Goal: Task Accomplishment & Management: Manage account settings

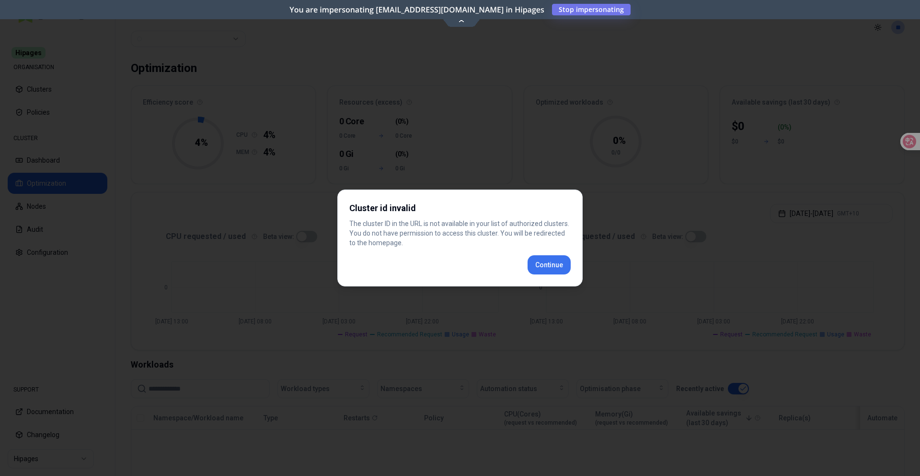
scroll to position [188, 0]
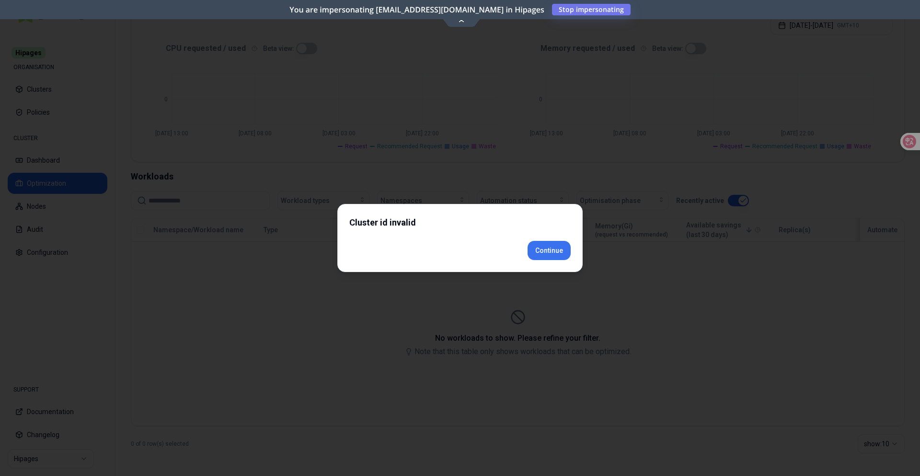
click at [534, 267] on div "Cluster id invalid Continue" at bounding box center [460, 238] width 245 height 68
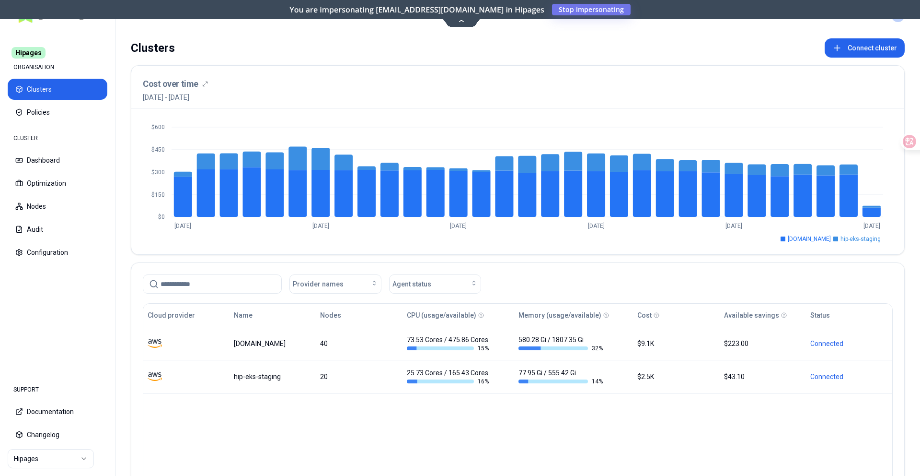
scroll to position [5, 0]
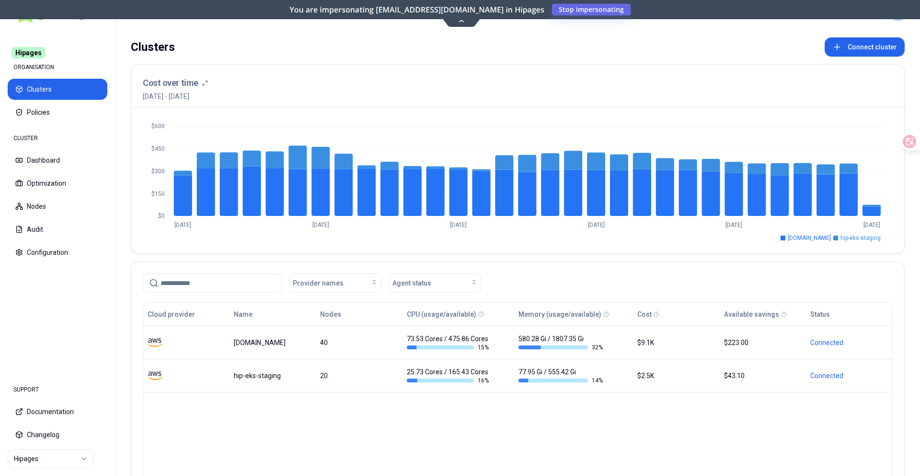
click at [623, 8] on button "Stop impersonating" at bounding box center [591, 10] width 79 height 12
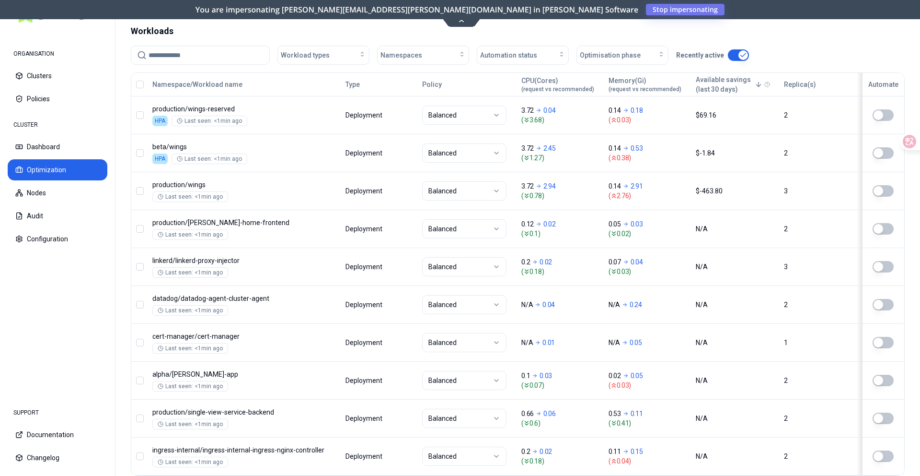
scroll to position [298, 0]
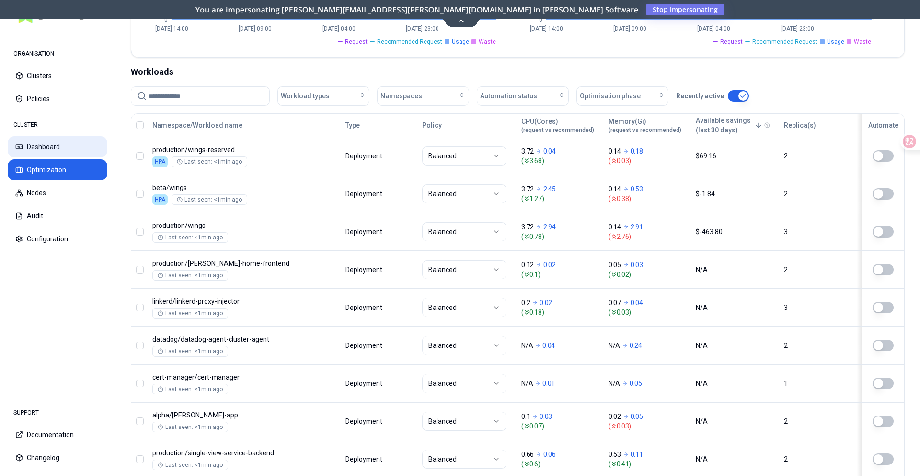
click at [70, 151] on button "Dashboard" at bounding box center [58, 146] width 100 height 21
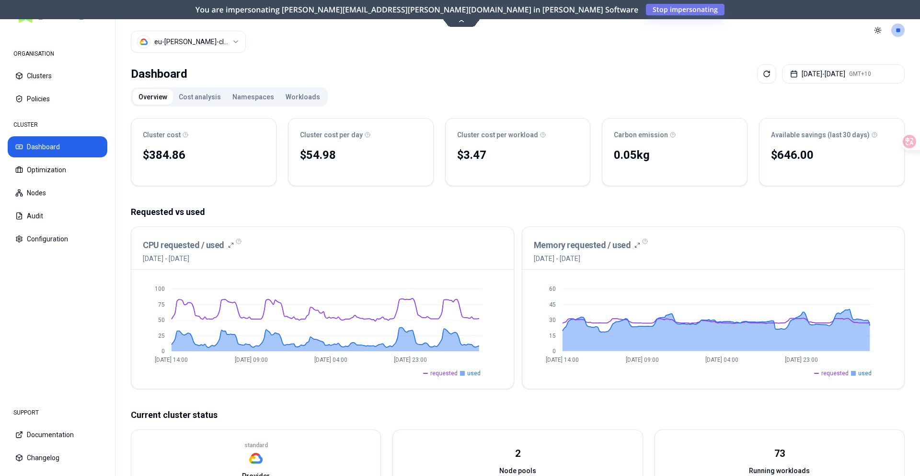
click at [285, 91] on button "Workloads" at bounding box center [303, 96] width 46 height 15
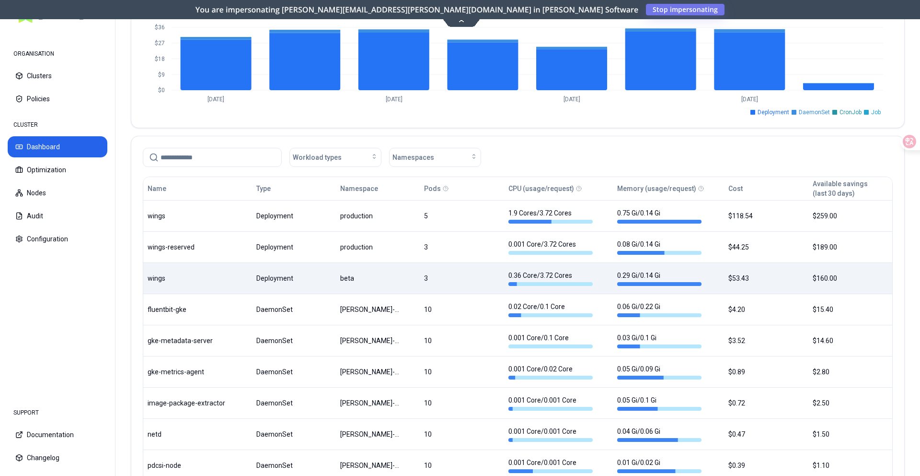
scroll to position [399, 0]
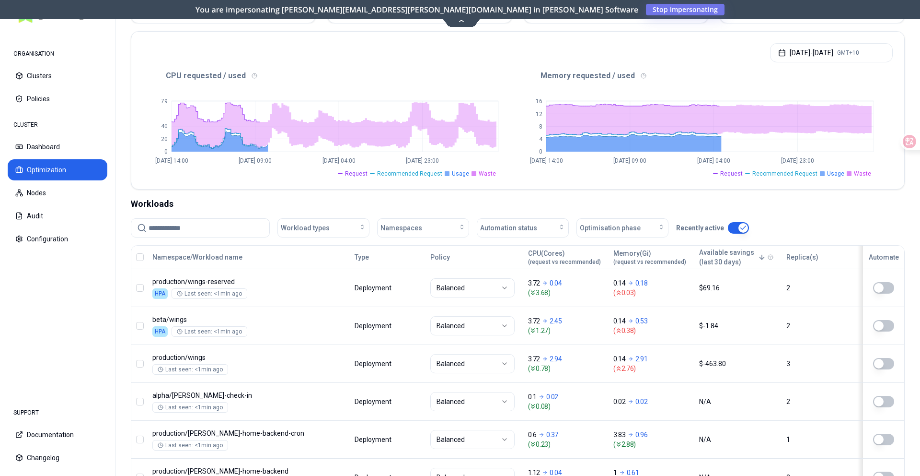
scroll to position [195, 0]
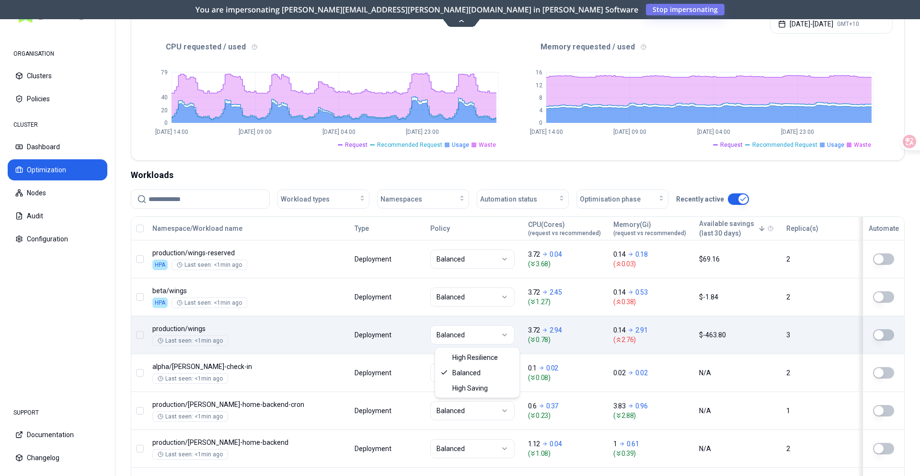
click at [514, 333] on html "ORGANISATION Clusters Policies CLUSTER Dashboard Optimization Nodes Audit Confi…" at bounding box center [460, 238] width 920 height 476
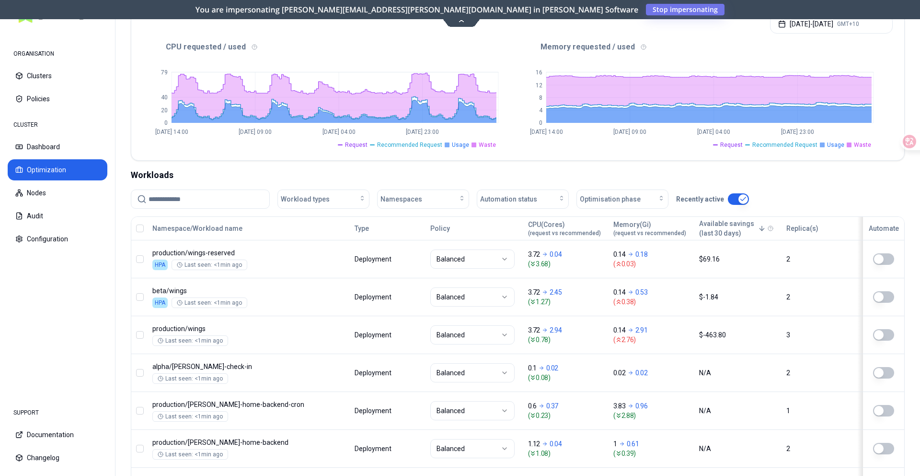
click at [603, 326] on html "ORGANISATION Clusters Policies CLUSTER Dashboard Optimization Nodes Audit Confi…" at bounding box center [460, 238] width 920 height 476
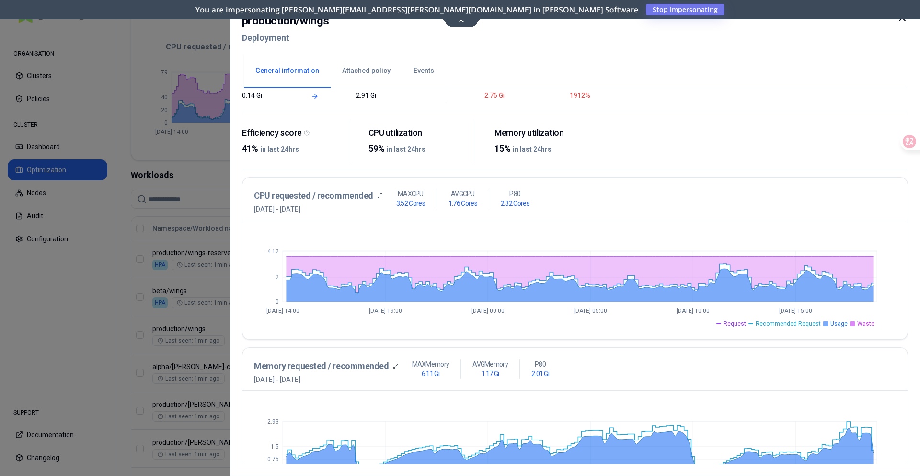
scroll to position [166, 0]
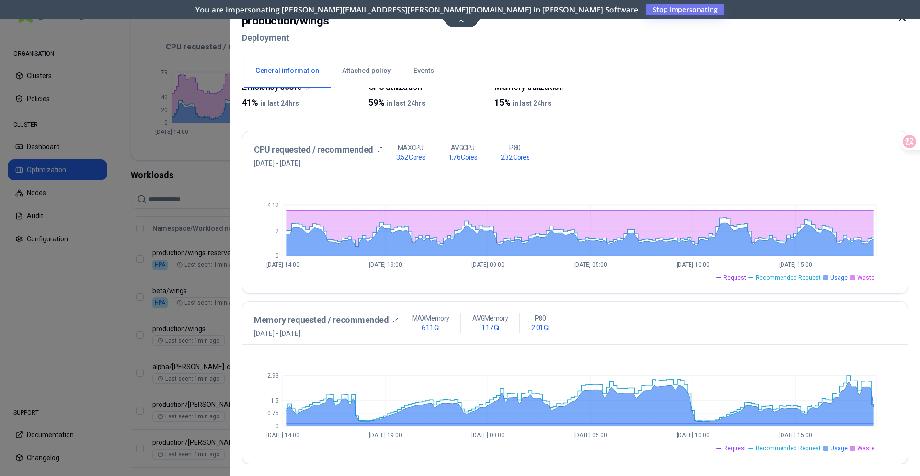
click at [160, 268] on div at bounding box center [460, 238] width 920 height 476
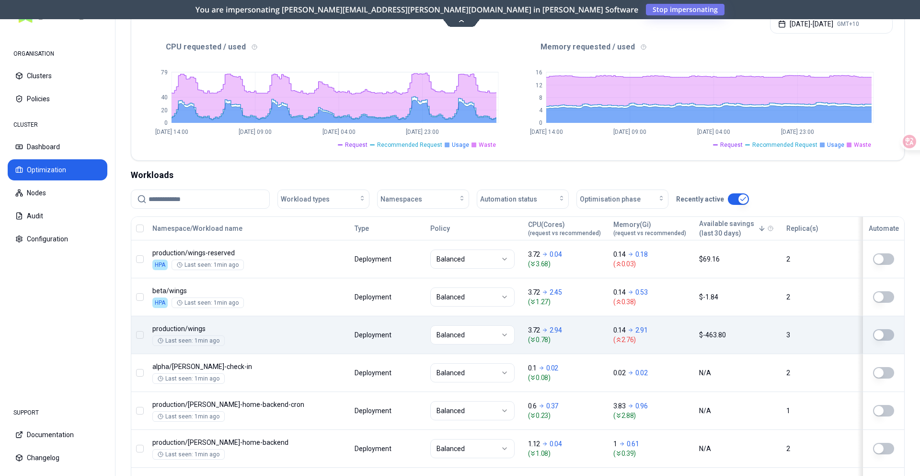
click at [241, 323] on body "ORGANISATION Clusters Policies CLUSTER Dashboard Optimization Nodes Audit Confi…" at bounding box center [460, 238] width 920 height 476
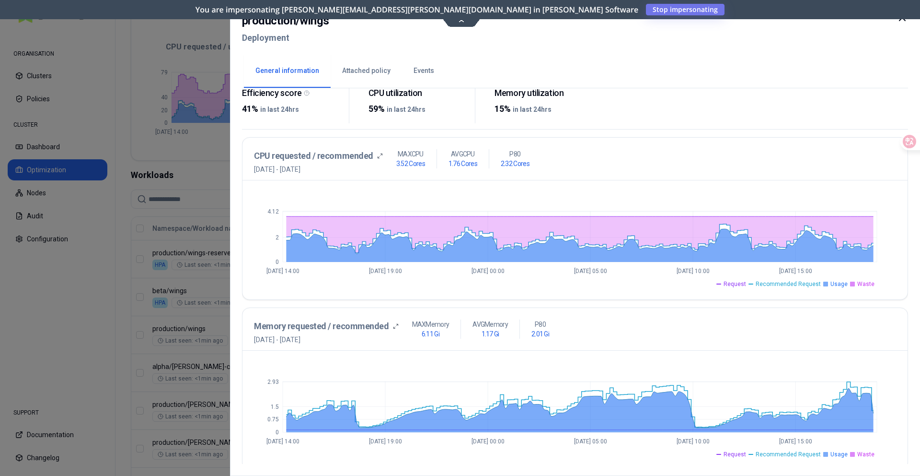
scroll to position [166, 0]
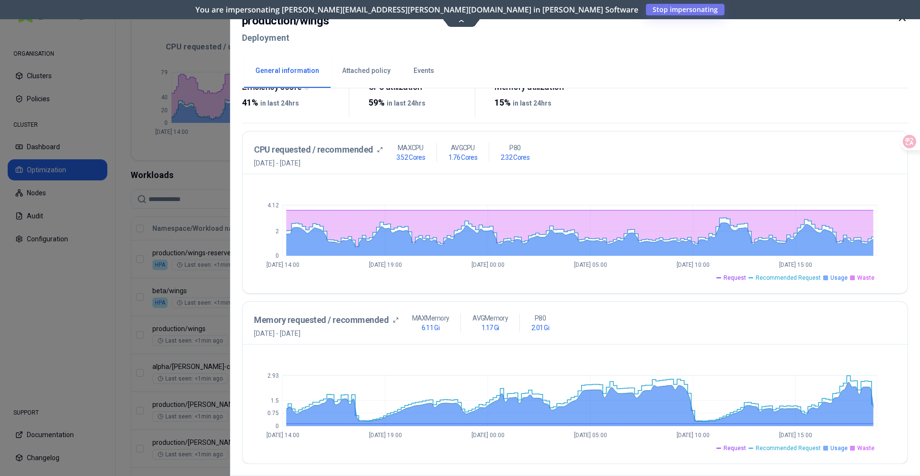
click at [91, 257] on div at bounding box center [460, 238] width 920 height 476
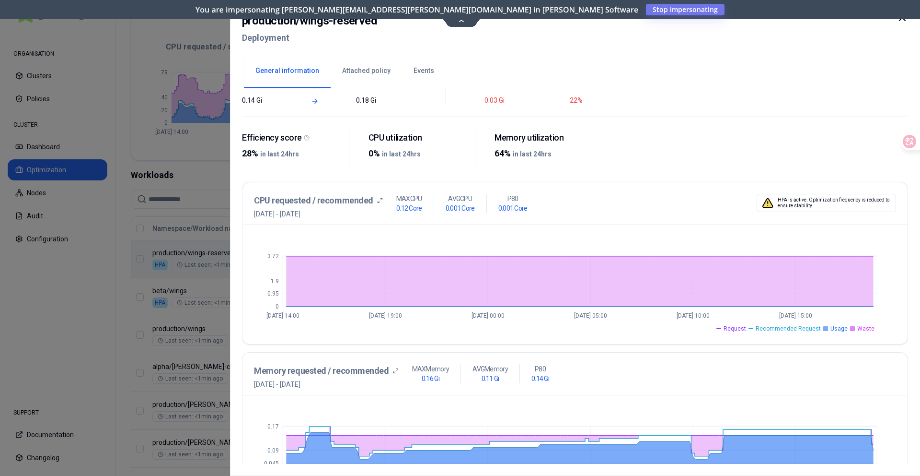
scroll to position [166, 0]
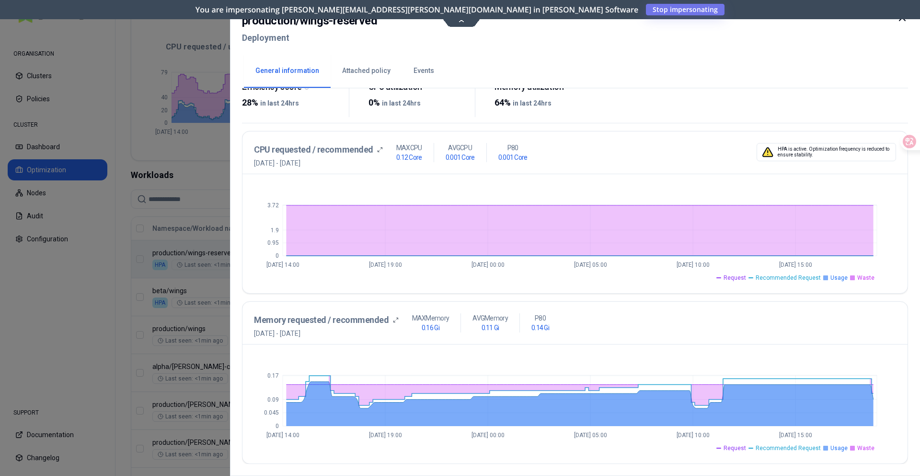
click at [221, 320] on div at bounding box center [460, 238] width 920 height 476
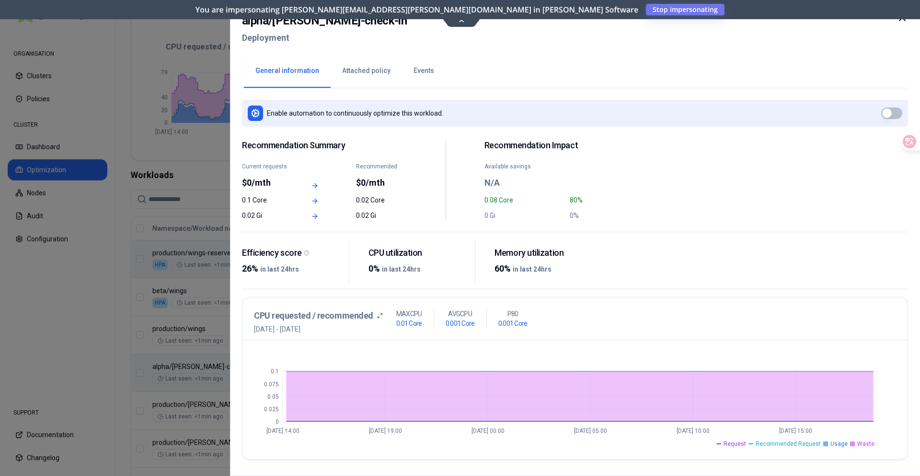
scroll to position [166, 0]
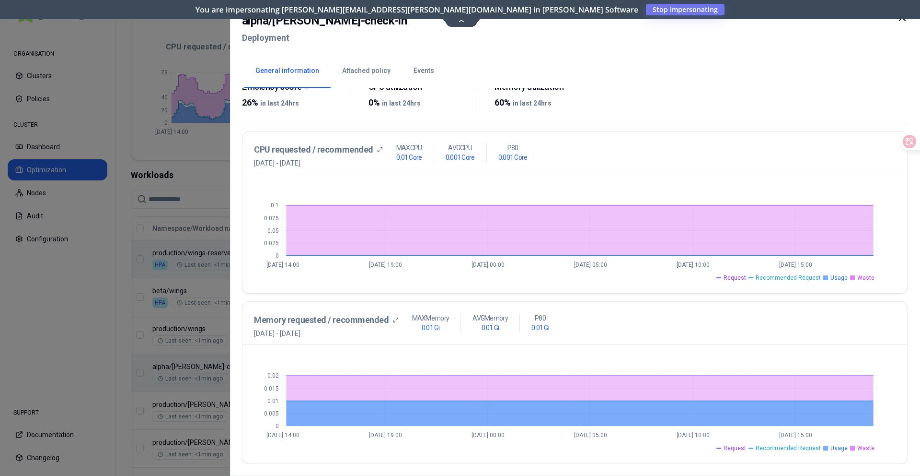
click at [123, 230] on div at bounding box center [460, 238] width 920 height 476
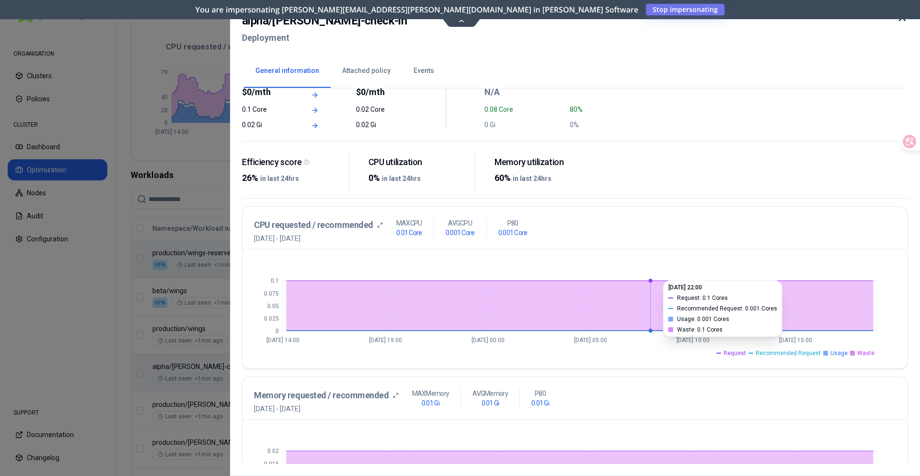
scroll to position [166, 0]
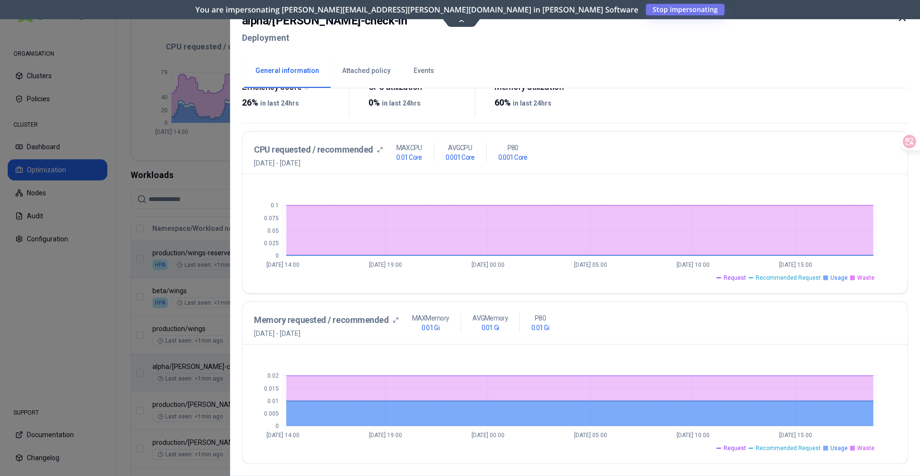
click at [218, 285] on div at bounding box center [460, 238] width 920 height 476
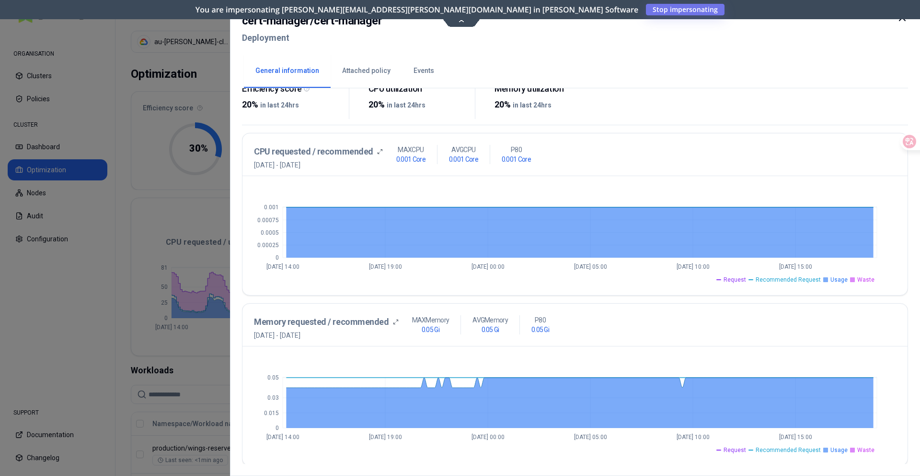
scroll to position [166, 0]
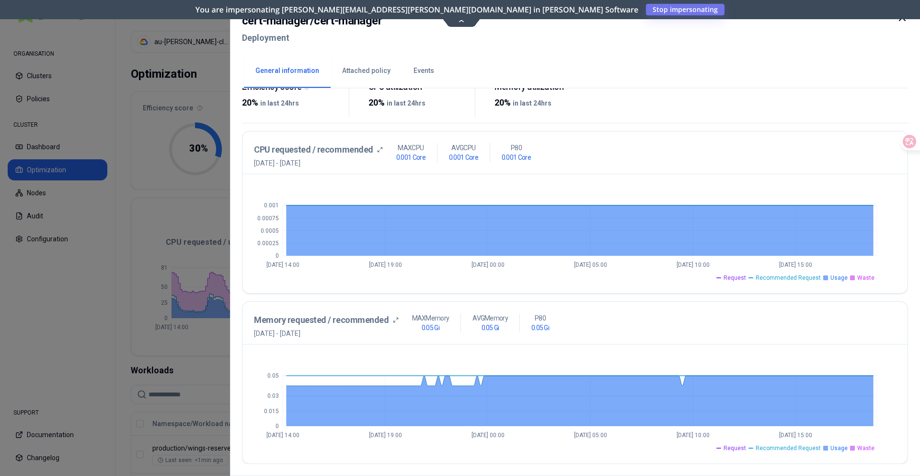
click at [128, 211] on div at bounding box center [460, 238] width 920 height 476
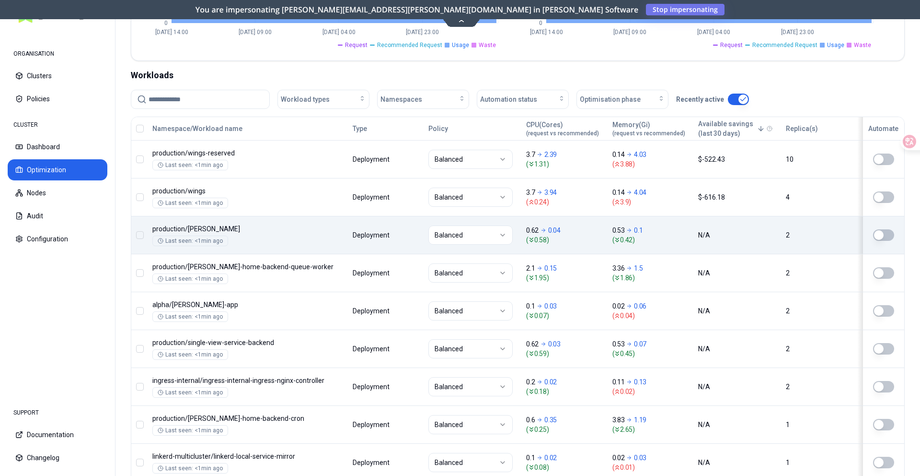
scroll to position [289, 0]
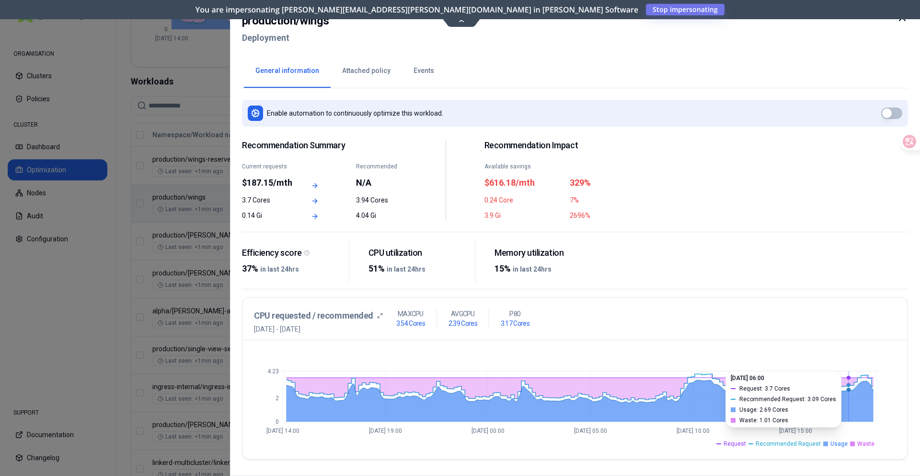
scroll to position [166, 0]
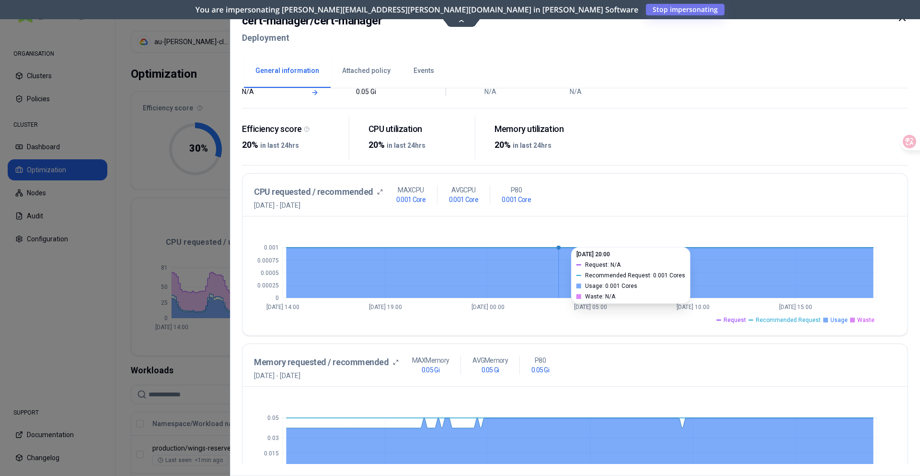
scroll to position [166, 0]
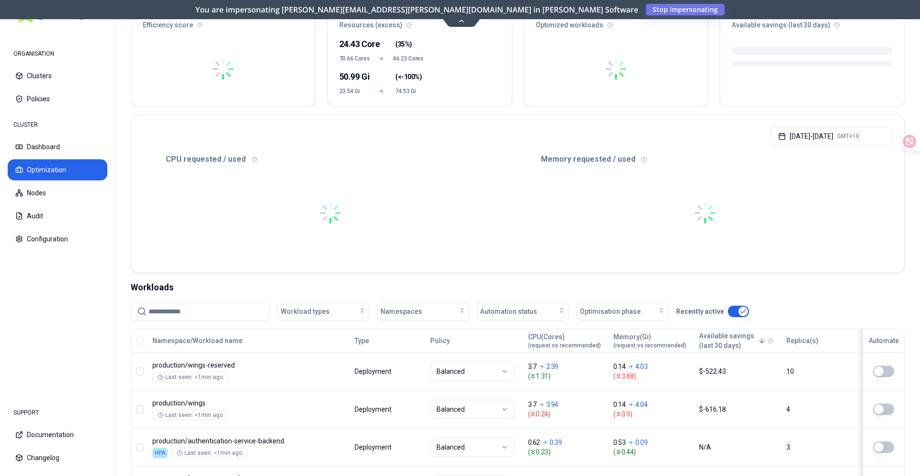
scroll to position [86, 0]
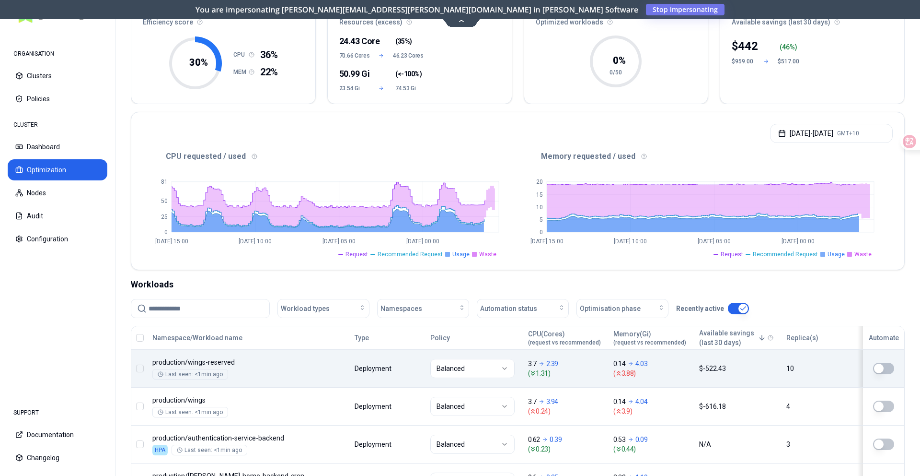
click at [794, 386] on body "ORGANISATION Clusters Policies CLUSTER Dashboard Optimization Nodes Audit Confi…" at bounding box center [460, 238] width 920 height 476
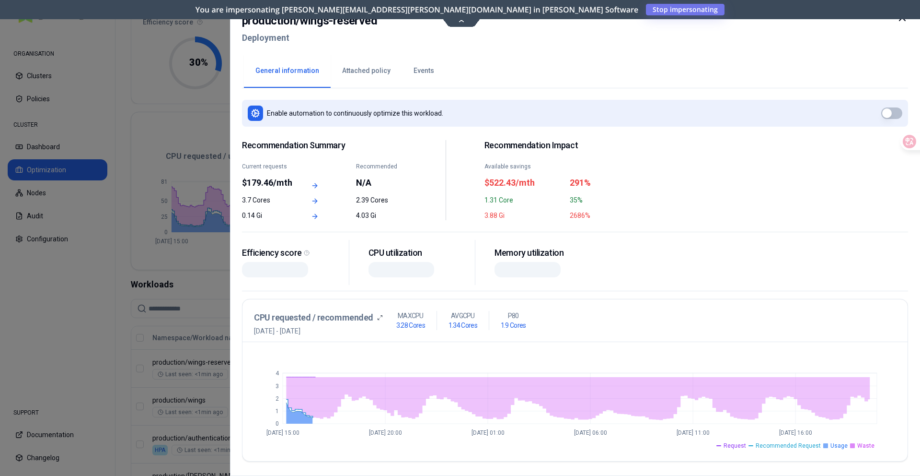
click at [150, 363] on div at bounding box center [460, 238] width 920 height 476
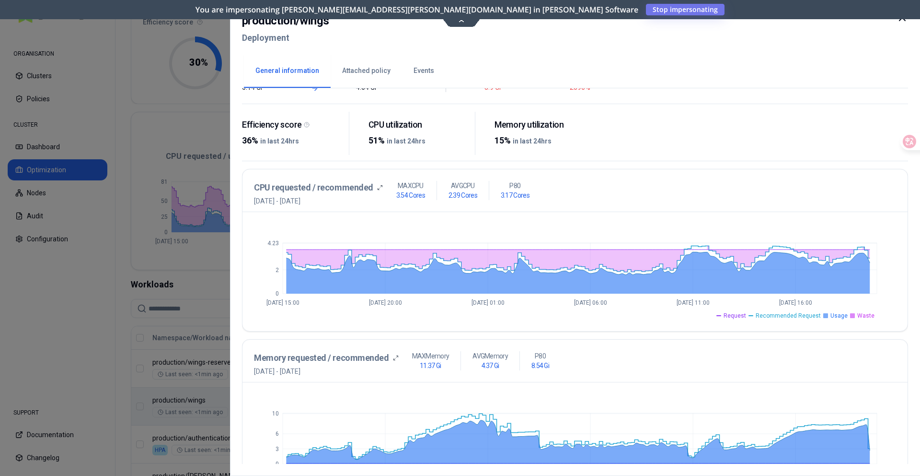
scroll to position [166, 0]
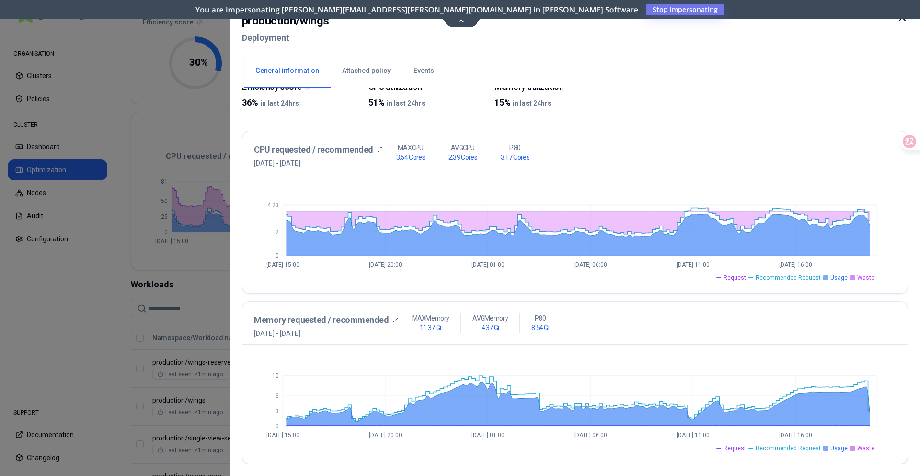
click at [170, 126] on div at bounding box center [460, 238] width 920 height 476
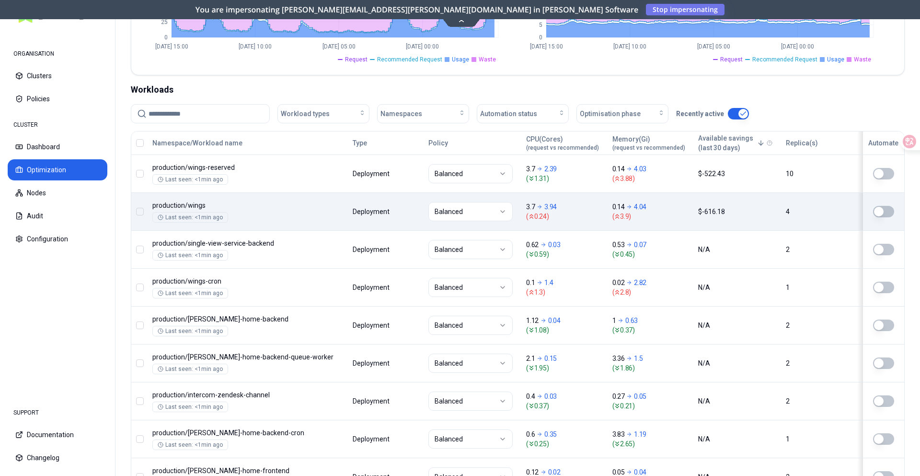
scroll to position [285, 0]
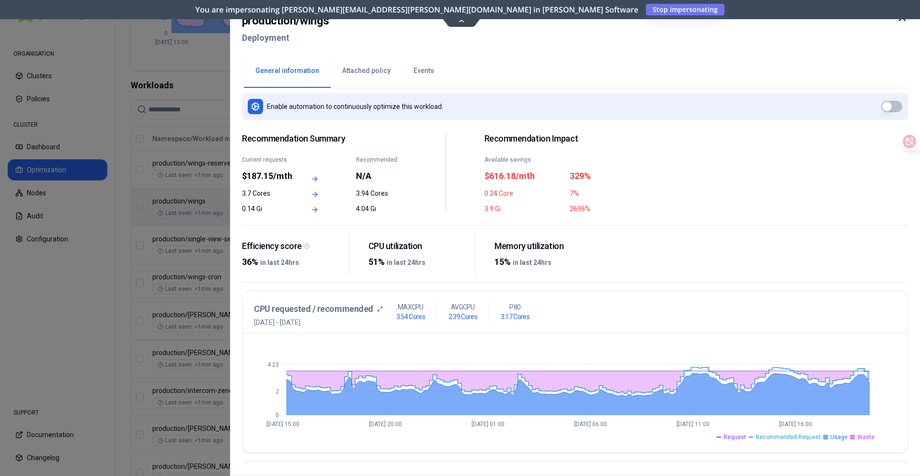
scroll to position [9, 0]
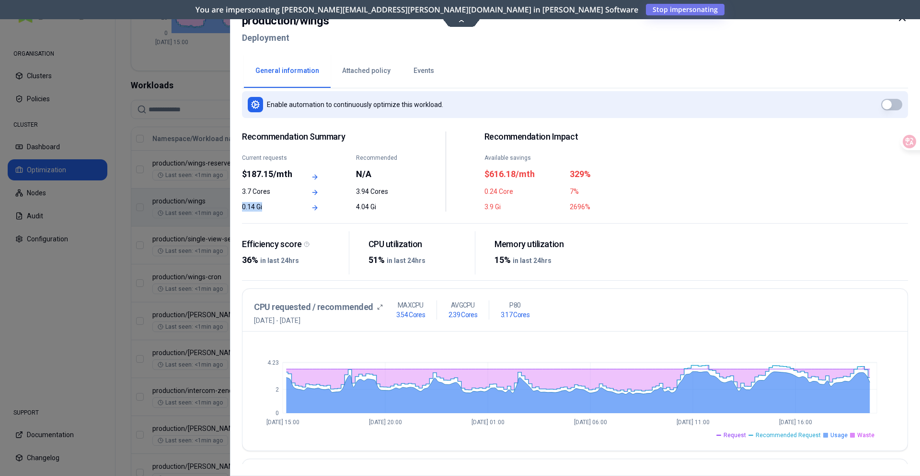
drag, startPoint x: 243, startPoint y: 208, endPoint x: 276, endPoint y: 207, distance: 33.6
click at [276, 207] on div "0.14 Gi" at bounding box center [267, 207] width 51 height 10
drag, startPoint x: 351, startPoint y: 205, endPoint x: 383, endPoint y: 203, distance: 32.2
click at [383, 203] on div "0.14 Gi 4.04 Gi" at bounding box center [324, 207] width 165 height 10
click at [177, 225] on div at bounding box center [460, 238] width 920 height 476
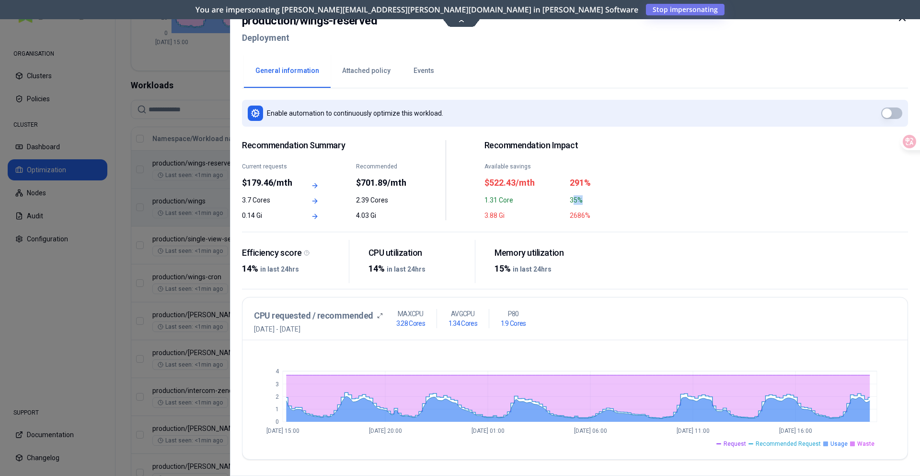
drag, startPoint x: 572, startPoint y: 199, endPoint x: 592, endPoint y: 199, distance: 20.1
click at [595, 199] on div "35%" at bounding box center [610, 200] width 80 height 10
drag, startPoint x: 570, startPoint y: 217, endPoint x: 603, endPoint y: 214, distance: 33.2
click at [603, 214] on div "3.88 Gi 2686%" at bounding box center [567, 215] width 165 height 10
drag, startPoint x: 484, startPoint y: 183, endPoint x: 536, endPoint y: 180, distance: 52.3
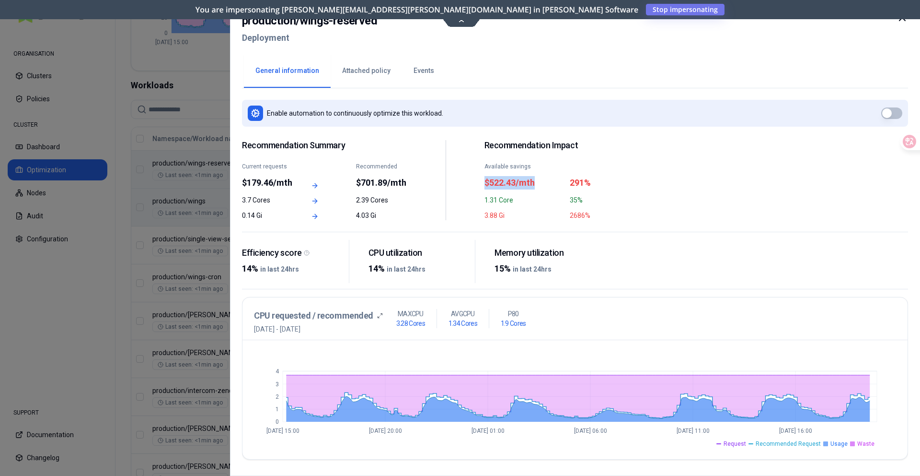
click at [536, 180] on div "Recommendation Summary Current requests $179.46/mth Recommended $701.89/mth 3.7…" at bounding box center [446, 180] width 408 height 80
drag, startPoint x: 249, startPoint y: 183, endPoint x: 293, endPoint y: 183, distance: 44.1
click at [293, 183] on div "$179.46/mth" at bounding box center [267, 182] width 51 height 13
drag, startPoint x: 356, startPoint y: 216, endPoint x: 411, endPoint y: 214, distance: 54.7
click at [411, 214] on div "Recommendation Summary Current requests $179.46/mth Recommended $701.89/mth 3.7…" at bounding box center [446, 180] width 408 height 80
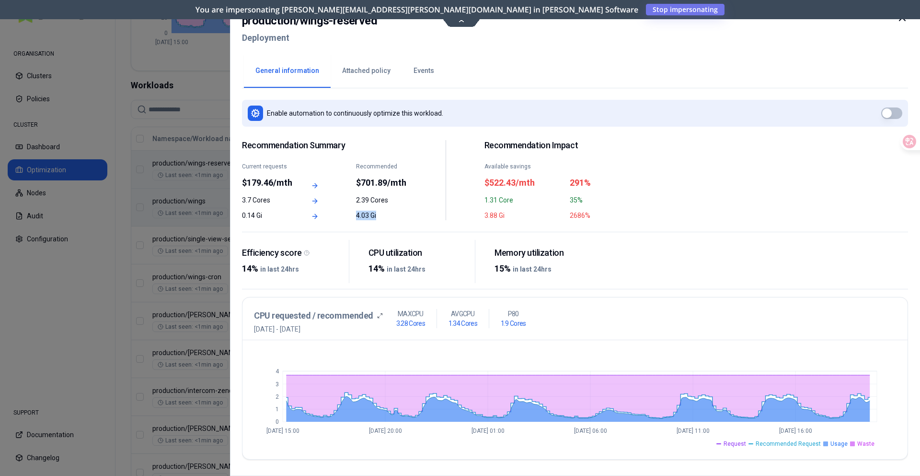
click at [93, 195] on div at bounding box center [460, 238] width 920 height 476
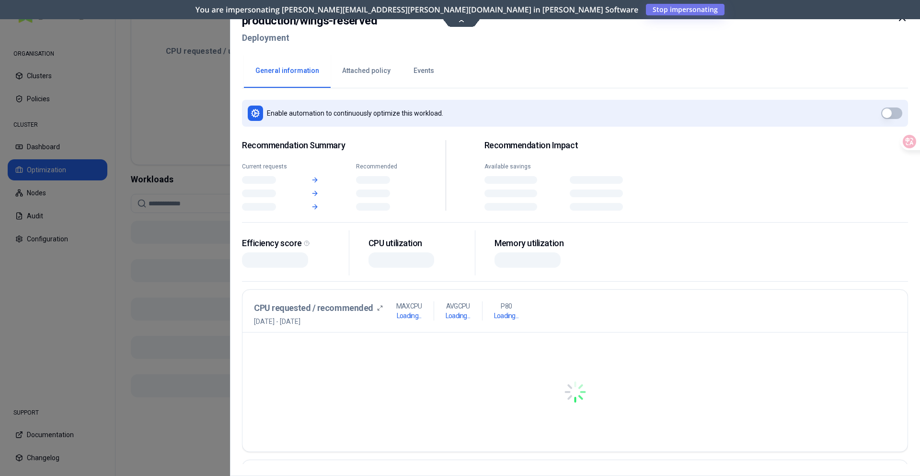
scroll to position [285, 0]
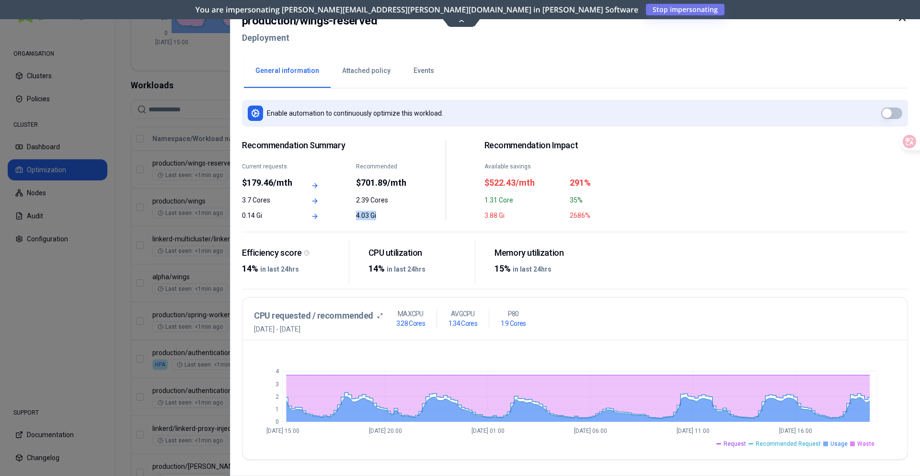
drag, startPoint x: 356, startPoint y: 214, endPoint x: 378, endPoint y: 212, distance: 22.6
click at [378, 212] on div "0.14 Gi 4.03 Gi" at bounding box center [324, 215] width 165 height 10
click at [276, 212] on div "0.14 Gi" at bounding box center [267, 215] width 51 height 10
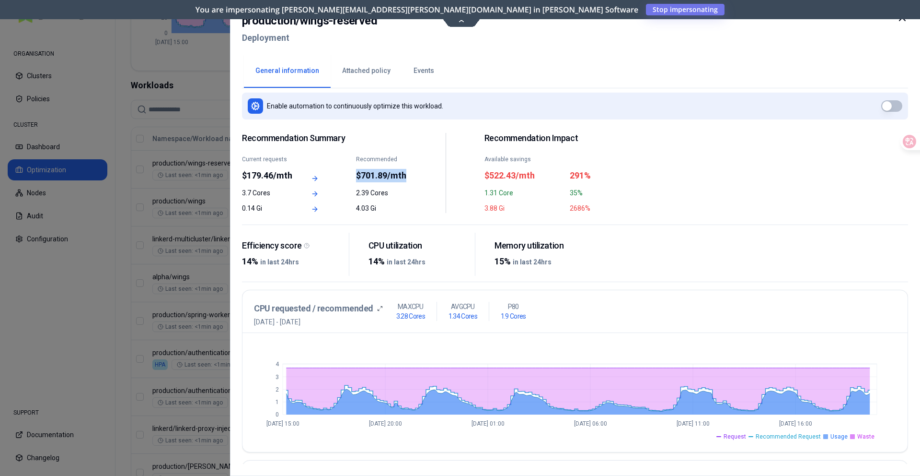
drag, startPoint x: 357, startPoint y: 178, endPoint x: 416, endPoint y: 181, distance: 59.0
click at [416, 181] on div "Recommendation Summary Current requests $179.46/mth Recommended $701.89/mth 3.7…" at bounding box center [446, 173] width 408 height 80
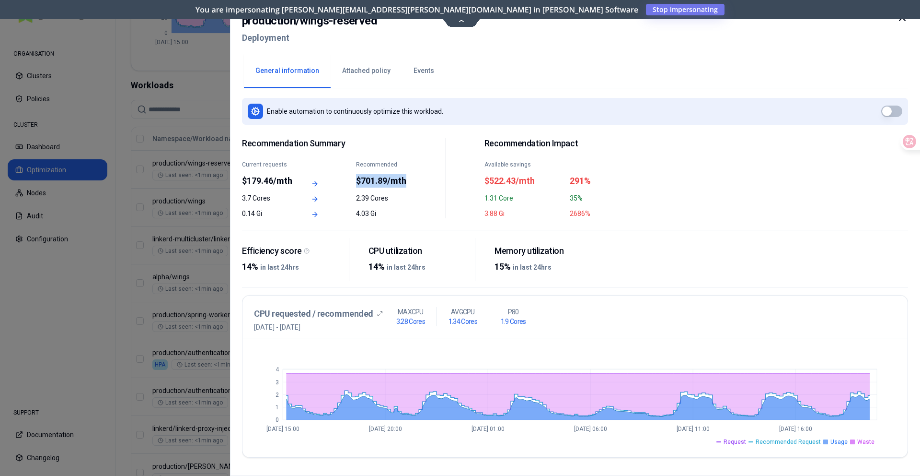
scroll to position [0, 0]
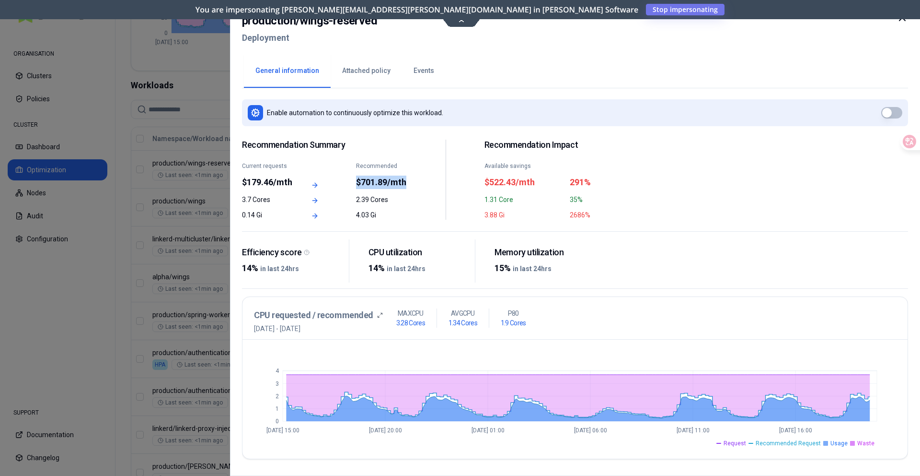
click at [415, 181] on div "Recommendation Summary Current requests $179.46/mth Recommended $701.89/mth 3.7…" at bounding box center [446, 180] width 408 height 80
click at [258, 186] on div "$179.46/mth" at bounding box center [267, 181] width 51 height 13
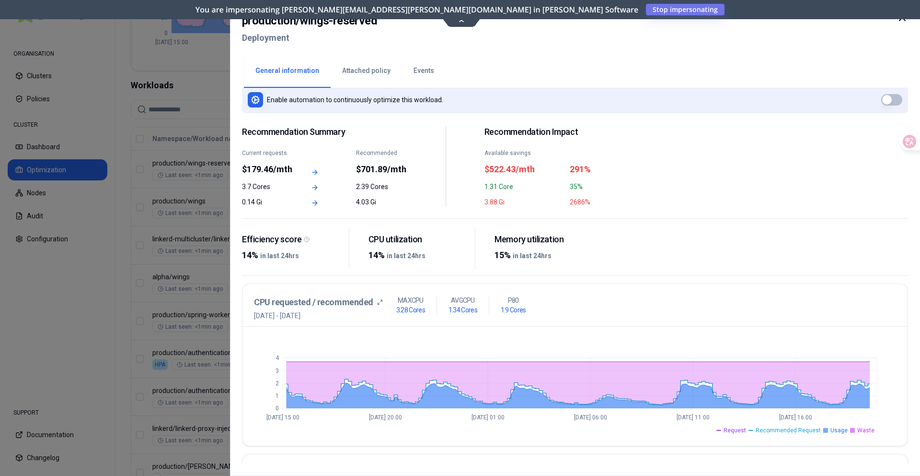
click at [259, 204] on div "0.14 Gi" at bounding box center [267, 202] width 51 height 10
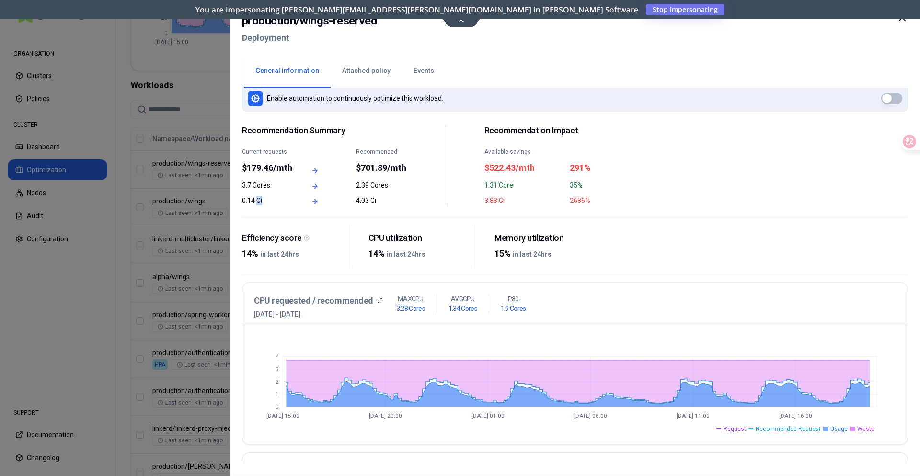
click at [259, 204] on div "0.14 Gi" at bounding box center [267, 201] width 51 height 10
click at [577, 200] on div "2686%" at bounding box center [610, 201] width 80 height 10
drag, startPoint x: 240, startPoint y: 184, endPoint x: 280, endPoint y: 181, distance: 39.9
click at [280, 181] on div "production / wings-reserved Deployment General information Attached policy Even…" at bounding box center [575, 238] width 690 height 476
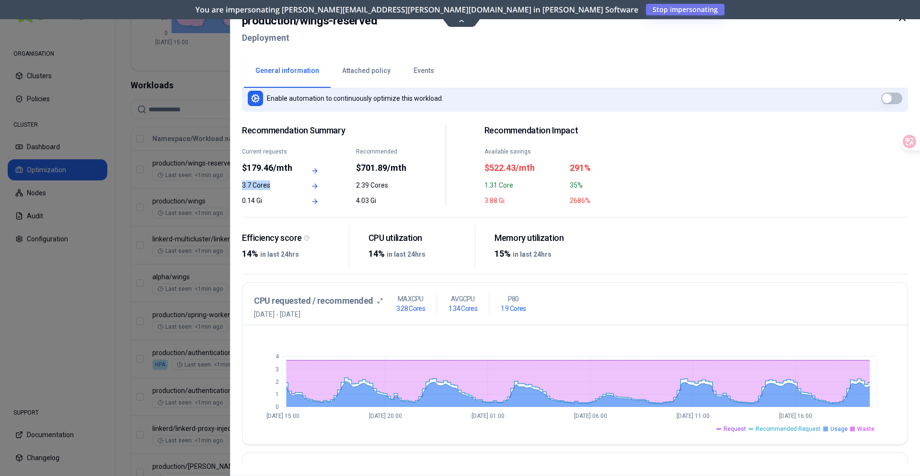
click at [251, 182] on div "3.7 Cores" at bounding box center [267, 185] width 51 height 10
drag, startPoint x: 244, startPoint y: 183, endPoint x: 268, endPoint y: 182, distance: 24.0
click at [268, 182] on div "3.7 Cores" at bounding box center [267, 185] width 51 height 10
drag, startPoint x: 242, startPoint y: 200, endPoint x: 265, endPoint y: 189, distance: 26.0
click at [257, 197] on div "0.14 Gi" at bounding box center [267, 201] width 51 height 10
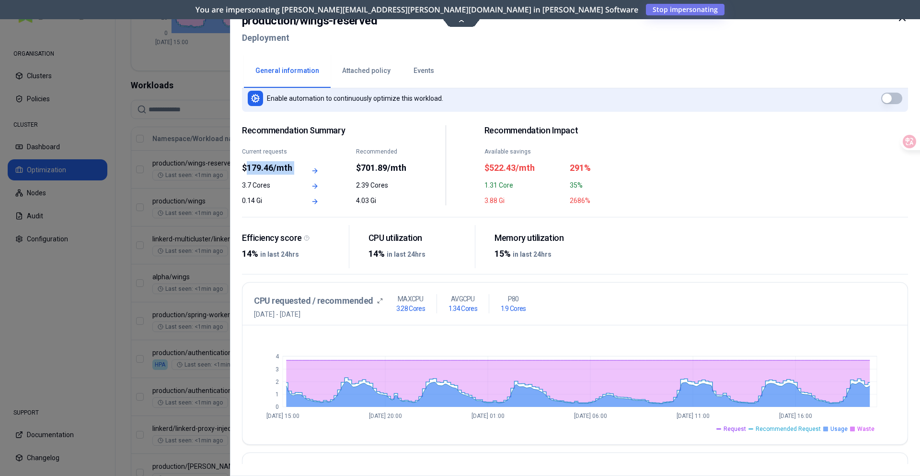
drag, startPoint x: 245, startPoint y: 170, endPoint x: 301, endPoint y: 165, distance: 56.3
click at [301, 165] on div "Current requests $179.46/mth Recommended $701.89/mth" at bounding box center [324, 161] width 165 height 27
drag, startPoint x: 242, startPoint y: 185, endPoint x: 270, endPoint y: 180, distance: 29.2
click at [270, 180] on div "3.7 Cores" at bounding box center [267, 185] width 51 height 10
drag, startPoint x: 247, startPoint y: 166, endPoint x: 289, endPoint y: 162, distance: 42.4
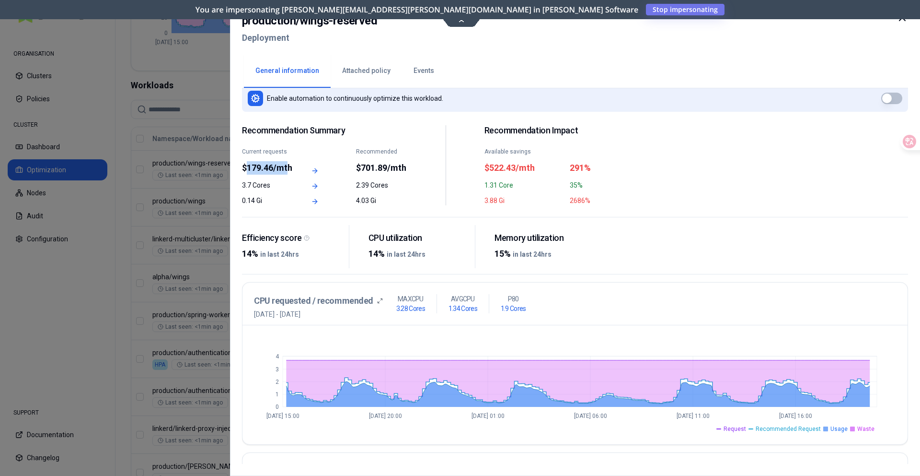
click at [289, 162] on div "$179.46/mth" at bounding box center [267, 167] width 51 height 13
click at [254, 182] on div "3.7 Cores" at bounding box center [267, 185] width 51 height 10
click at [253, 182] on div "3.7 Cores" at bounding box center [267, 185] width 51 height 10
drag, startPoint x: 244, startPoint y: 184, endPoint x: 278, endPoint y: 184, distance: 33.6
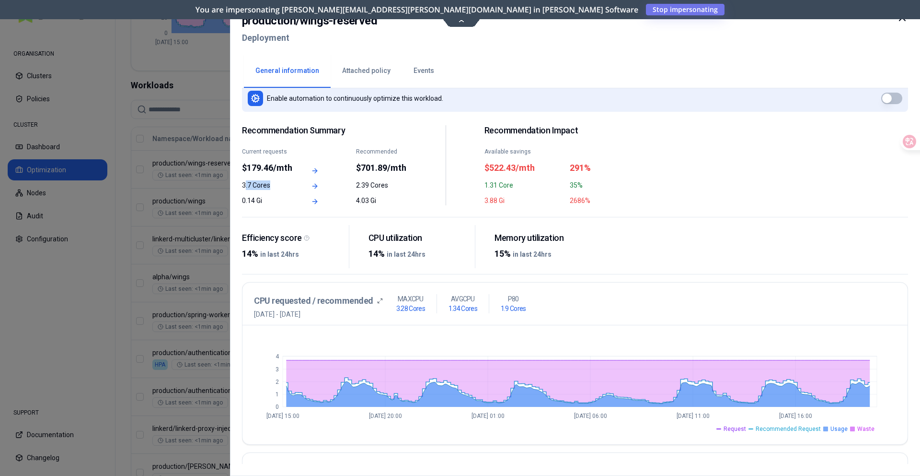
click at [278, 184] on div "3.7 Cores" at bounding box center [267, 185] width 51 height 10
drag, startPoint x: 571, startPoint y: 182, endPoint x: 583, endPoint y: 182, distance: 11.0
click at [583, 182] on div "35%" at bounding box center [610, 185] width 80 height 10
drag, startPoint x: 571, startPoint y: 200, endPoint x: 601, endPoint y: 199, distance: 30.7
click at [601, 199] on div "2686%" at bounding box center [610, 201] width 80 height 10
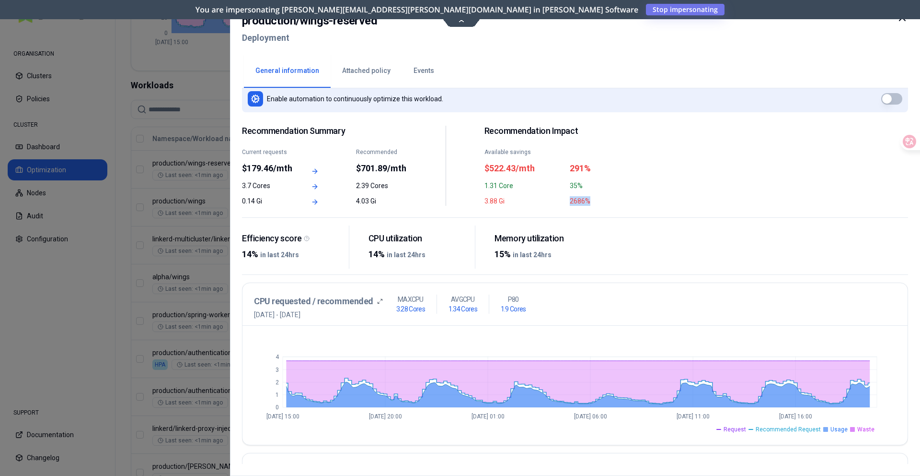
scroll to position [18, 0]
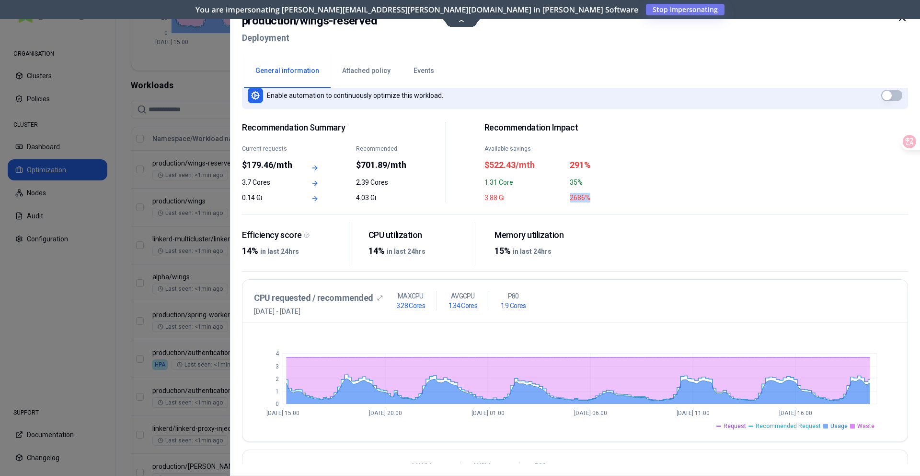
click at [577, 193] on div "2686%" at bounding box center [610, 198] width 80 height 10
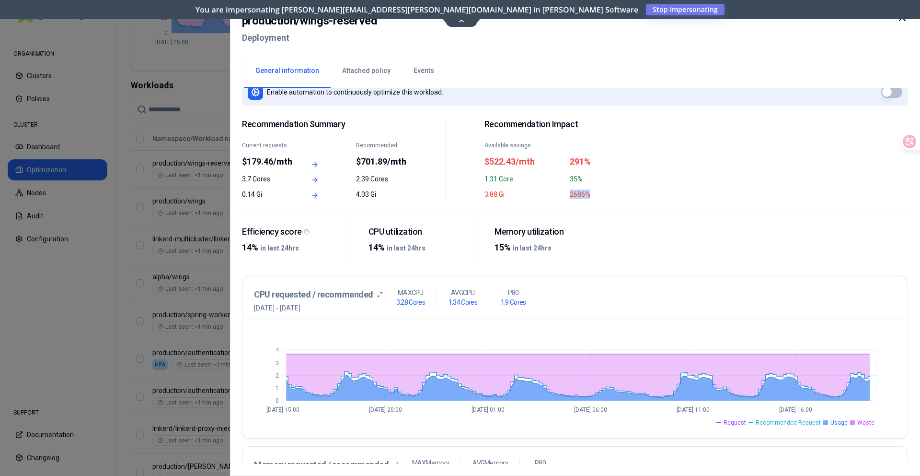
drag, startPoint x: 571, startPoint y: 198, endPoint x: 597, endPoint y: 192, distance: 26.9
click at [597, 192] on div "2686%" at bounding box center [610, 194] width 80 height 10
drag, startPoint x: 250, startPoint y: 158, endPoint x: 272, endPoint y: 158, distance: 22.5
click at [272, 158] on div "$179.46/mth" at bounding box center [267, 161] width 51 height 13
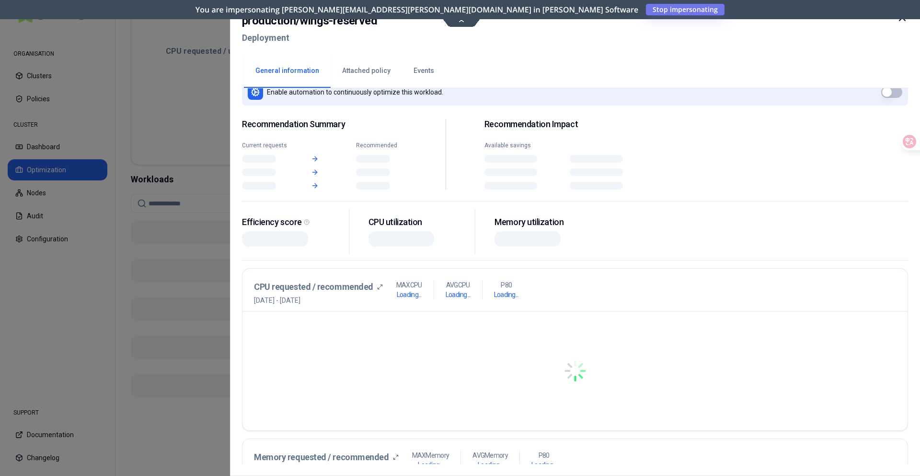
scroll to position [285, 0]
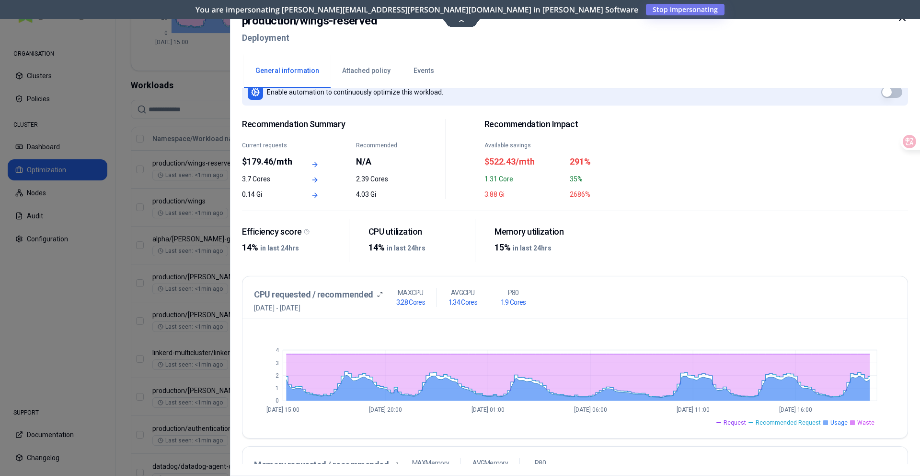
click at [191, 208] on div at bounding box center [460, 238] width 920 height 476
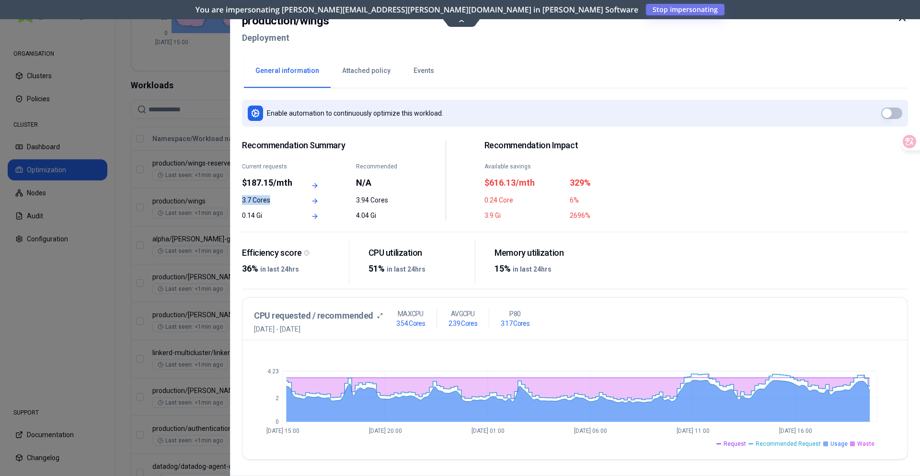
drag, startPoint x: 244, startPoint y: 200, endPoint x: 278, endPoint y: 199, distance: 34.1
click at [278, 199] on div "3.7 Cores" at bounding box center [267, 200] width 51 height 10
drag, startPoint x: 243, startPoint y: 214, endPoint x: 268, endPoint y: 210, distance: 24.7
click at [268, 210] on div "0.14 Gi" at bounding box center [267, 215] width 51 height 10
drag, startPoint x: 249, startPoint y: 184, endPoint x: 270, endPoint y: 183, distance: 21.1
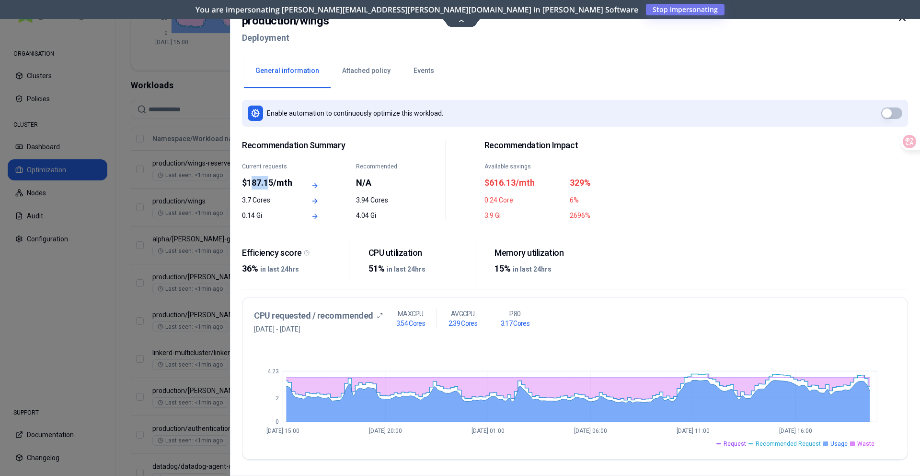
click at [270, 183] on div "$187.15/mth" at bounding box center [267, 182] width 51 height 13
drag, startPoint x: 563, startPoint y: 216, endPoint x: 592, endPoint y: 213, distance: 28.9
click at [592, 213] on div "3.9 Gi 2696%" at bounding box center [567, 215] width 165 height 10
click at [206, 255] on div at bounding box center [460, 238] width 920 height 476
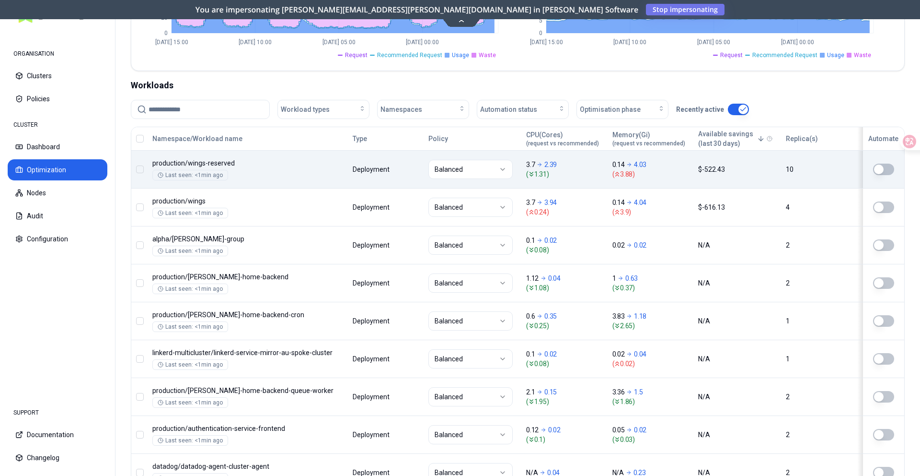
click at [327, 187] on body "ORGANISATION Clusters Policies CLUSTER Dashboard Optimization Nodes Audit Confi…" at bounding box center [460, 238] width 920 height 476
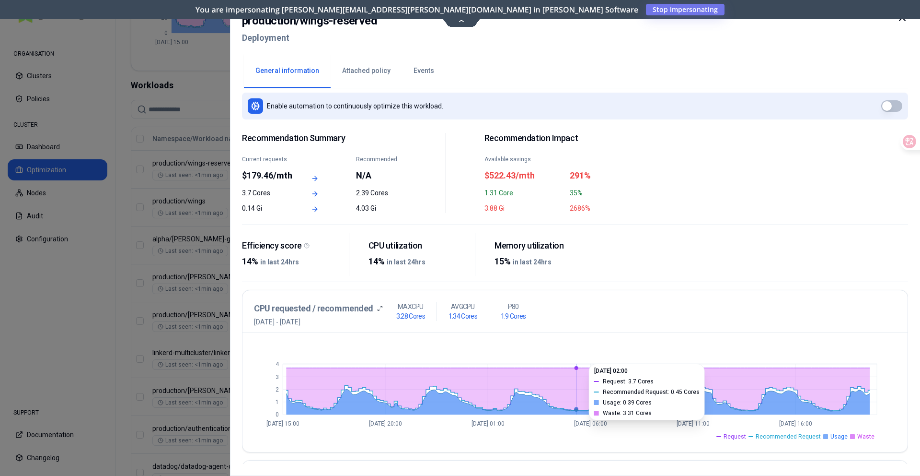
scroll to position [3, 0]
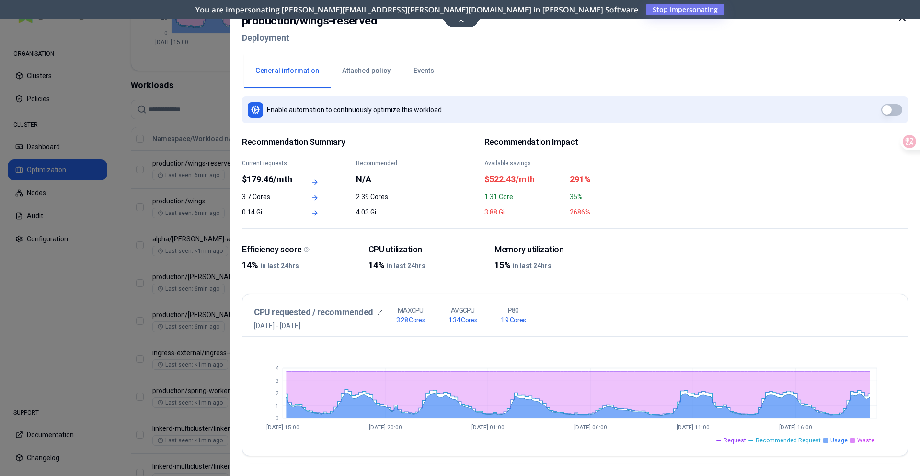
click at [84, 221] on div at bounding box center [460, 238] width 920 height 476
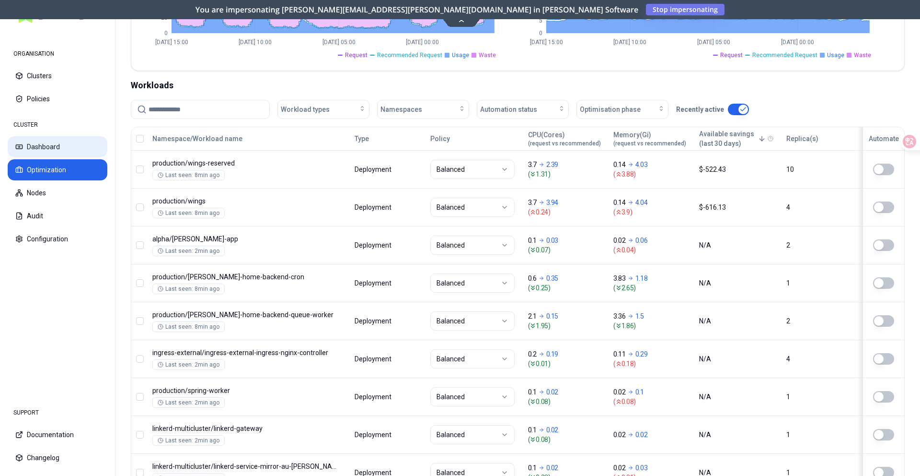
click at [71, 148] on button "Dashboard" at bounding box center [58, 146] width 100 height 21
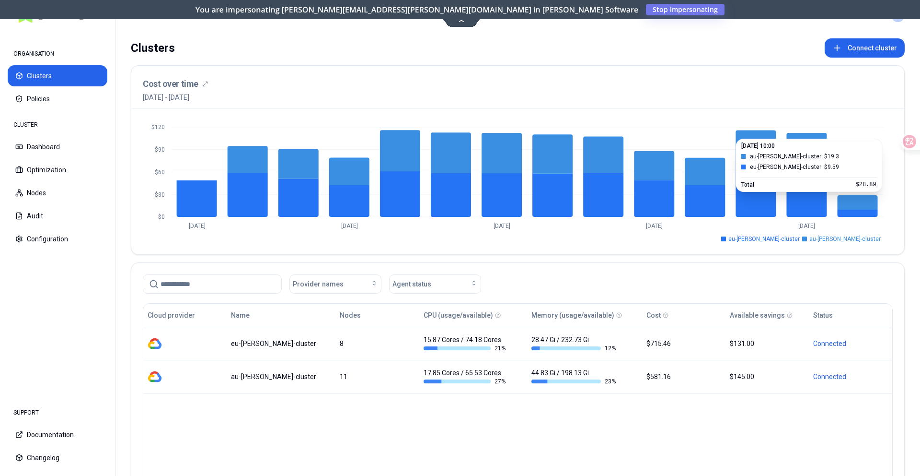
scroll to position [3, 0]
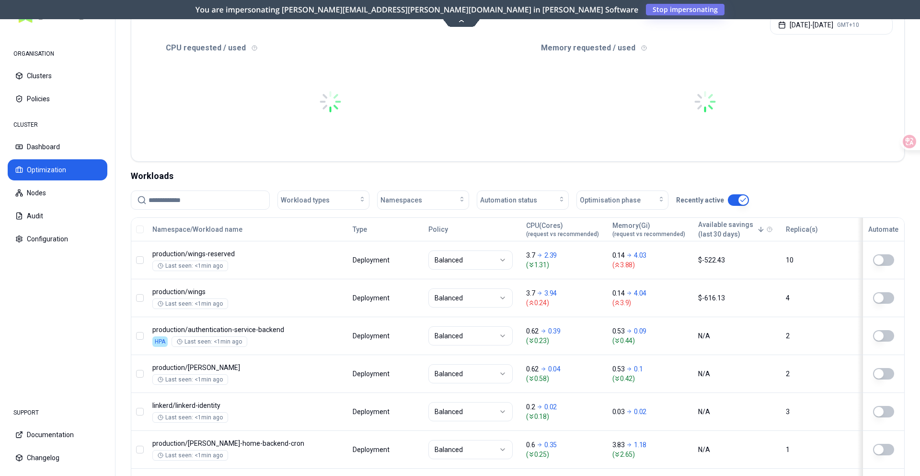
scroll to position [244, 0]
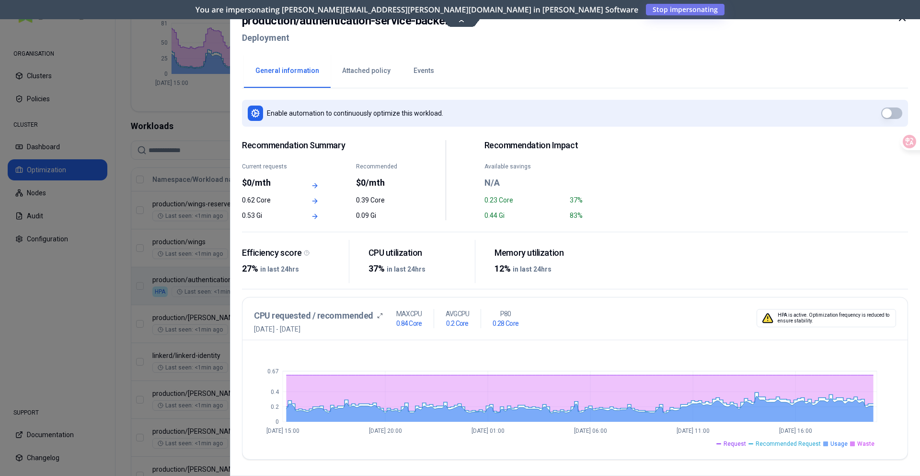
click at [166, 223] on div at bounding box center [460, 238] width 920 height 476
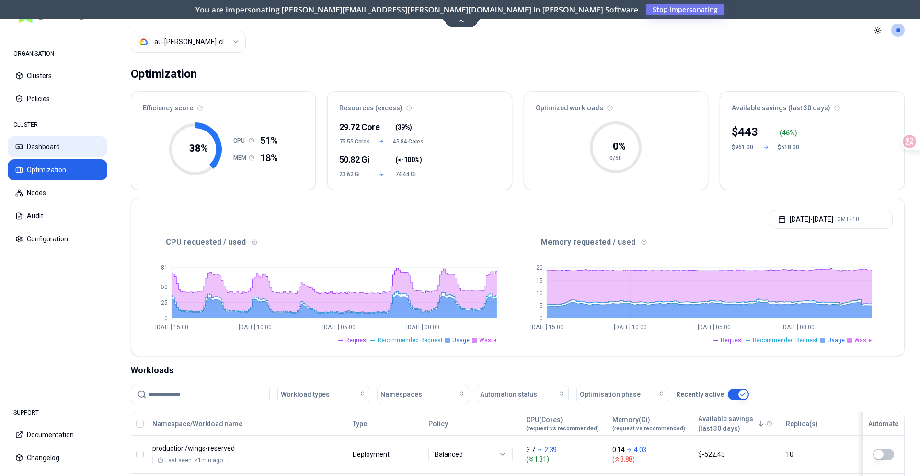
click at [52, 138] on button "Dashboard" at bounding box center [58, 146] width 100 height 21
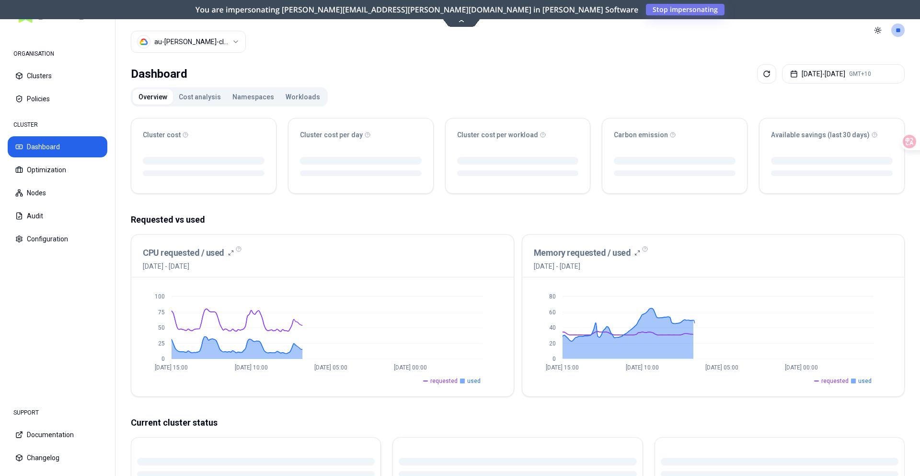
scroll to position [229, 0]
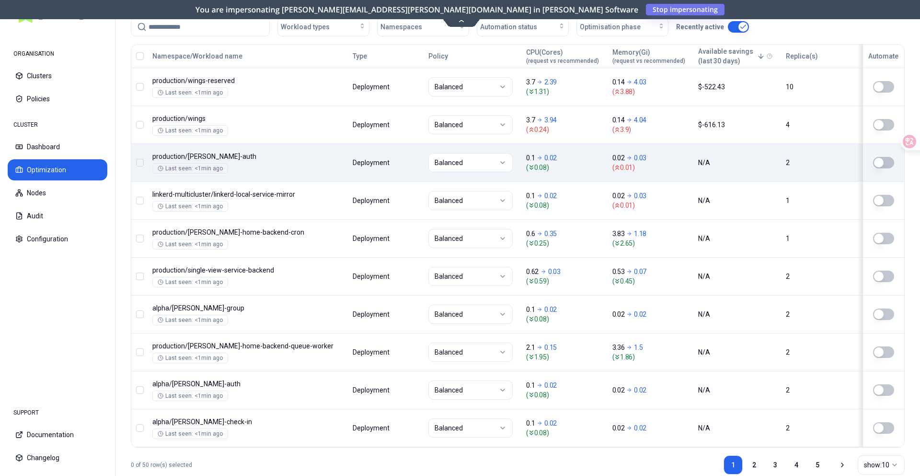
scroll to position [355, 0]
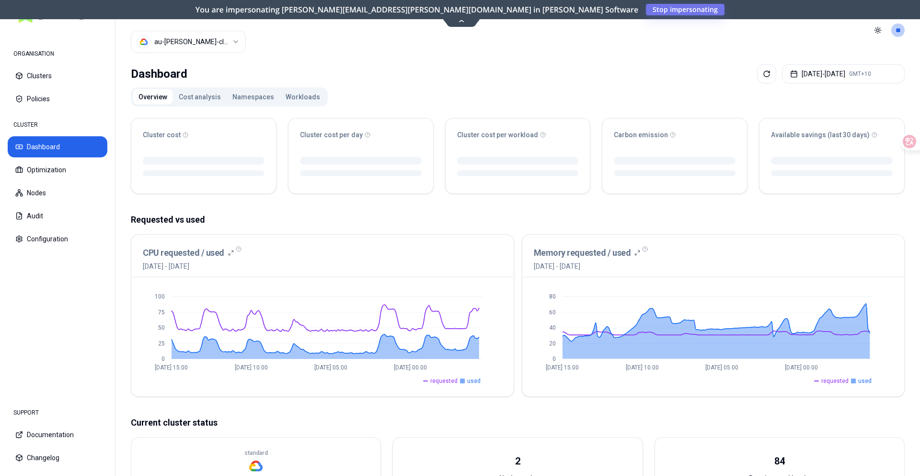
click at [293, 100] on button "Workloads" at bounding box center [303, 96] width 46 height 15
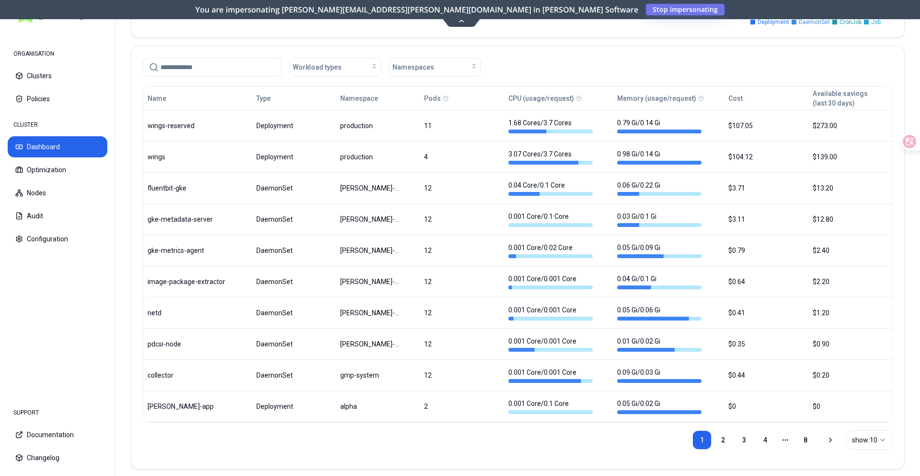
scroll to position [498, 0]
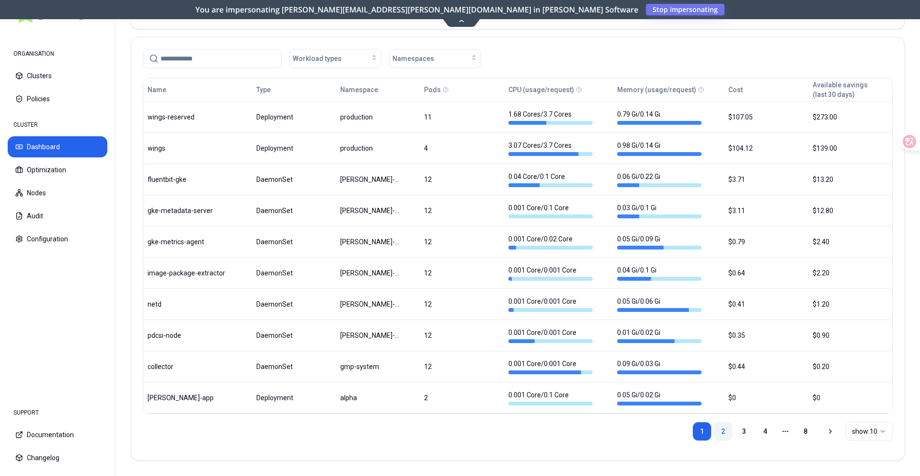
click at [729, 431] on link "2" at bounding box center [723, 430] width 19 height 19
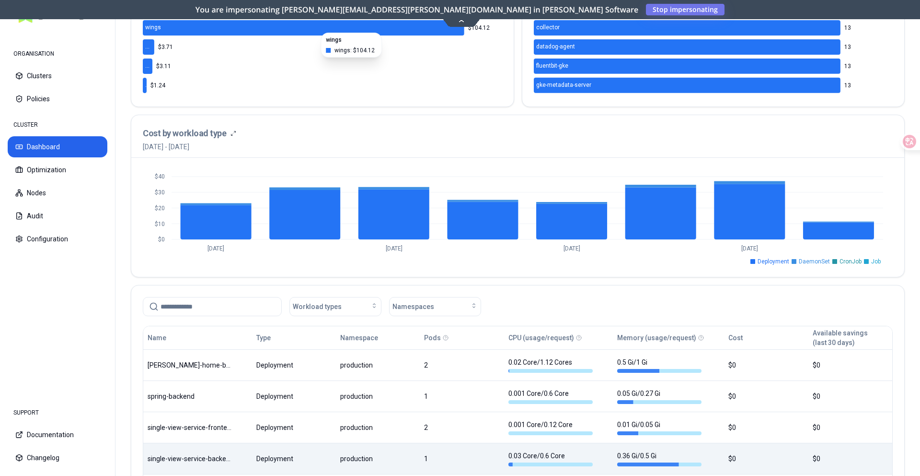
scroll to position [366, 0]
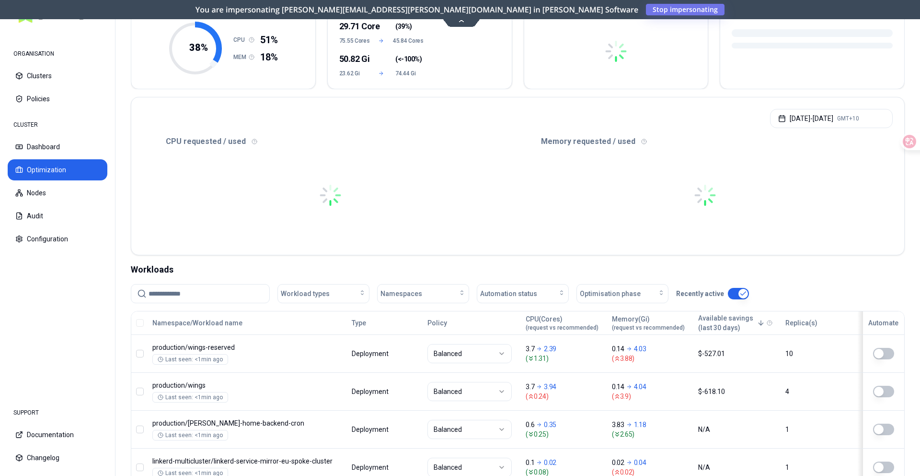
scroll to position [225, 0]
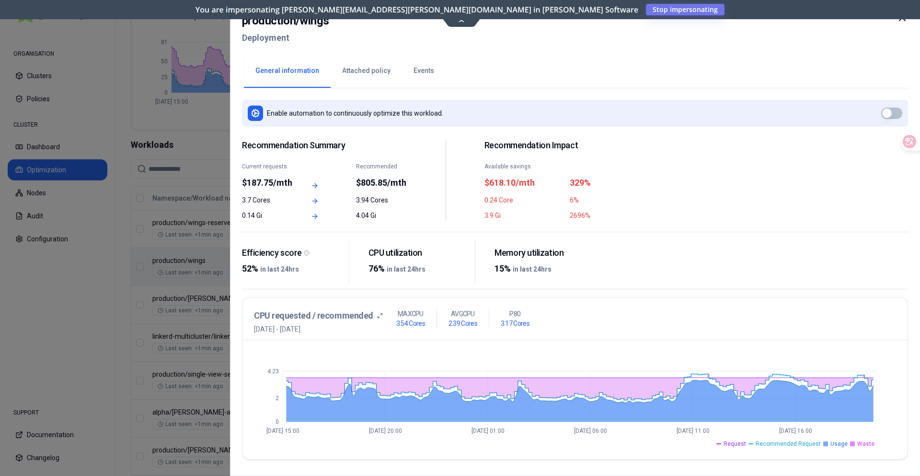
click at [206, 251] on div at bounding box center [460, 238] width 920 height 476
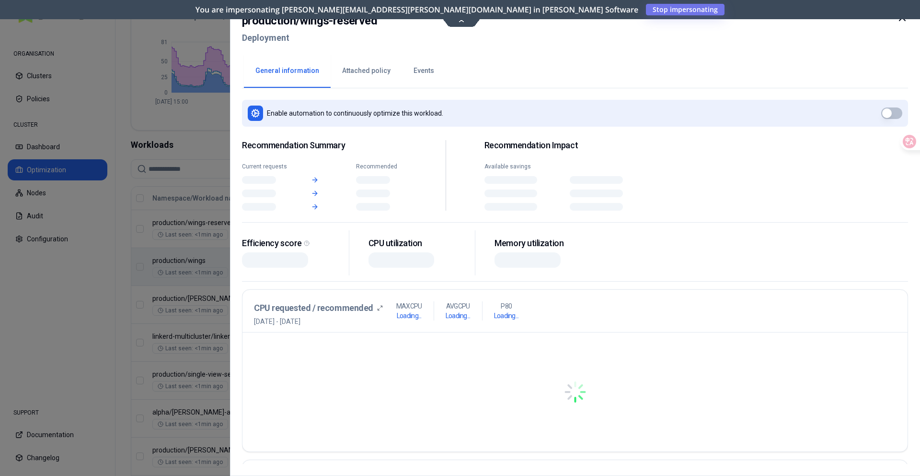
click at [343, 227] on body "ORGANISATION Clusters Policies CLUSTER Dashboard Optimization Nodes Audit Confi…" at bounding box center [460, 238] width 920 height 476
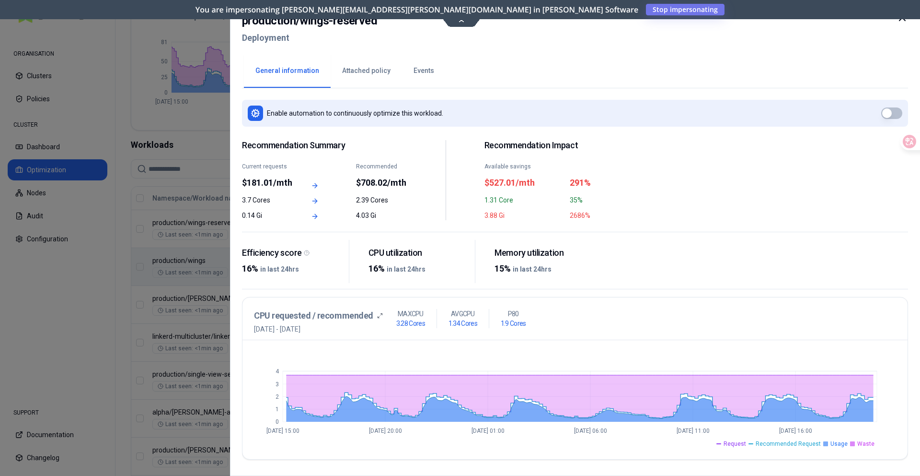
click at [189, 249] on div at bounding box center [460, 238] width 920 height 476
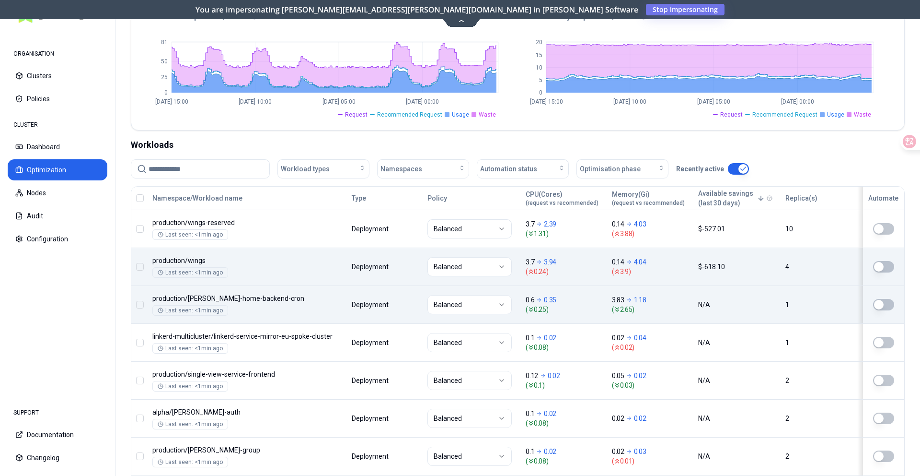
click at [394, 299] on body "ORGANISATION Clusters Policies CLUSTER Dashboard Optimization Nodes Audit Confi…" at bounding box center [460, 238] width 920 height 476
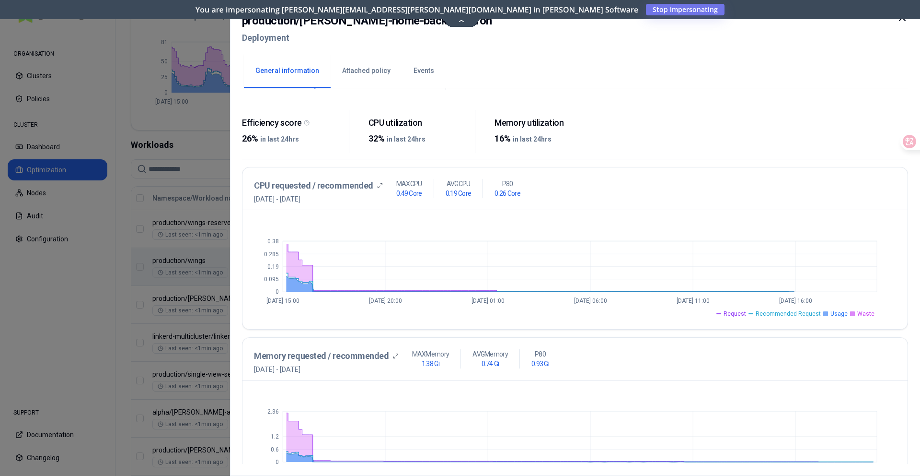
scroll to position [166, 0]
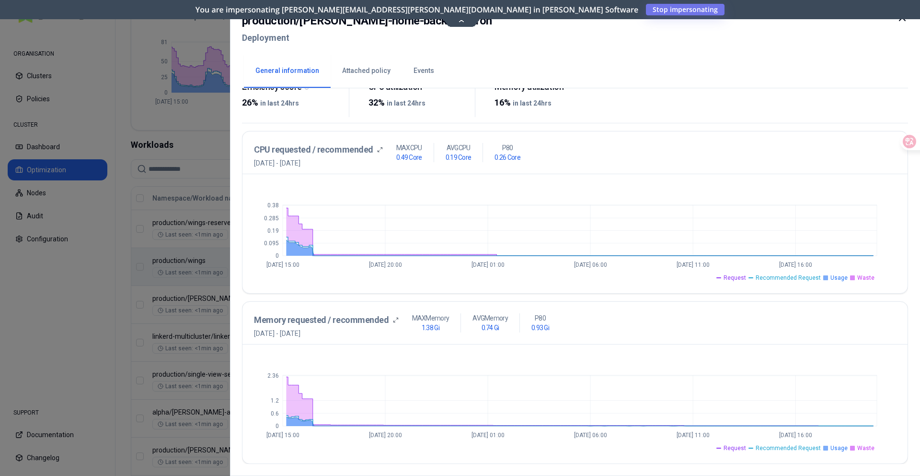
click at [419, 70] on button "Events" at bounding box center [424, 71] width 44 height 34
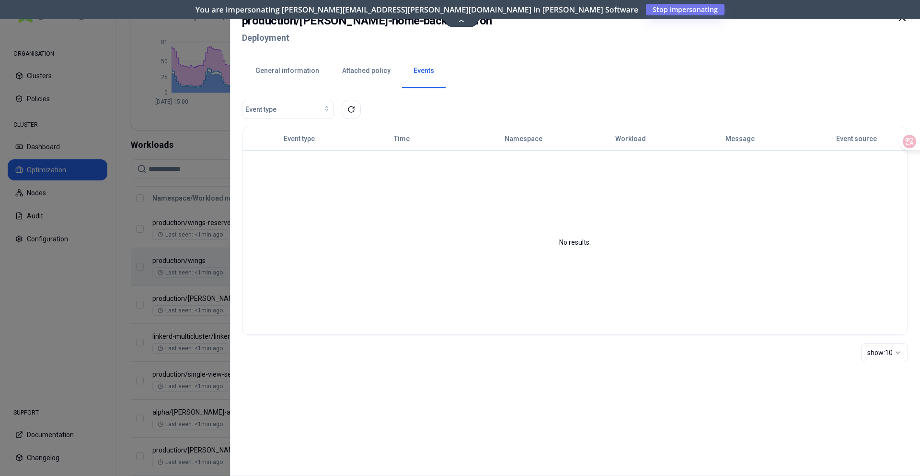
click at [178, 171] on div at bounding box center [460, 238] width 920 height 476
click at [217, 339] on div at bounding box center [460, 238] width 920 height 476
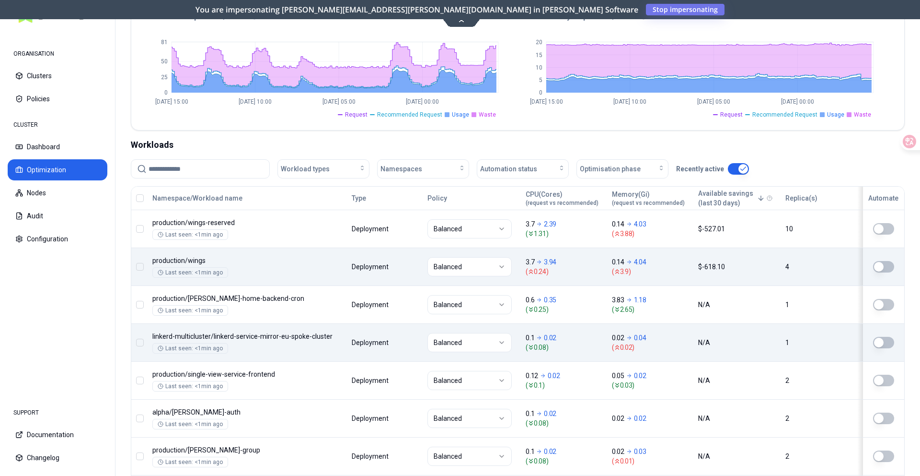
click at [343, 392] on body "ORGANISATION Clusters Policies CLUSTER Dashboard Optimization Nodes Audit Confi…" at bounding box center [460, 238] width 920 height 476
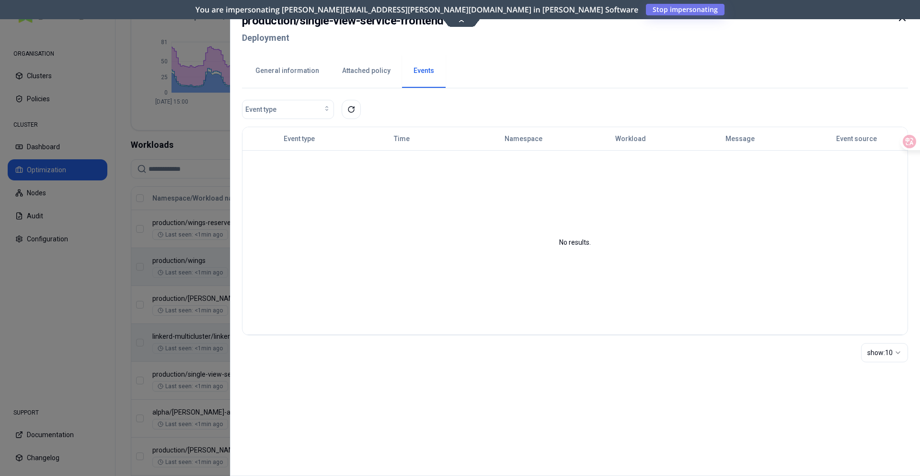
click at [265, 69] on button "General information" at bounding box center [287, 71] width 87 height 34
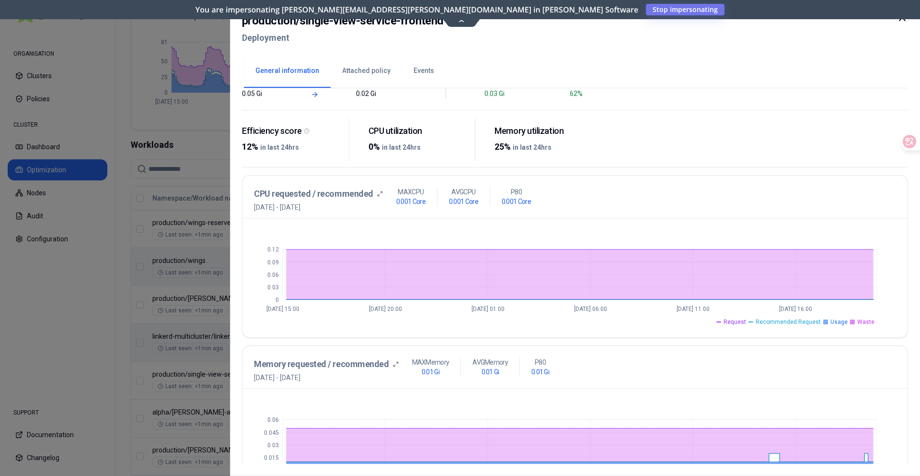
scroll to position [166, 0]
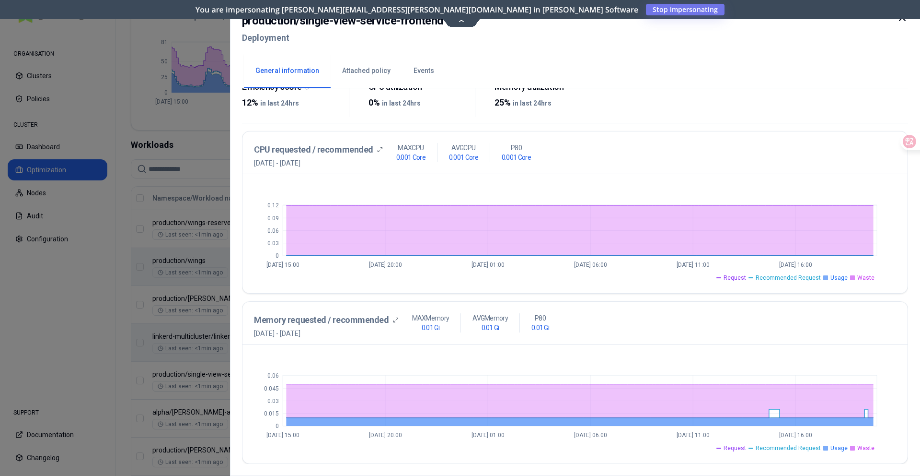
click at [184, 238] on div at bounding box center [460, 238] width 920 height 476
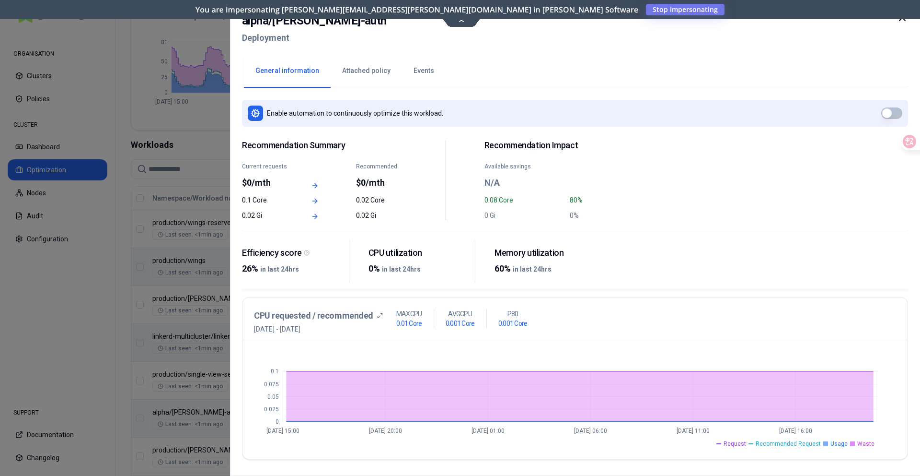
click at [211, 301] on div at bounding box center [460, 238] width 920 height 476
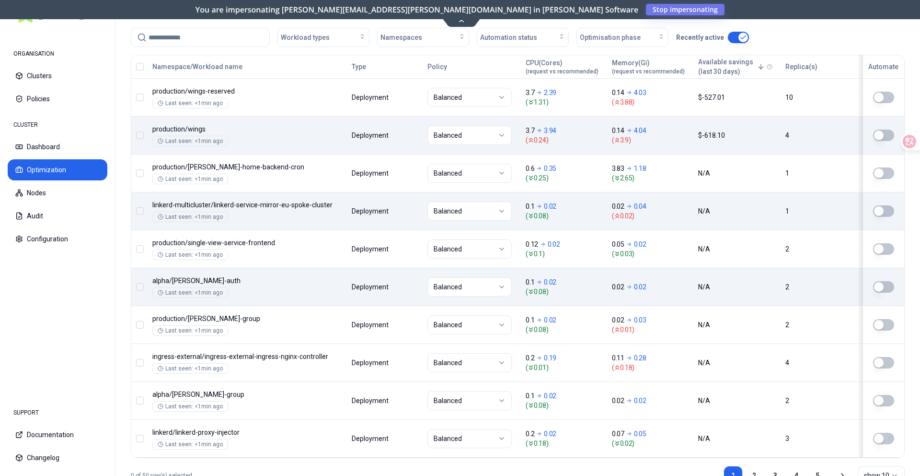
scroll to position [389, 0]
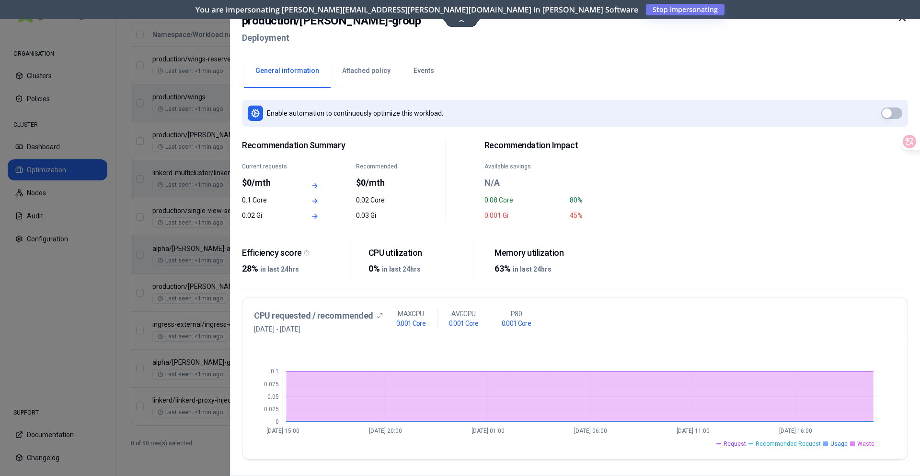
scroll to position [166, 0]
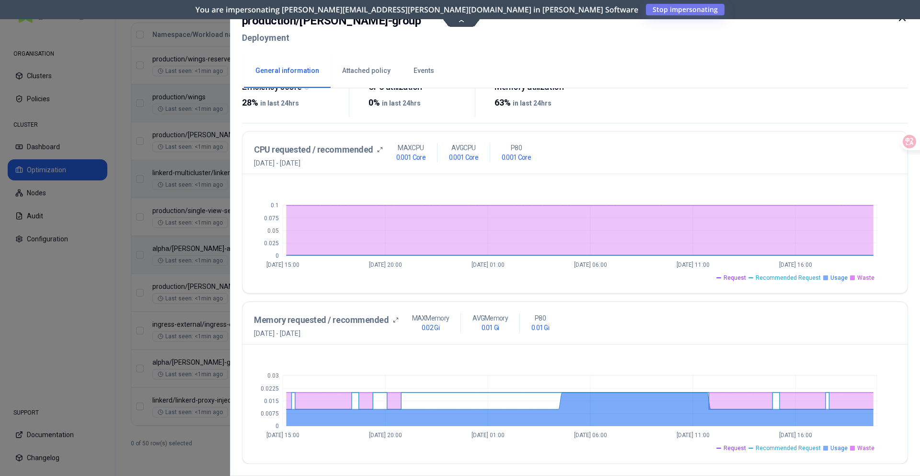
click at [220, 316] on div at bounding box center [460, 238] width 920 height 476
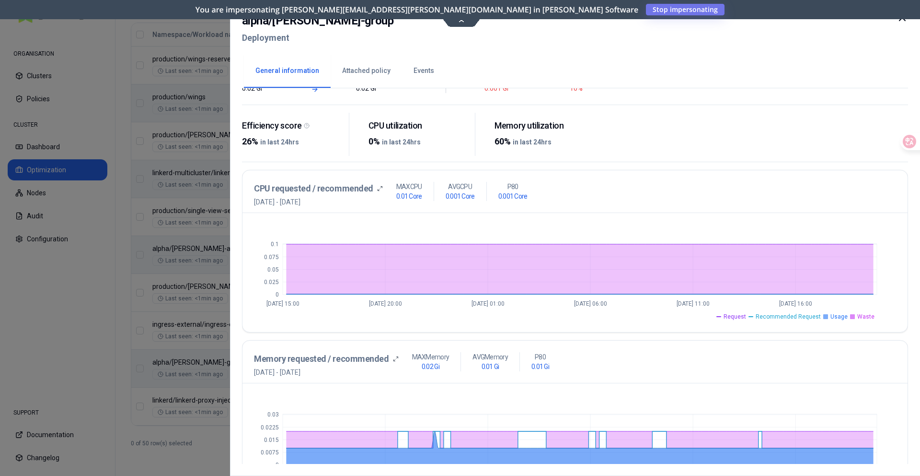
scroll to position [166, 0]
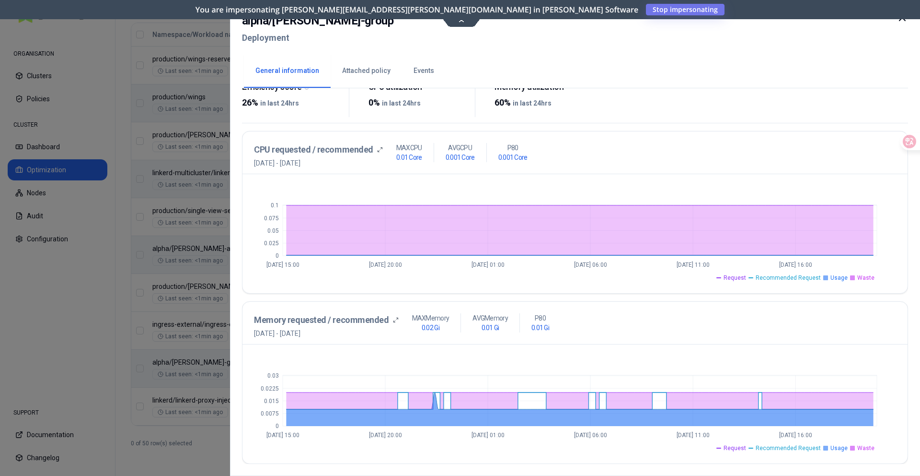
click at [189, 328] on div at bounding box center [460, 238] width 920 height 476
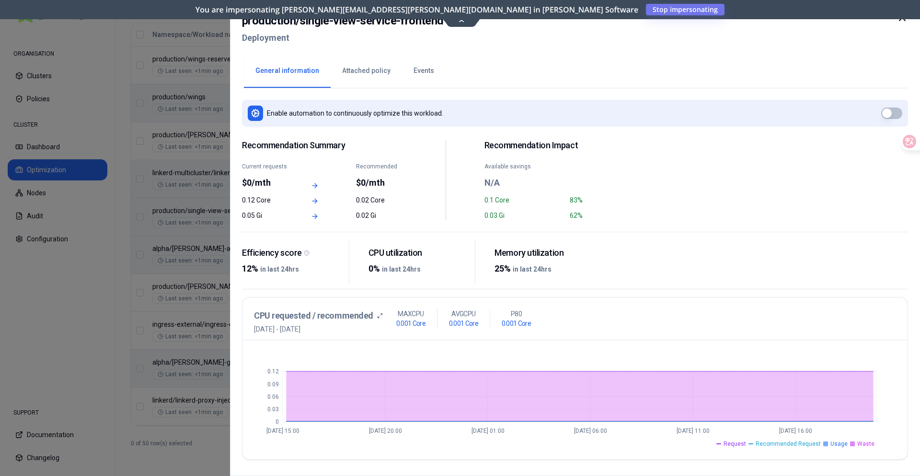
scroll to position [166, 0]
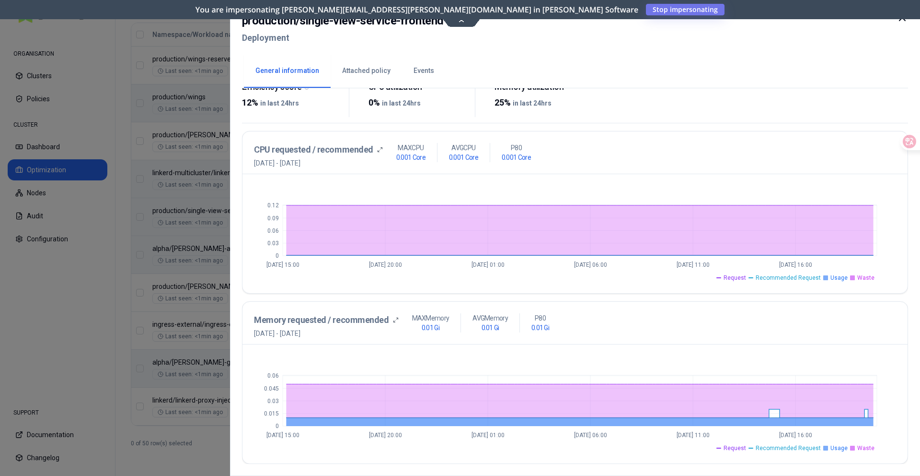
click at [198, 251] on div at bounding box center [460, 238] width 920 height 476
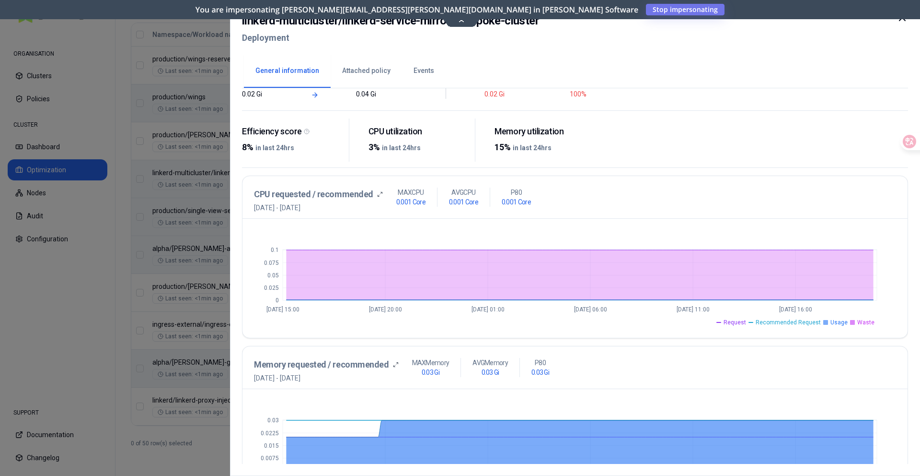
scroll to position [166, 0]
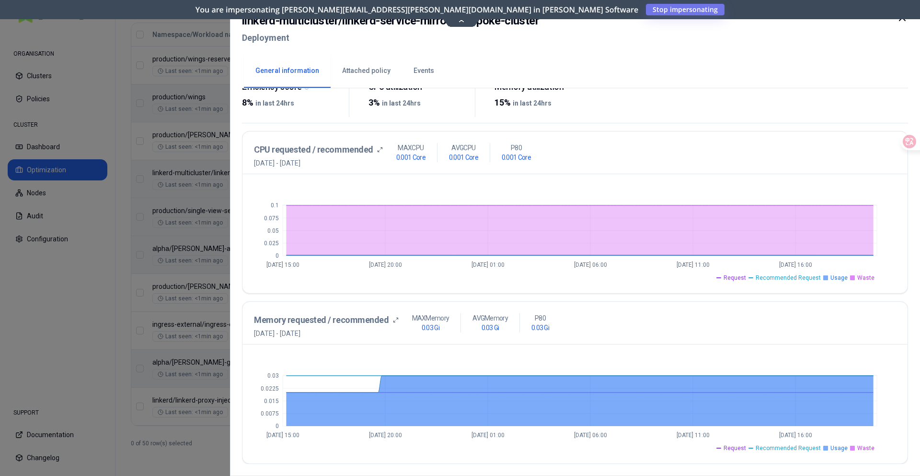
click at [194, 253] on div at bounding box center [460, 238] width 920 height 476
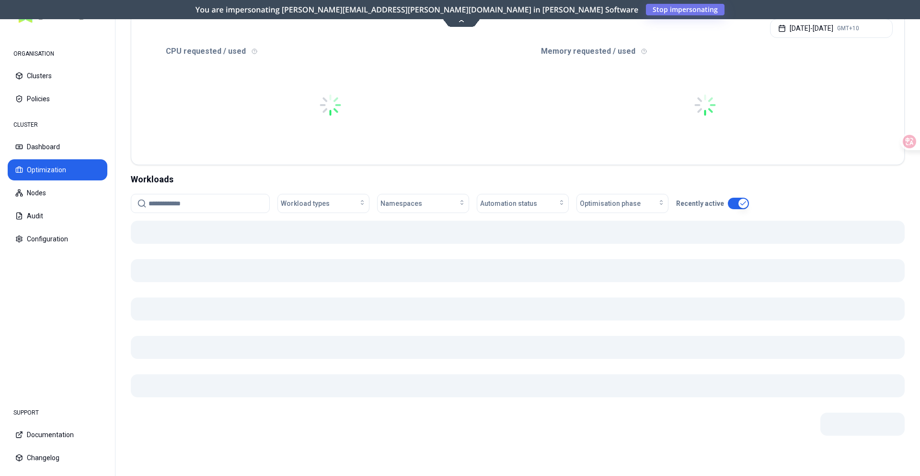
scroll to position [389, 0]
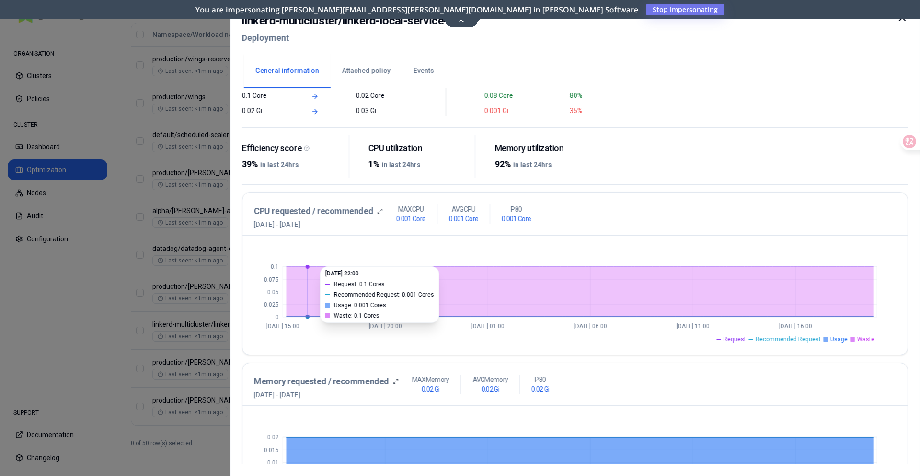
scroll to position [166, 0]
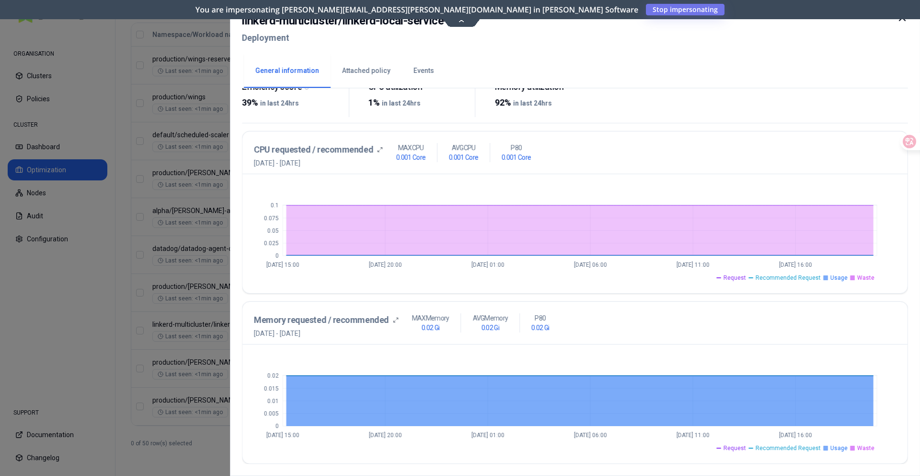
click at [150, 263] on div at bounding box center [460, 238] width 920 height 476
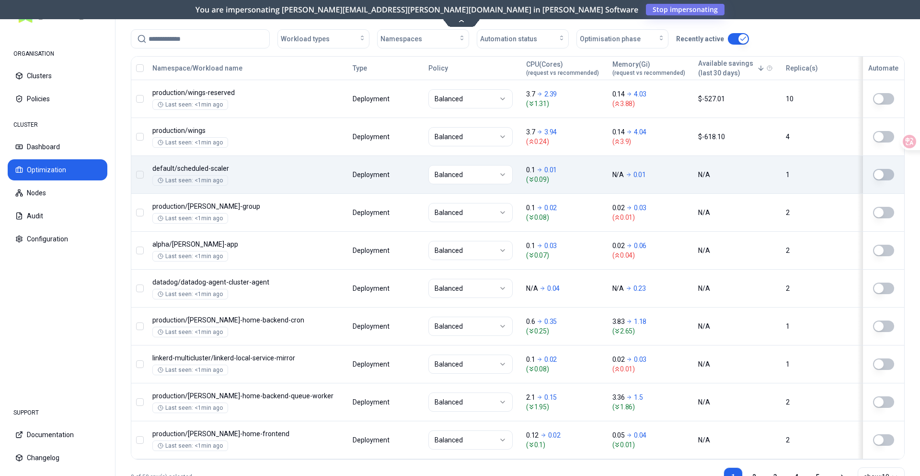
scroll to position [352, 0]
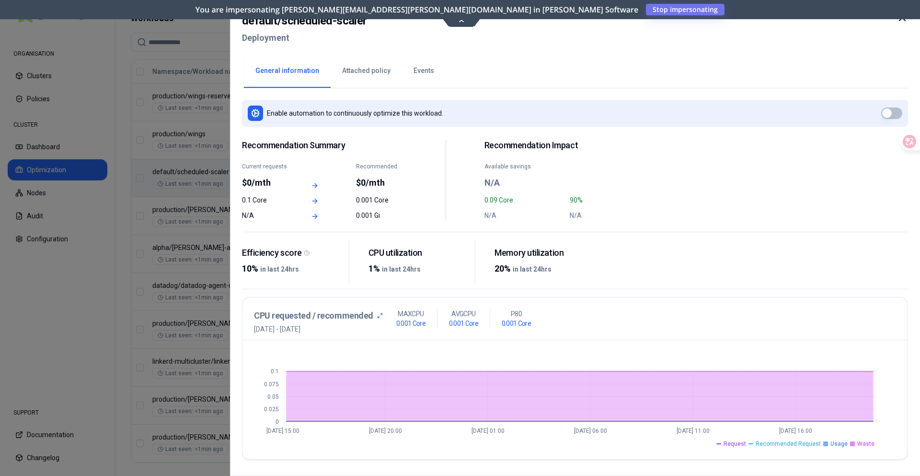
click at [213, 238] on div at bounding box center [460, 238] width 920 height 476
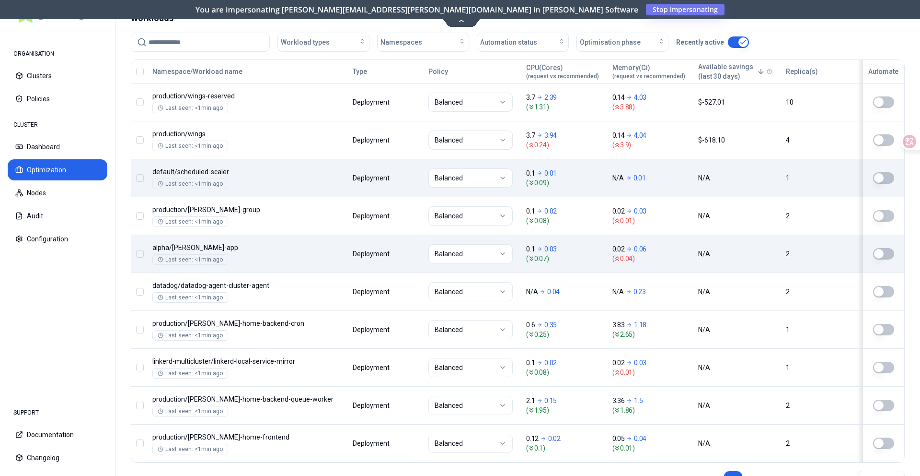
click at [285, 236] on body "ORGANISATION Clusters Policies CLUSTER Dashboard Optimization Nodes Audit Confi…" at bounding box center [460, 238] width 920 height 476
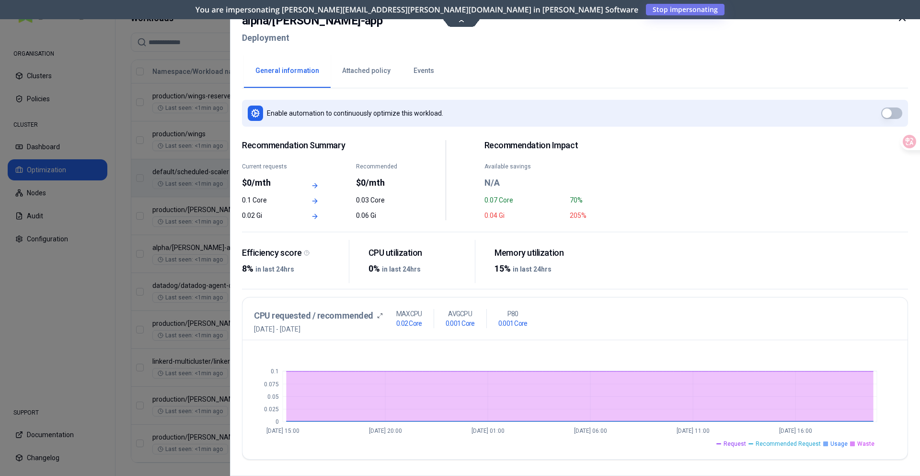
scroll to position [166, 0]
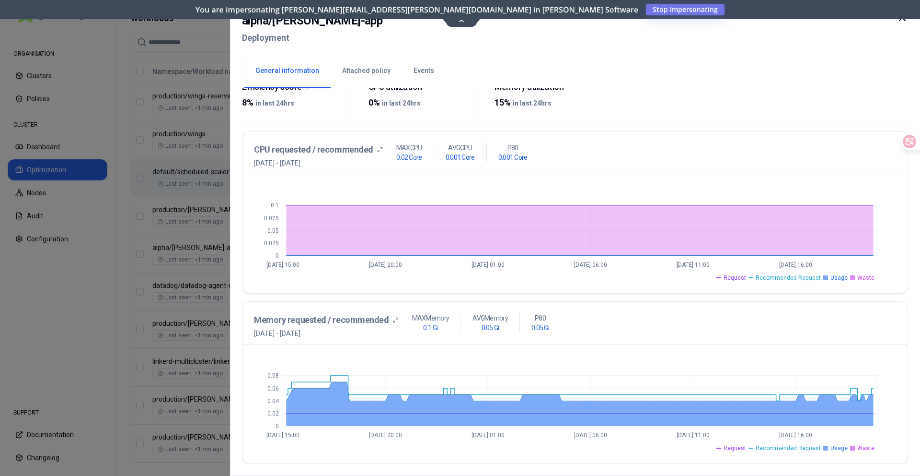
click at [209, 245] on div at bounding box center [460, 238] width 920 height 476
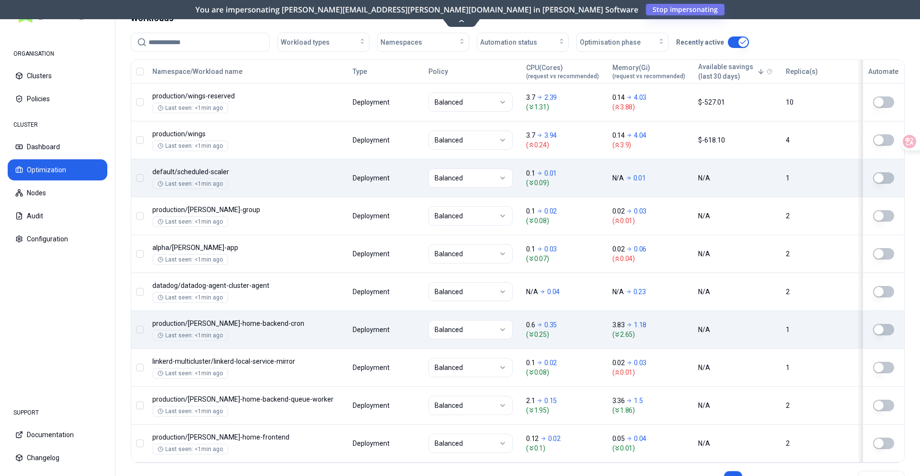
click at [319, 321] on body "ORGANISATION Clusters Policies CLUSTER Dashboard Optimization Nodes Audit Confi…" at bounding box center [460, 238] width 920 height 476
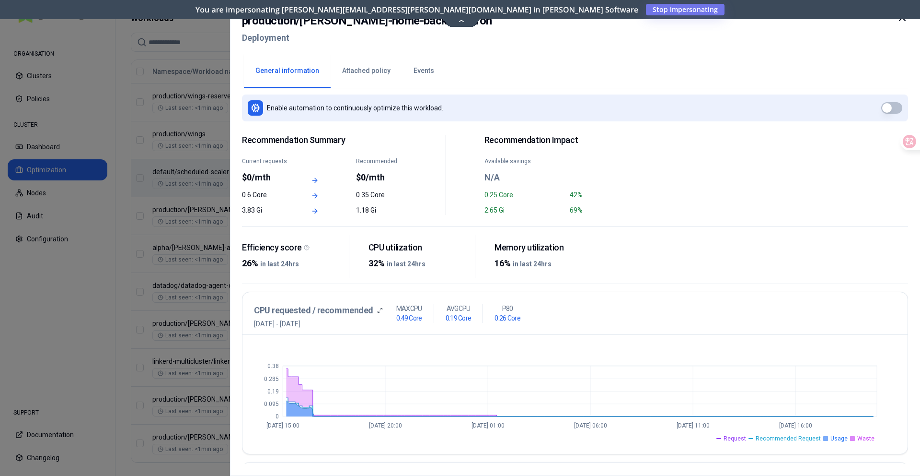
scroll to position [166, 0]
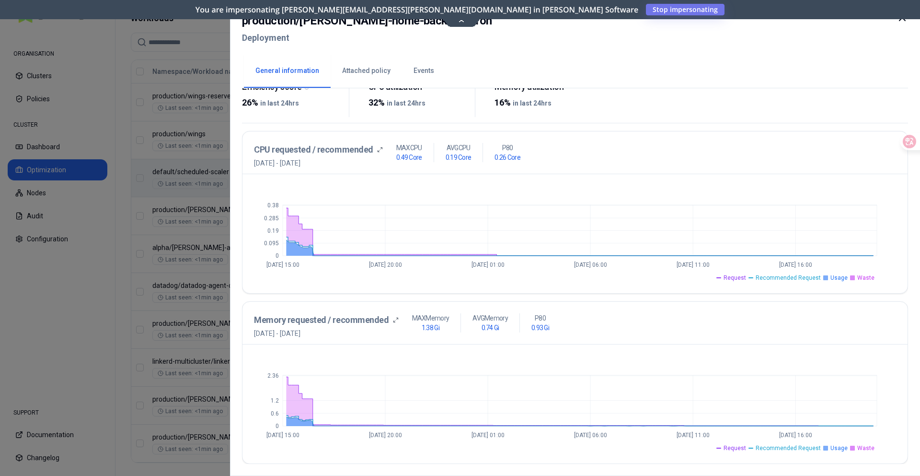
click at [209, 294] on div at bounding box center [460, 238] width 920 height 476
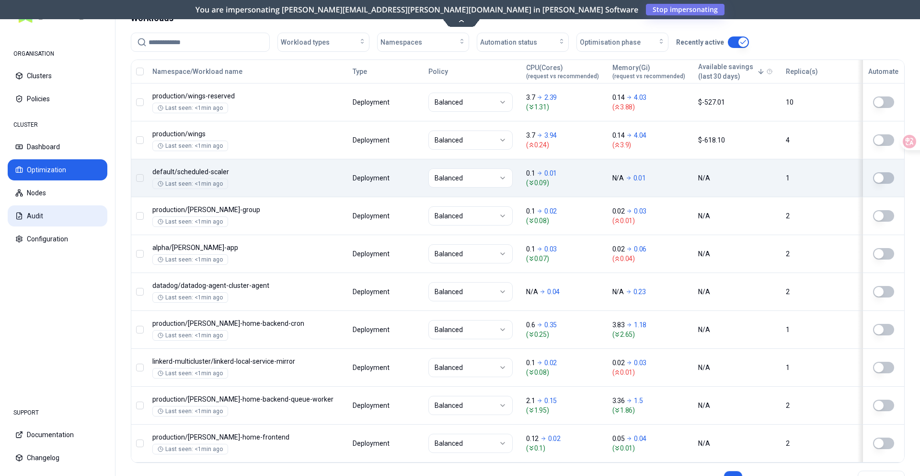
click at [75, 218] on button "Audit" at bounding box center [58, 215] width 100 height 21
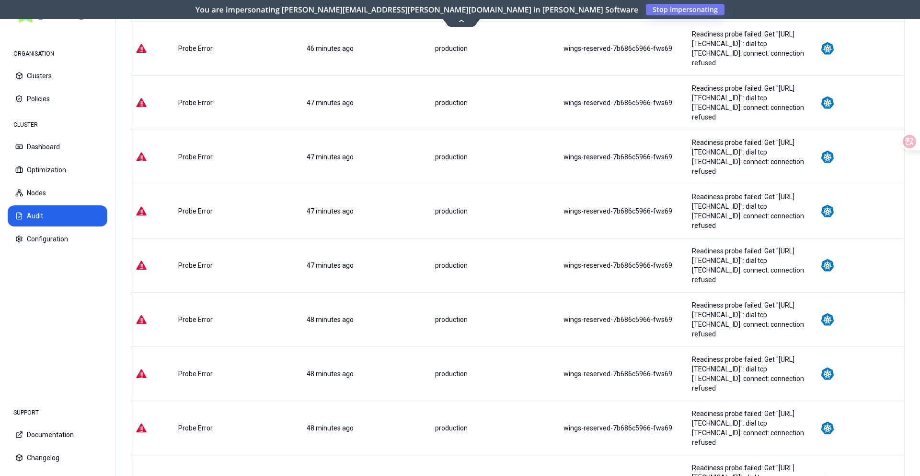
scroll to position [172, 0]
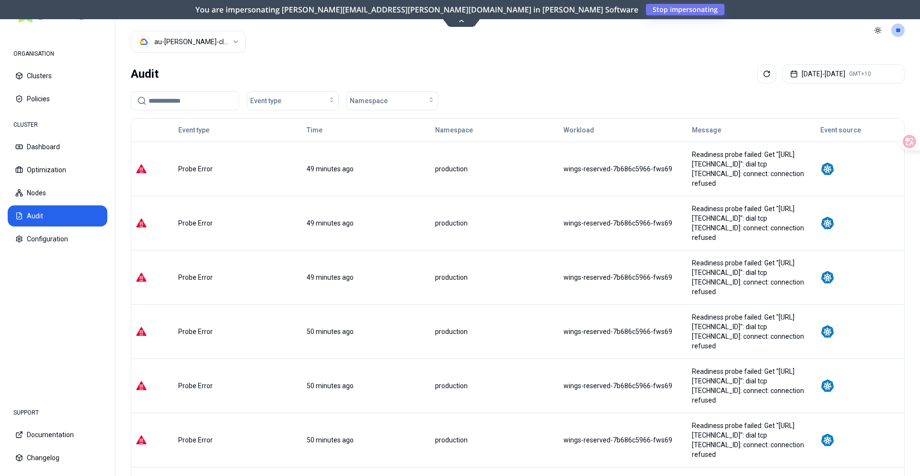
scroll to position [136, 0]
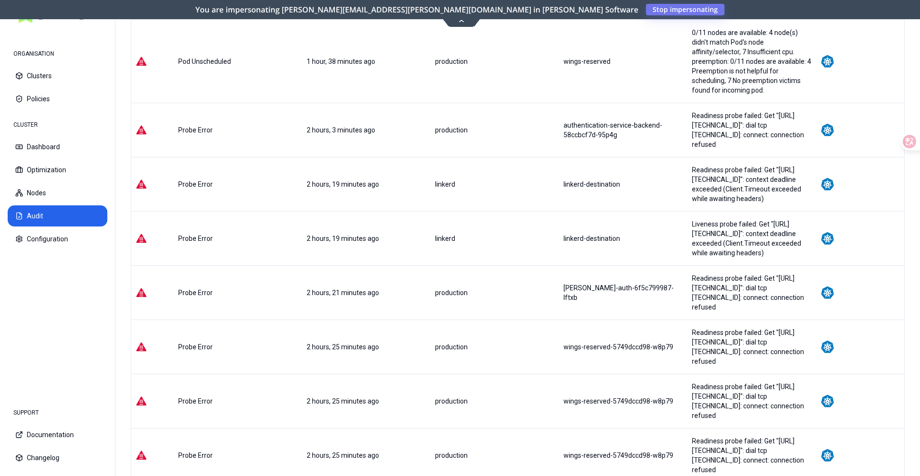
scroll to position [203, 0]
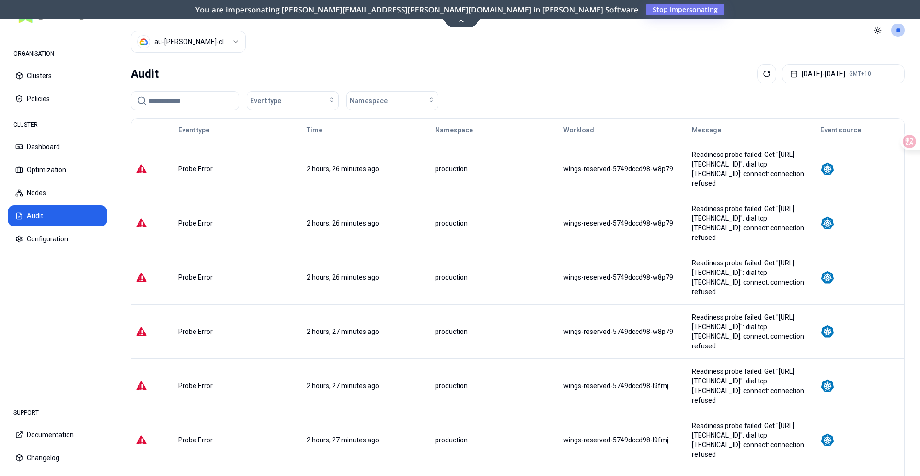
scroll to position [175, 0]
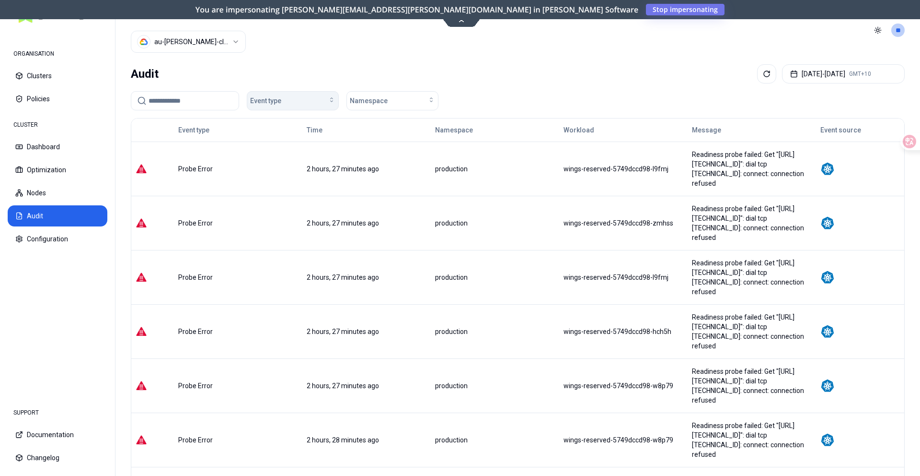
click at [273, 97] on span "Event type" at bounding box center [265, 101] width 31 height 10
click at [312, 70] on div "Audit Sep 17, 2025 - Sep 24, 2025 GMT+10" at bounding box center [518, 73] width 774 height 19
click at [79, 151] on button "Dashboard" at bounding box center [58, 146] width 100 height 21
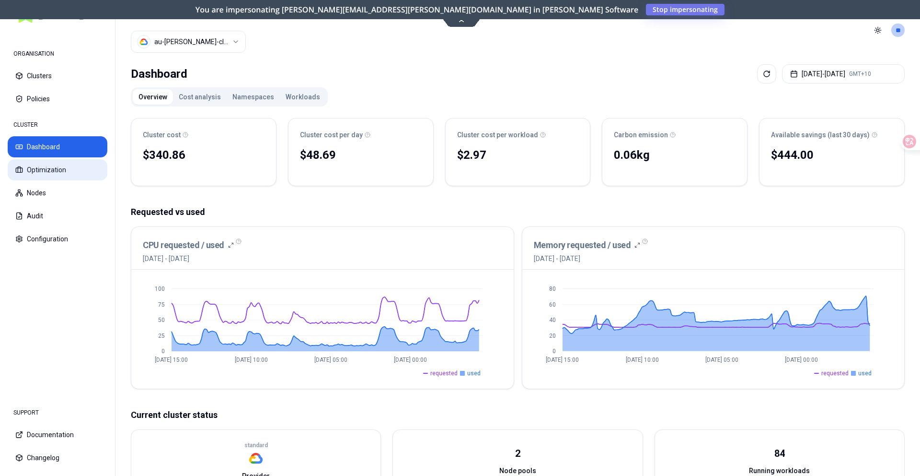
click at [56, 161] on button "Optimization" at bounding box center [58, 169] width 100 height 21
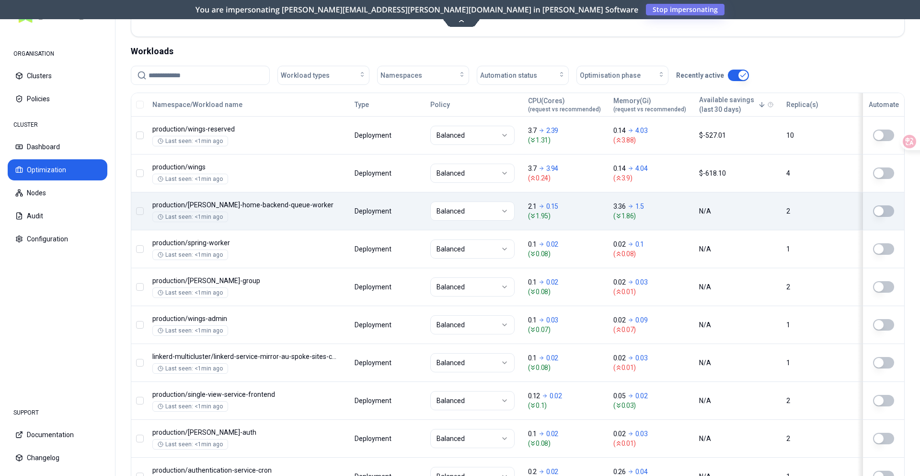
scroll to position [328, 0]
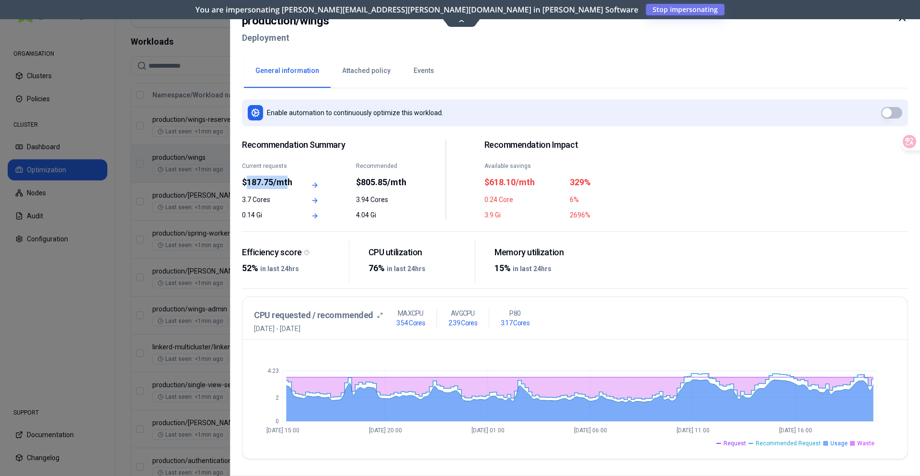
drag, startPoint x: 248, startPoint y: 182, endPoint x: 287, endPoint y: 180, distance: 38.4
click at [287, 180] on div "$187.75/mth" at bounding box center [267, 181] width 51 height 13
drag, startPoint x: 361, startPoint y: 182, endPoint x: 421, endPoint y: 179, distance: 60.5
click at [421, 179] on div "Recommendation Summary Current requests $187.75/mth Recommended $805.85/mth 3.7…" at bounding box center [446, 179] width 408 height 80
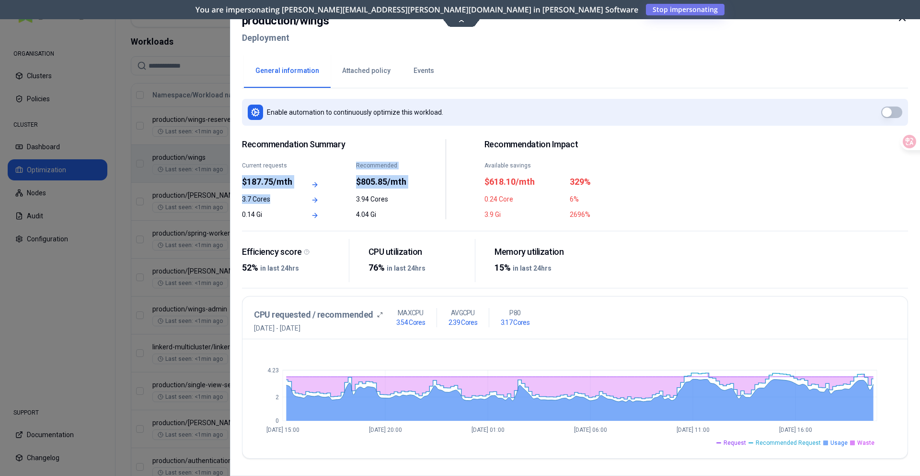
drag, startPoint x: 242, startPoint y: 181, endPoint x: 276, endPoint y: 195, distance: 36.8
click at [276, 196] on div "Recommendation Summary Current requests $187.75/mth Recommended $805.85/mth 3.7…" at bounding box center [324, 179] width 165 height 80
click at [276, 195] on div "3.7 Cores" at bounding box center [267, 199] width 51 height 10
drag, startPoint x: 354, startPoint y: 180, endPoint x: 414, endPoint y: 180, distance: 59.9
click at [414, 180] on div "Recommendation Summary Current requests $187.75/mth Recommended $805.85/mth 3.7…" at bounding box center [446, 179] width 408 height 80
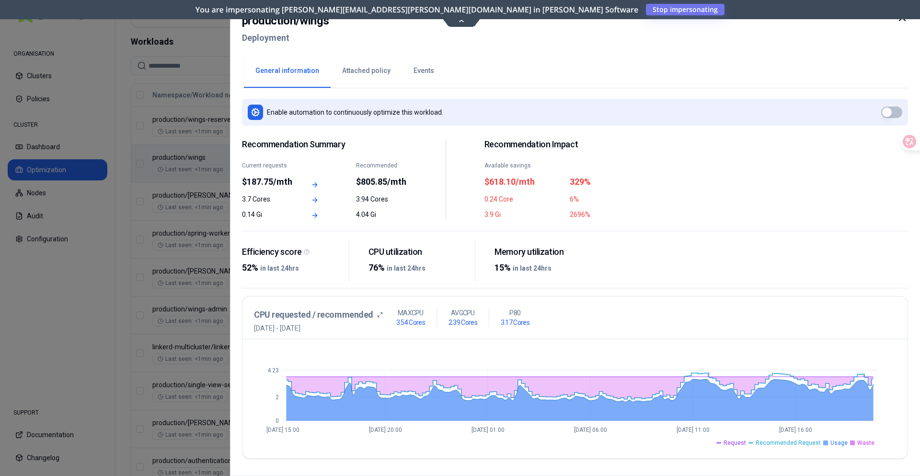
click at [407, 191] on div "Recommendation Summary Current requests $187.75/mth Recommended $805.85/mth 3.7…" at bounding box center [446, 179] width 408 height 80
drag, startPoint x: 242, startPoint y: 198, endPoint x: 270, endPoint y: 198, distance: 28.3
click at [270, 198] on div "3.7 Cores" at bounding box center [267, 199] width 51 height 10
drag, startPoint x: 243, startPoint y: 213, endPoint x: 272, endPoint y: 212, distance: 28.8
click at [272, 212] on div "0.14 Gi" at bounding box center [267, 215] width 51 height 10
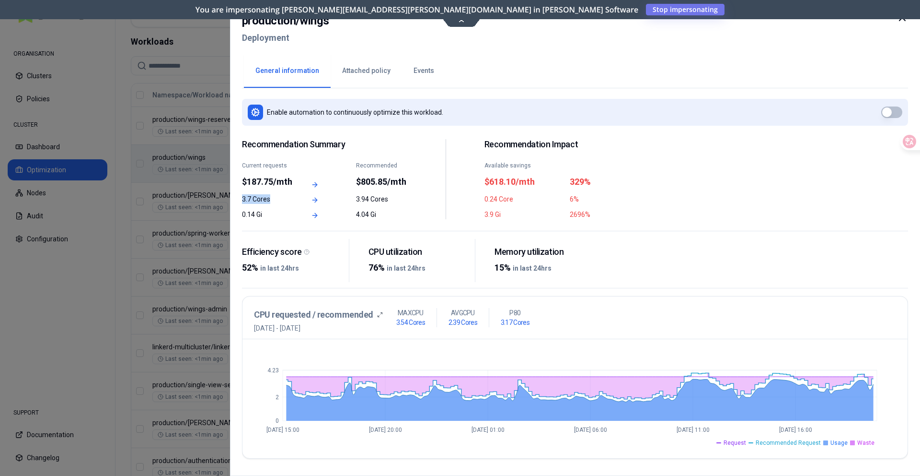
drag, startPoint x: 243, startPoint y: 198, endPoint x: 270, endPoint y: 197, distance: 27.3
click at [270, 197] on div "3.7 Cores" at bounding box center [267, 199] width 51 height 10
drag, startPoint x: 243, startPoint y: 214, endPoint x: 278, endPoint y: 212, distance: 35.0
click at [278, 212] on div "0.14 Gi" at bounding box center [267, 215] width 51 height 10
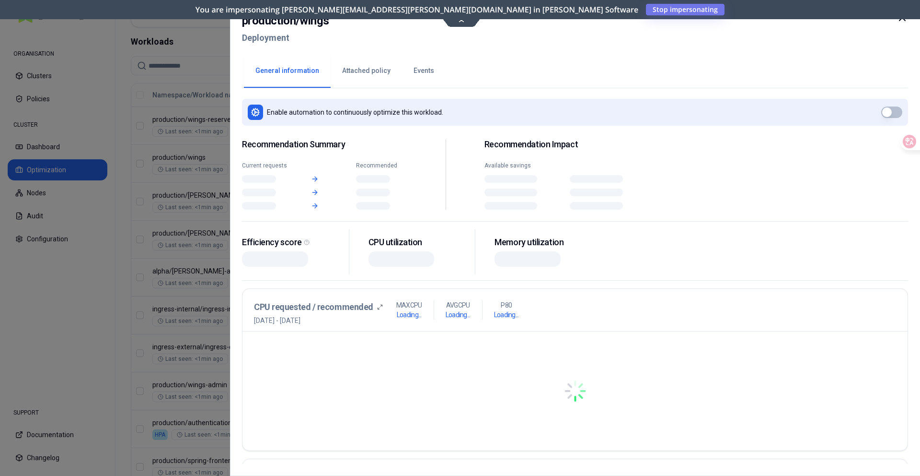
scroll to position [328, 0]
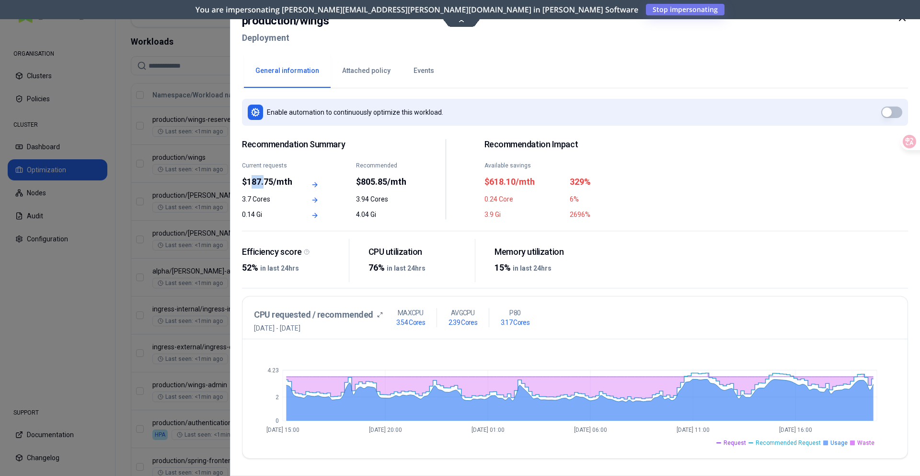
drag, startPoint x: 249, startPoint y: 183, endPoint x: 267, endPoint y: 181, distance: 17.4
click at [267, 181] on div "$187.75/mth" at bounding box center [267, 181] width 51 height 13
click at [250, 186] on div "$187.75/mth" at bounding box center [267, 181] width 51 height 13
drag, startPoint x: 570, startPoint y: 215, endPoint x: 599, endPoint y: 214, distance: 29.3
click at [599, 214] on div "2696%" at bounding box center [610, 215] width 80 height 10
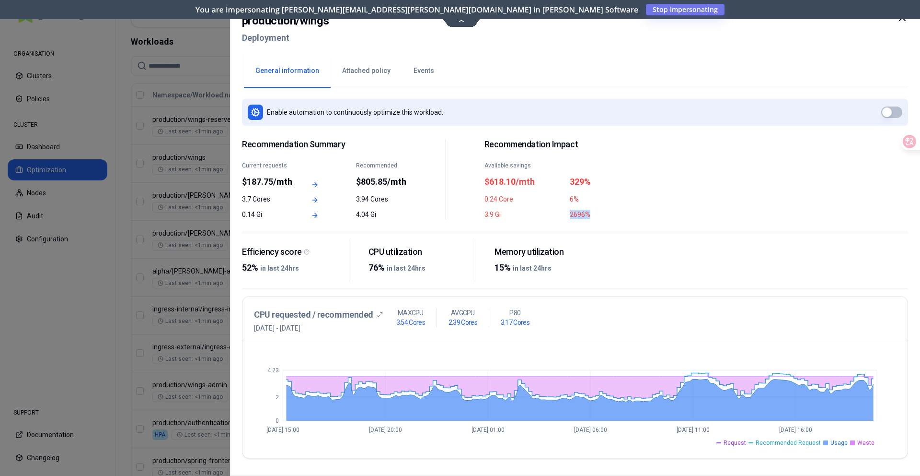
click at [604, 213] on div "2696%" at bounding box center [610, 215] width 80 height 10
drag, startPoint x: 484, startPoint y: 215, endPoint x: 506, endPoint y: 211, distance: 22.9
click at [506, 211] on div "Recommendation Summary Current requests $187.75/mth Recommended $805.85/mth 3.7…" at bounding box center [446, 179] width 408 height 80
drag, startPoint x: 569, startPoint y: 212, endPoint x: 601, endPoint y: 212, distance: 32.1
click at [601, 212] on div "3.9 Gi 2696%" at bounding box center [567, 215] width 165 height 10
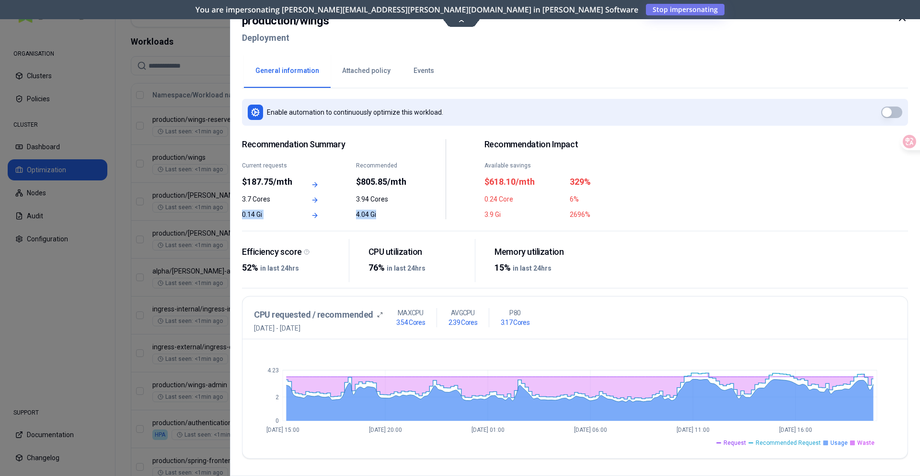
drag, startPoint x: 240, startPoint y: 212, endPoint x: 377, endPoint y: 210, distance: 136.7
click at [377, 210] on div "production / wings Deployment General information Attached policy Events Enable…" at bounding box center [575, 238] width 690 height 476
drag, startPoint x: 357, startPoint y: 181, endPoint x: 416, endPoint y: 176, distance: 59.2
click at [416, 176] on div "Recommendation Summary Current requests $187.75/mth Recommended $805.85/mth 3.7…" at bounding box center [446, 179] width 408 height 80
drag, startPoint x: 243, startPoint y: 217, endPoint x: 275, endPoint y: 214, distance: 32.3
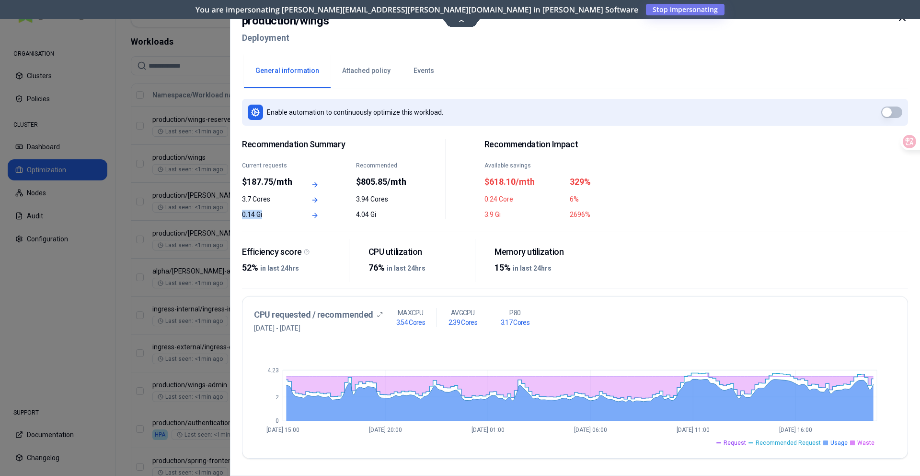
click at [275, 214] on div "0.14 Gi" at bounding box center [267, 215] width 51 height 10
drag, startPoint x: 356, startPoint y: 213, endPoint x: 378, endPoint y: 211, distance: 22.1
click at [378, 211] on div "4.04 Gi" at bounding box center [381, 215] width 51 height 10
drag, startPoint x: 243, startPoint y: 198, endPoint x: 275, endPoint y: 197, distance: 32.1
click at [275, 197] on div "3.7 Cores" at bounding box center [267, 199] width 51 height 10
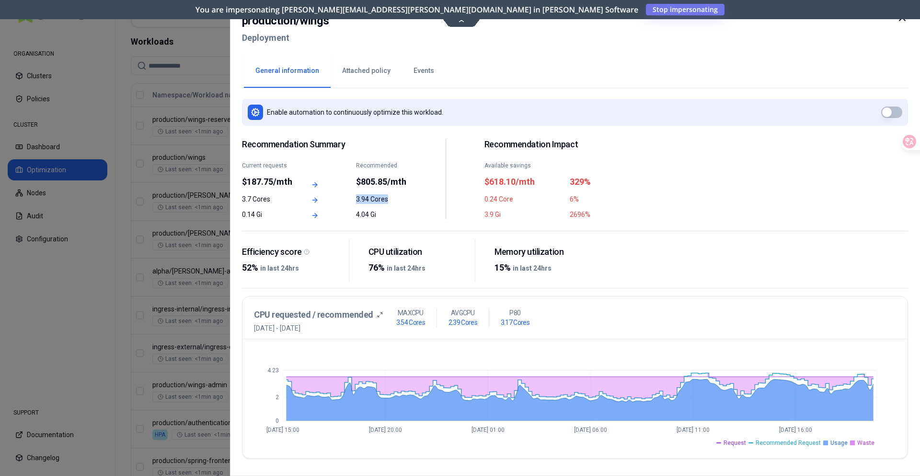
drag, startPoint x: 356, startPoint y: 196, endPoint x: 393, endPoint y: 197, distance: 36.9
click at [393, 197] on div "3.94 Cores" at bounding box center [381, 199] width 51 height 10
click at [364, 215] on div "4.04 Gi" at bounding box center [381, 215] width 51 height 10
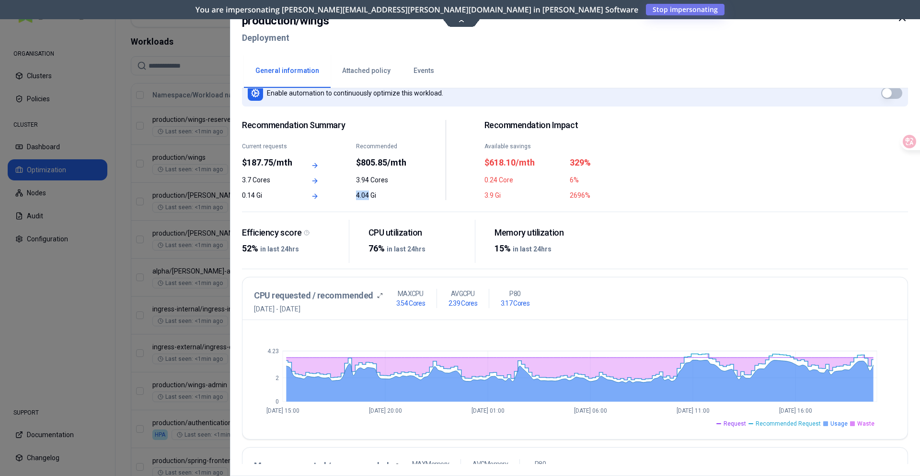
scroll to position [0, 0]
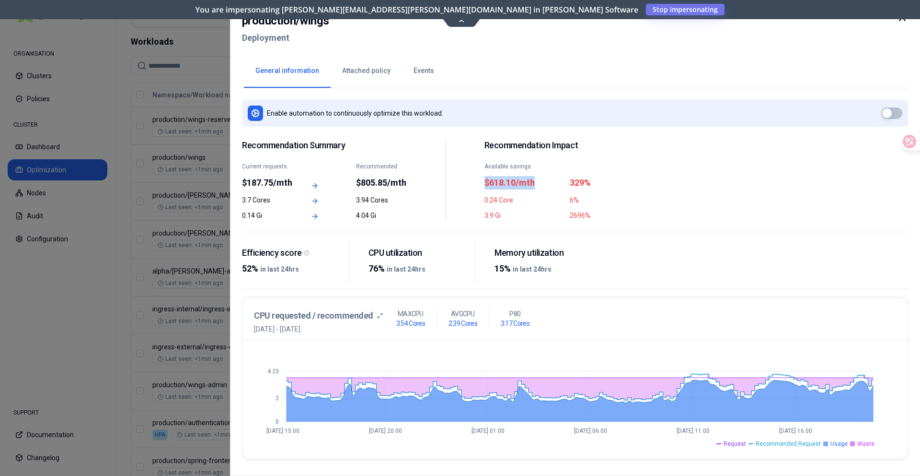
drag, startPoint x: 485, startPoint y: 184, endPoint x: 550, endPoint y: 179, distance: 65.9
click at [550, 179] on div "$618.10/mth" at bounding box center [525, 182] width 80 height 13
drag, startPoint x: 354, startPoint y: 183, endPoint x: 422, endPoint y: 181, distance: 67.6
click at [422, 181] on div "Recommendation Summary Current requests $187.75/mth Recommended $805.85/mth 3.7…" at bounding box center [446, 180] width 408 height 80
click at [380, 170] on div "Recommended $805.85/mth" at bounding box center [381, 176] width 51 height 27
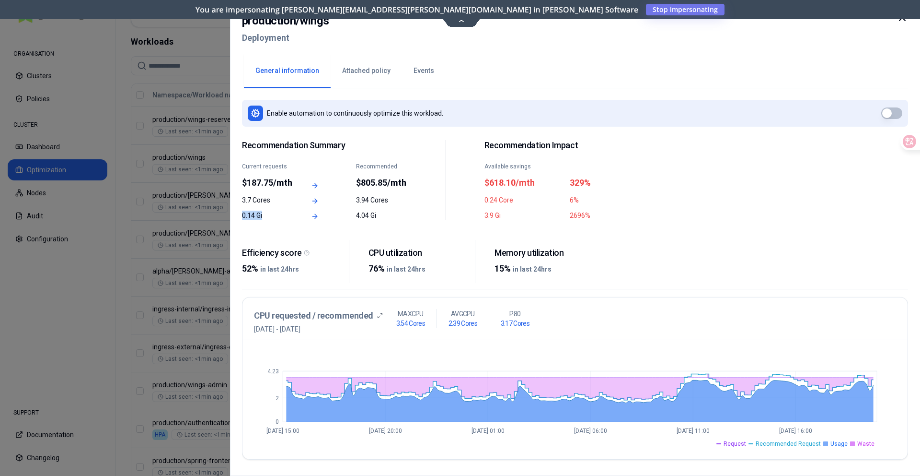
drag, startPoint x: 241, startPoint y: 216, endPoint x: 265, endPoint y: 212, distance: 24.3
click at [265, 212] on div "production / wings Deployment General information Attached policy Events Enable…" at bounding box center [575, 238] width 690 height 476
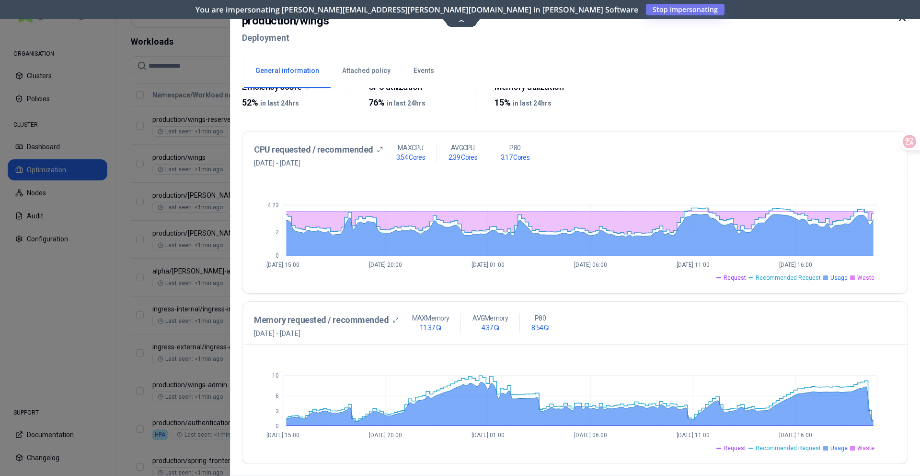
click at [108, 253] on div at bounding box center [460, 238] width 920 height 476
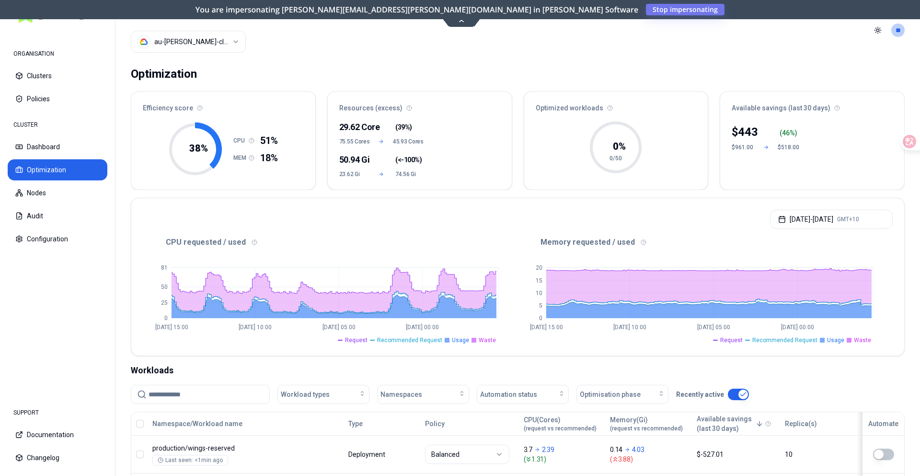
click at [213, 39] on html "ORGANISATION Clusters Policies CLUSTER Dashboard Optimization Nodes Audit Confi…" at bounding box center [460, 238] width 920 height 476
click at [301, 56] on html "ORGANISATION Clusters Policies CLUSTER Dashboard Optimization Nodes Audit Confi…" at bounding box center [460, 238] width 920 height 476
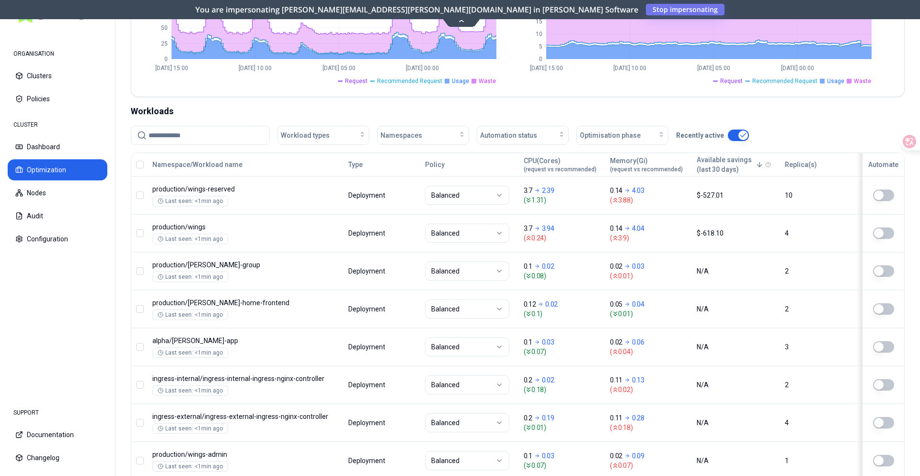
scroll to position [256, 0]
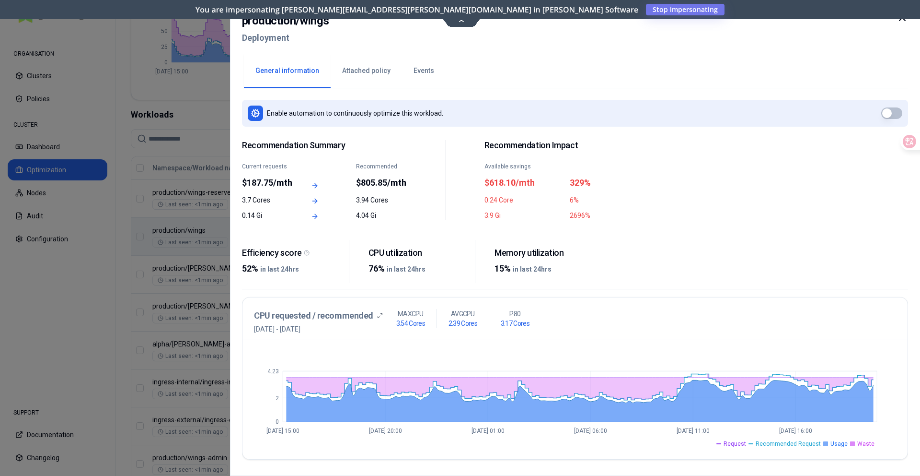
click at [73, 197] on div at bounding box center [460, 238] width 920 height 476
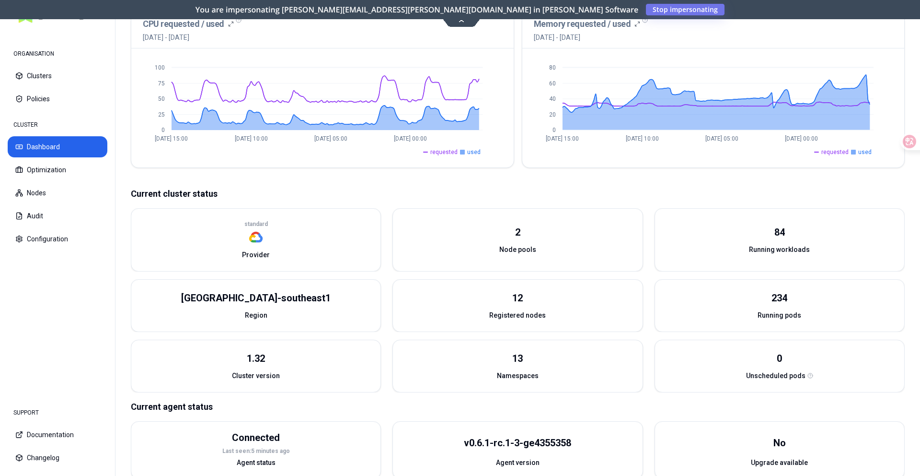
scroll to position [248, 0]
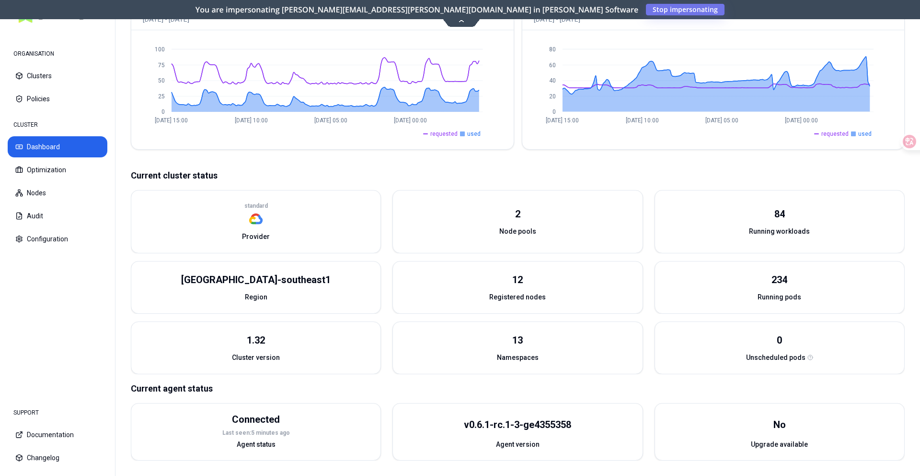
click at [259, 204] on p "standard" at bounding box center [256, 206] width 23 height 8
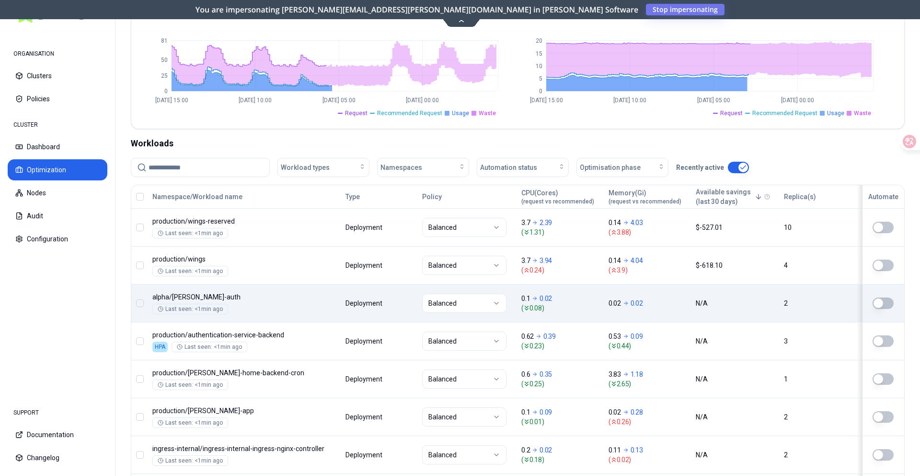
scroll to position [259, 0]
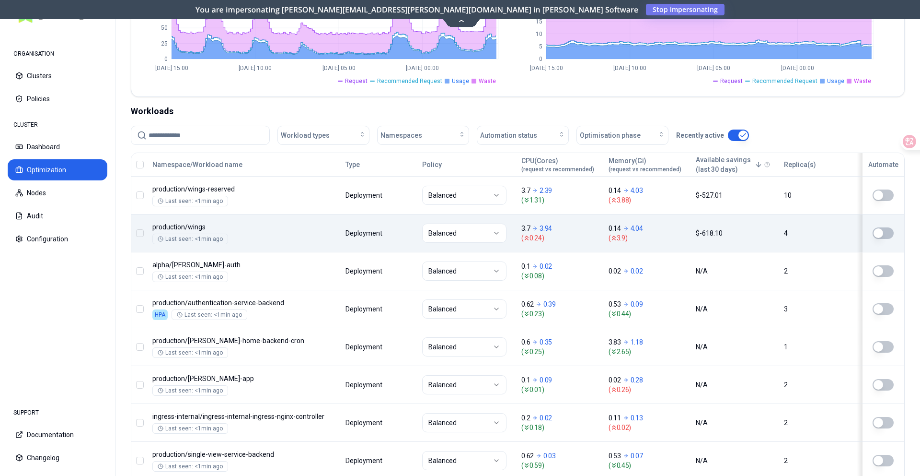
click at [584, 244] on body "ORGANISATION Clusters Policies CLUSTER Dashboard Optimization Nodes Audit Confi…" at bounding box center [460, 238] width 920 height 476
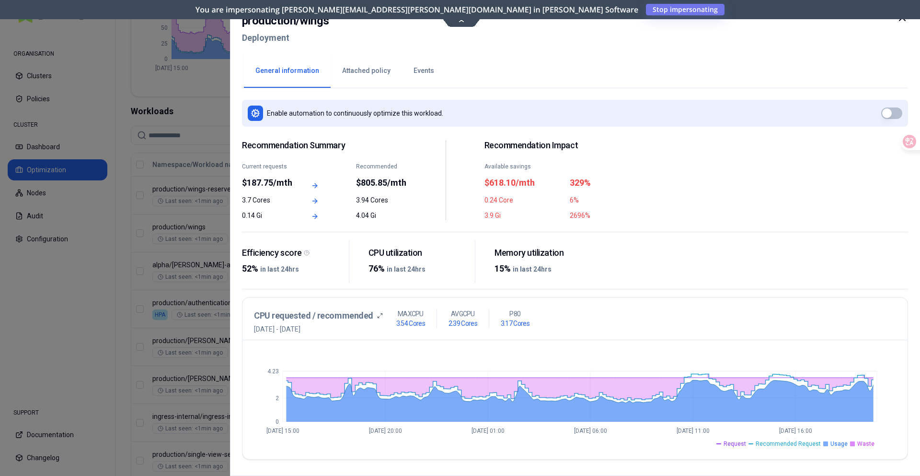
click at [376, 163] on div "Recommended" at bounding box center [381, 167] width 51 height 8
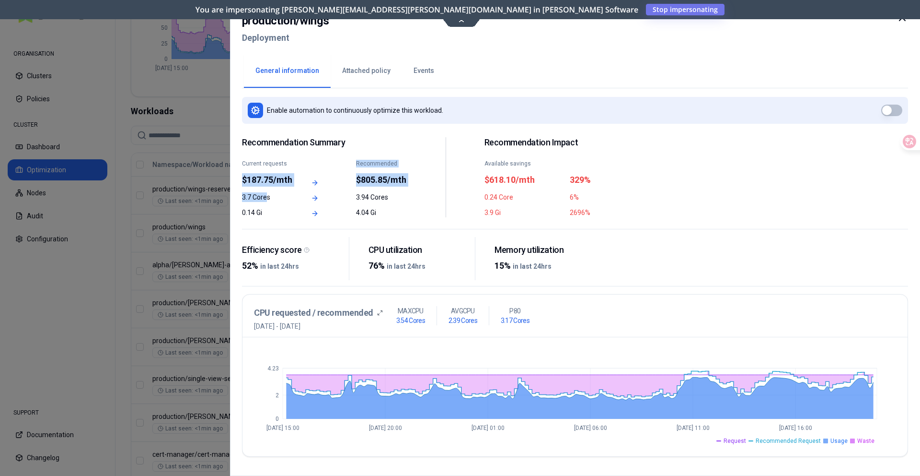
drag, startPoint x: 244, startPoint y: 168, endPoint x: 268, endPoint y: 198, distance: 38.2
click at [268, 198] on div "Recommendation Summary Current requests $187.75/mth Recommended $805.85/mth 3.7…" at bounding box center [324, 177] width 165 height 80
click at [361, 180] on div "$805.85/mth" at bounding box center [381, 179] width 51 height 13
drag, startPoint x: 243, startPoint y: 181, endPoint x: 294, endPoint y: 176, distance: 51.5
click at [294, 176] on div "Current requests $187.75/mth Recommended $805.85/mth" at bounding box center [324, 173] width 165 height 27
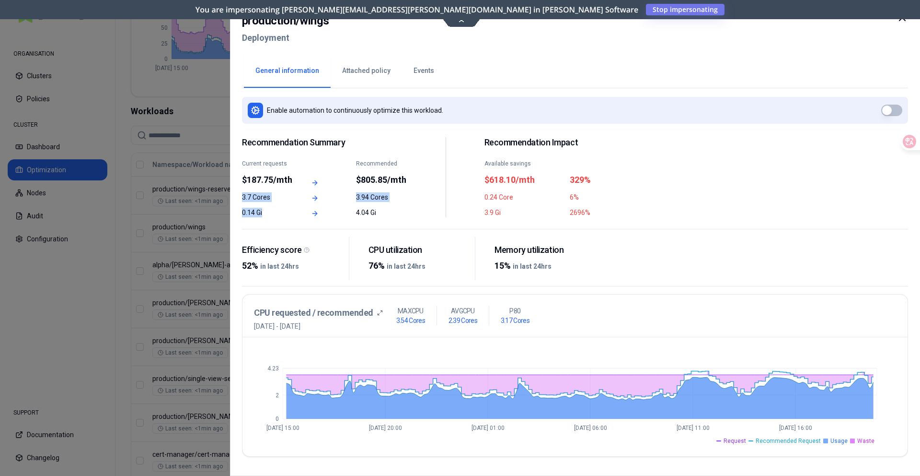
drag, startPoint x: 242, startPoint y: 197, endPoint x: 271, endPoint y: 209, distance: 31.6
click at [271, 209] on div "Recommendation Summary Current requests $187.75/mth Recommended $805.85/mth 3.7…" at bounding box center [324, 177] width 165 height 80
click at [323, 212] on div at bounding box center [324, 214] width 51 height 8
drag, startPoint x: 242, startPoint y: 180, endPoint x: 289, endPoint y: 178, distance: 46.5
click at [289, 178] on div "$187.75/mth" at bounding box center [267, 179] width 51 height 13
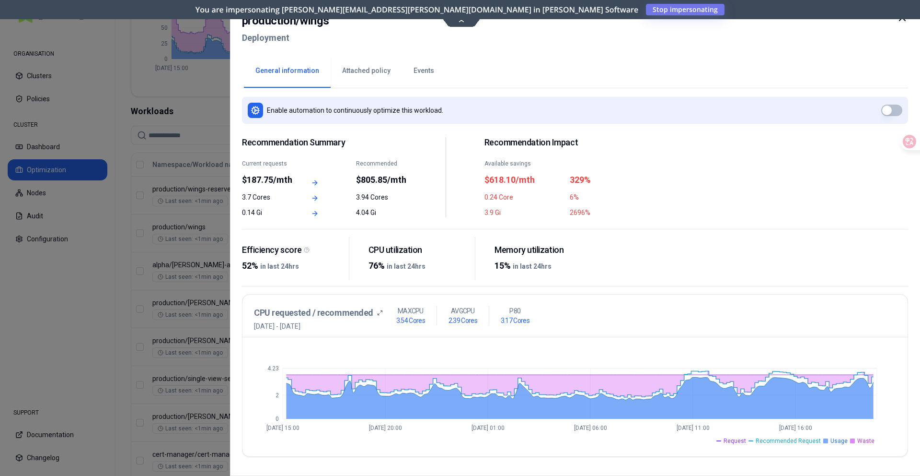
click at [373, 162] on div "Recommended" at bounding box center [381, 164] width 51 height 8
drag, startPoint x: 355, startPoint y: 195, endPoint x: 383, endPoint y: 196, distance: 28.3
click at [384, 195] on div "3.7 Cores 3.94 Cores" at bounding box center [324, 197] width 165 height 10
drag, startPoint x: 357, startPoint y: 210, endPoint x: 374, endPoint y: 208, distance: 17.0
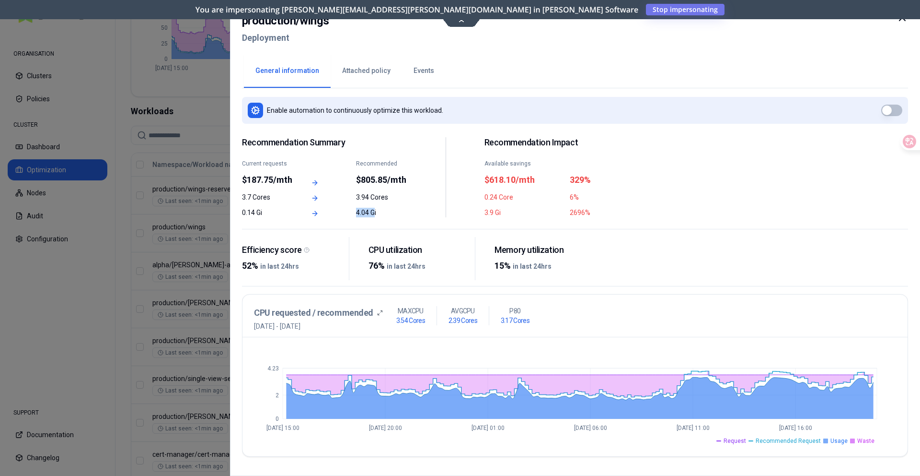
click at [374, 208] on div "4.04 Gi" at bounding box center [381, 213] width 51 height 10
click at [159, 177] on div at bounding box center [460, 238] width 920 height 476
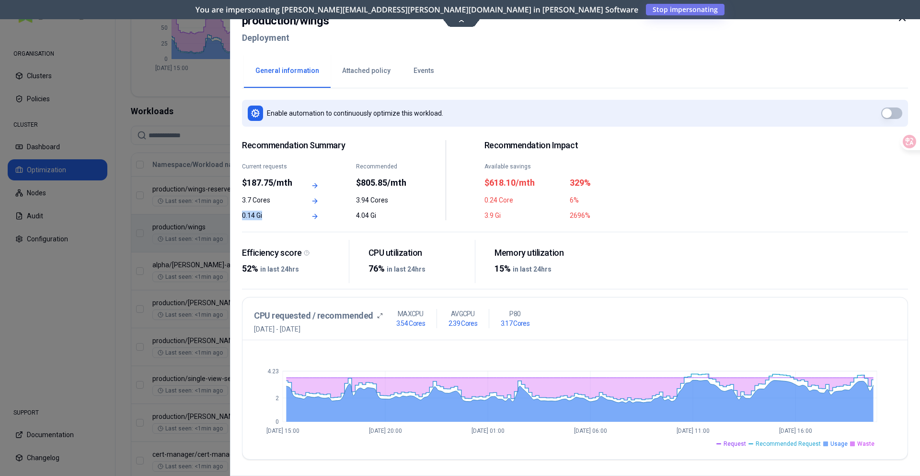
drag, startPoint x: 243, startPoint y: 214, endPoint x: 277, endPoint y: 213, distance: 33.6
click at [277, 213] on div "0.14 Gi" at bounding box center [267, 215] width 51 height 10
drag, startPoint x: 355, startPoint y: 214, endPoint x: 392, endPoint y: 215, distance: 36.4
click at [392, 215] on div "0.14 Gi 4.04 Gi" at bounding box center [324, 215] width 165 height 10
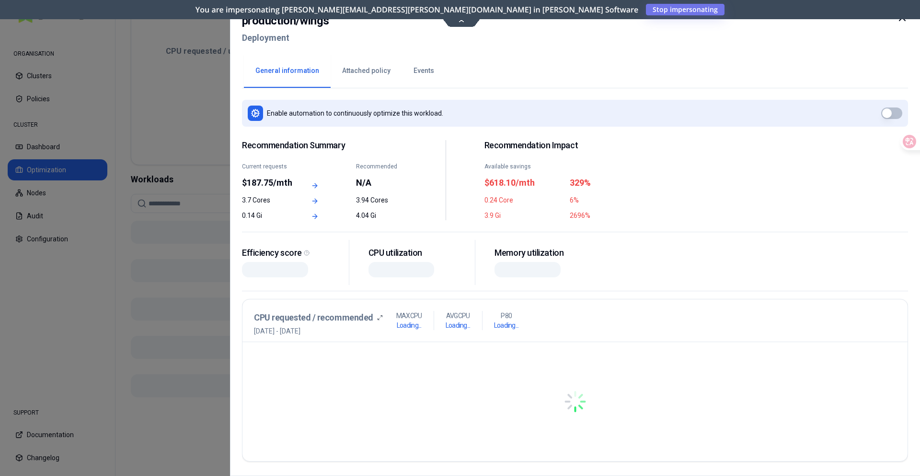
scroll to position [259, 0]
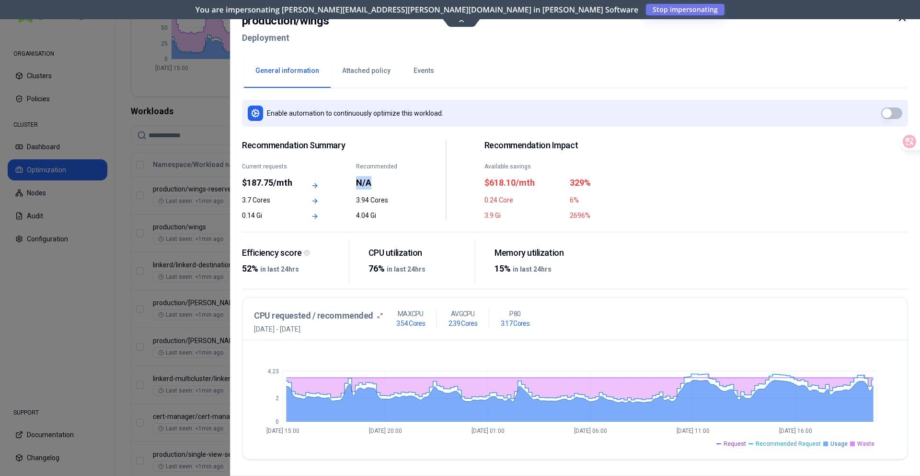
drag, startPoint x: 356, startPoint y: 181, endPoint x: 382, endPoint y: 181, distance: 26.4
click at [382, 181] on div "Current requests $187.75/mth Recommended N/A" at bounding box center [324, 176] width 165 height 27
click at [186, 202] on div at bounding box center [460, 238] width 920 height 476
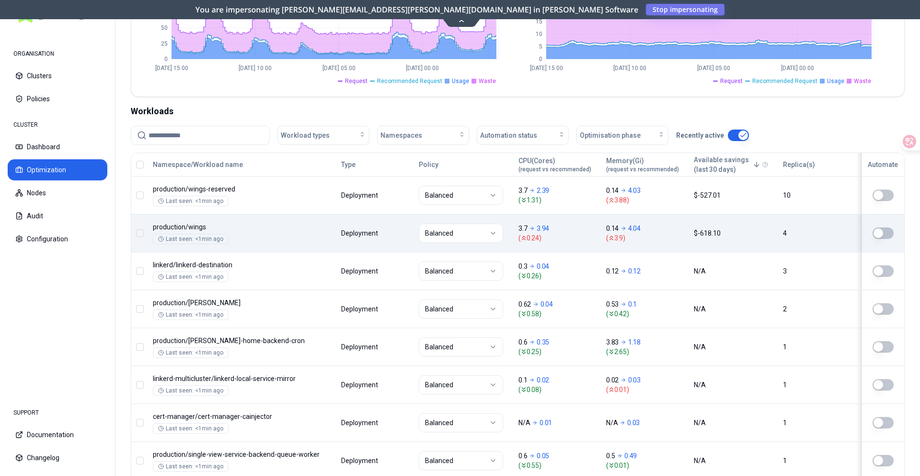
click at [296, 222] on body "ORGANISATION Clusters Policies CLUSTER Dashboard Optimization Nodes Audit Confi…" at bounding box center [460, 238] width 920 height 476
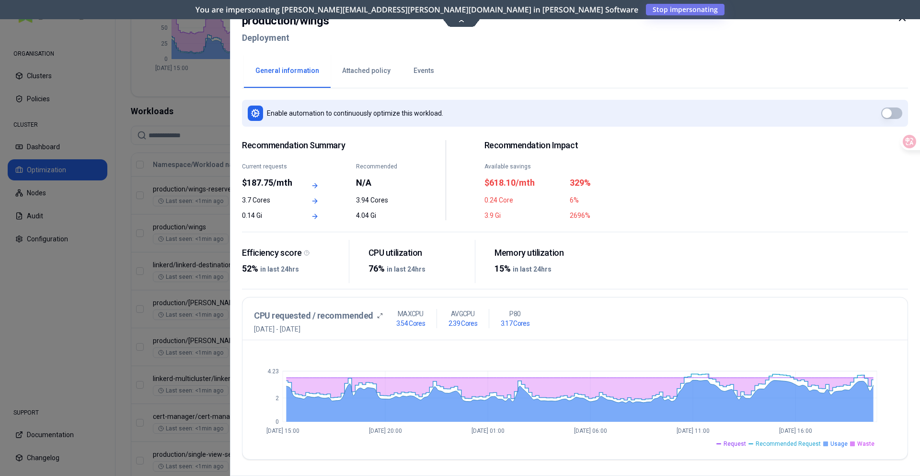
click at [171, 204] on div at bounding box center [460, 238] width 920 height 476
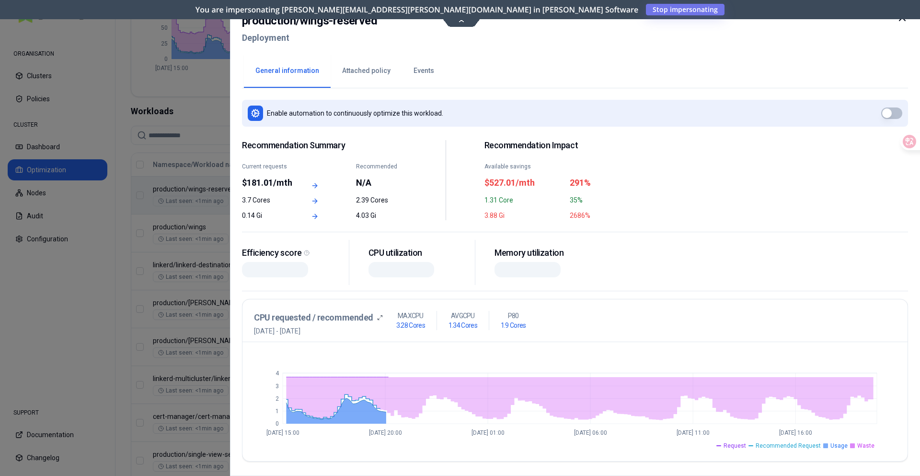
click at [258, 225] on div "Recommendation Summary Current requests $181.01/mth Recommended N/A 3.7 Cores 2…" at bounding box center [575, 183] width 666 height 98
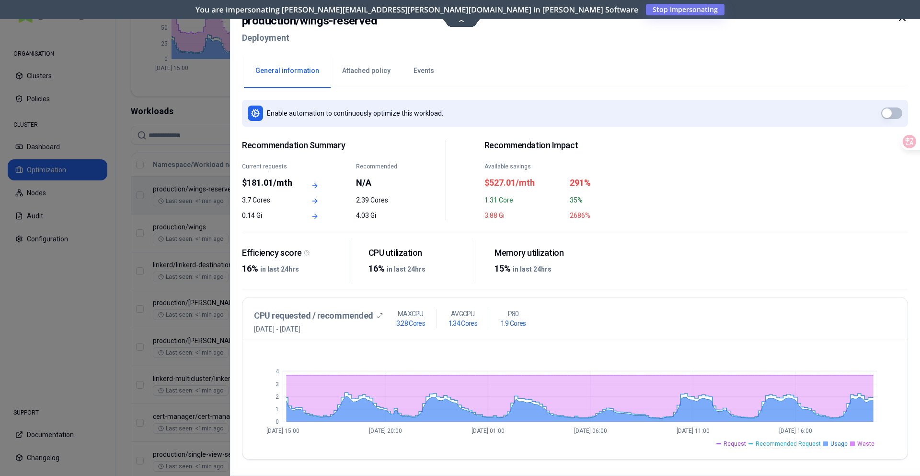
click at [178, 193] on div at bounding box center [460, 238] width 920 height 476
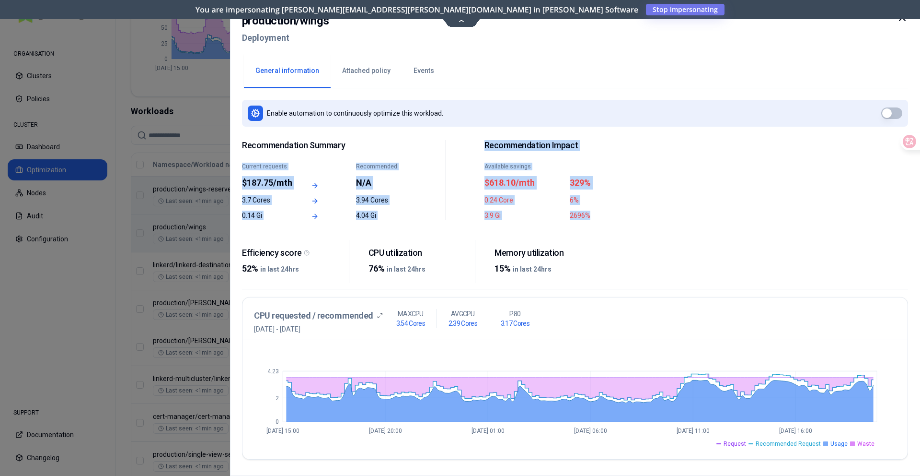
drag, startPoint x: 243, startPoint y: 165, endPoint x: 600, endPoint y: 212, distance: 359.7
click at [600, 212] on div "Recommendation Summary Current requests $187.75/mth Recommended N/A 3.7 Cores 3…" at bounding box center [446, 180] width 408 height 80
click at [617, 210] on div "Recommendation Impact Available savings $618.10/mth 329% 0.24 Core 6% 3.9 Gi 26…" at bounding box center [567, 180] width 165 height 80
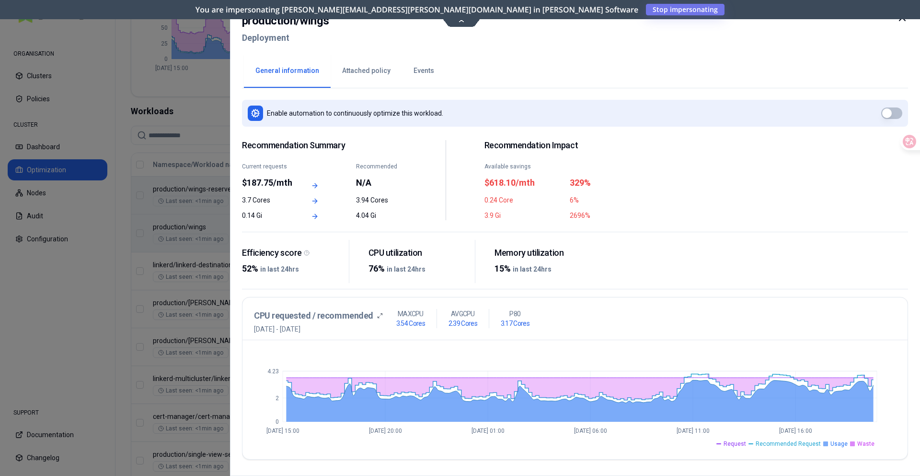
click at [130, 140] on div at bounding box center [460, 238] width 920 height 476
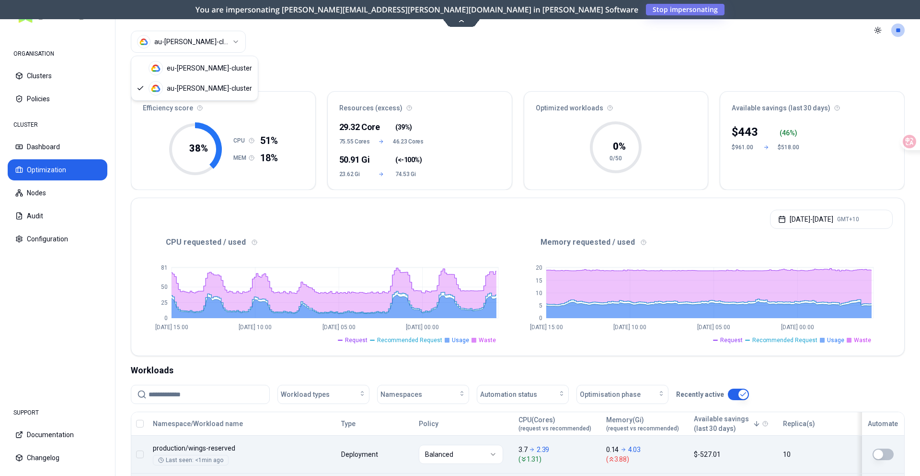
click at [207, 45] on html "ORGANISATION Clusters Policies CLUSTER Dashboard Optimization Nodes Audit Confi…" at bounding box center [460, 238] width 920 height 476
click at [366, 30] on html "ORGANISATION Clusters Policies CLUSTER Dashboard Optimization Nodes Audit Confi…" at bounding box center [460, 238] width 920 height 476
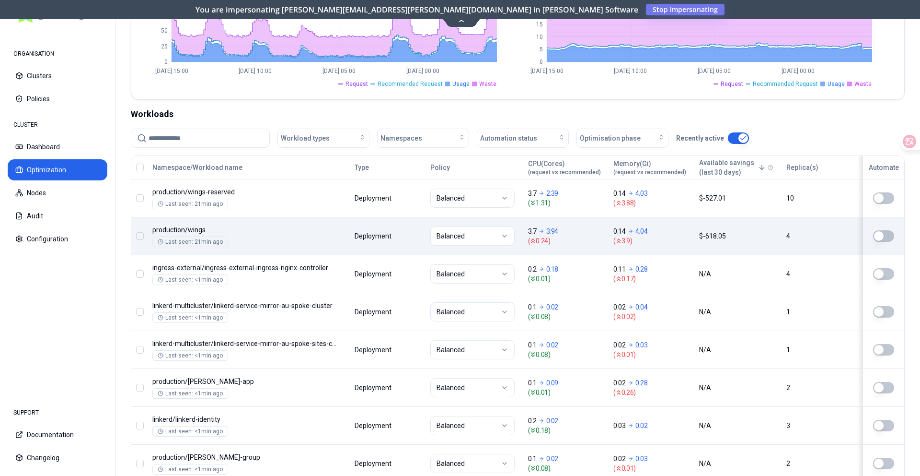
scroll to position [259, 0]
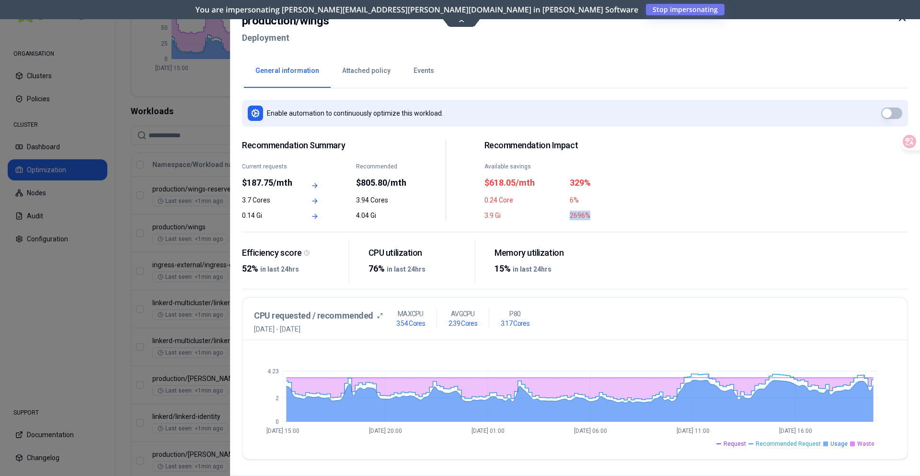
drag, startPoint x: 570, startPoint y: 216, endPoint x: 594, endPoint y: 213, distance: 24.6
click at [594, 213] on div "2696%" at bounding box center [610, 215] width 80 height 10
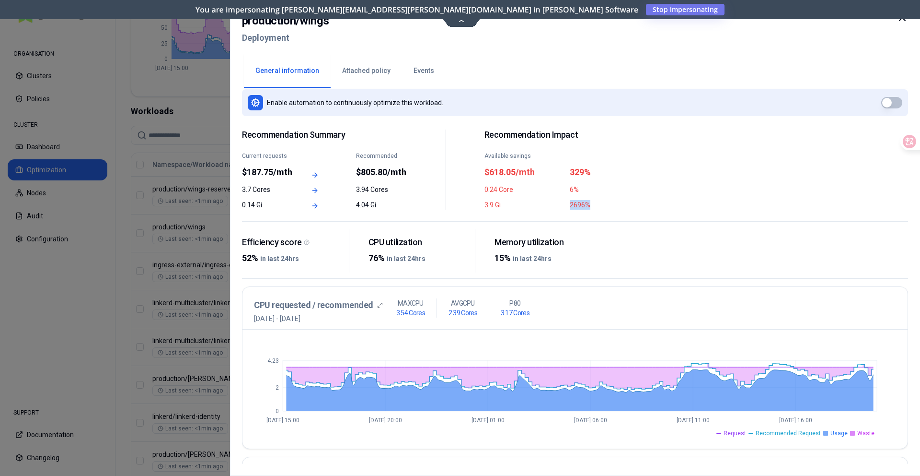
scroll to position [10, 0]
drag, startPoint x: 243, startPoint y: 174, endPoint x: 294, endPoint y: 170, distance: 52.0
click at [294, 170] on div "Current requests $187.75/mth Recommended $805.80/mth" at bounding box center [324, 165] width 165 height 27
drag, startPoint x: 244, startPoint y: 190, endPoint x: 278, endPoint y: 188, distance: 34.5
click at [278, 188] on div "3.7 Cores" at bounding box center [267, 190] width 51 height 10
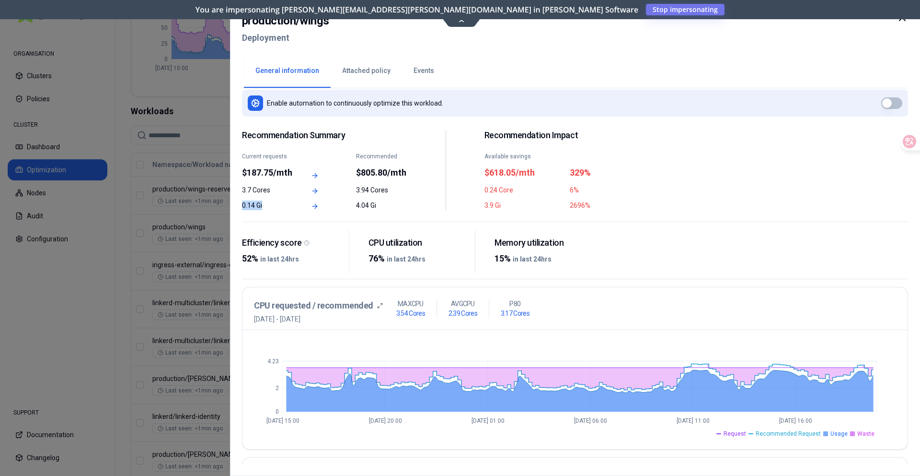
drag, startPoint x: 242, startPoint y: 204, endPoint x: 271, endPoint y: 203, distance: 29.3
click at [271, 203] on div "production / wings Deployment General information Attached policy Events Enable…" at bounding box center [575, 238] width 690 height 476
drag, startPoint x: 356, startPoint y: 203, endPoint x: 391, endPoint y: 205, distance: 34.6
click at [391, 205] on div "4.04 Gi" at bounding box center [381, 205] width 51 height 10
drag, startPoint x: 237, startPoint y: 190, endPoint x: 272, endPoint y: 188, distance: 34.5
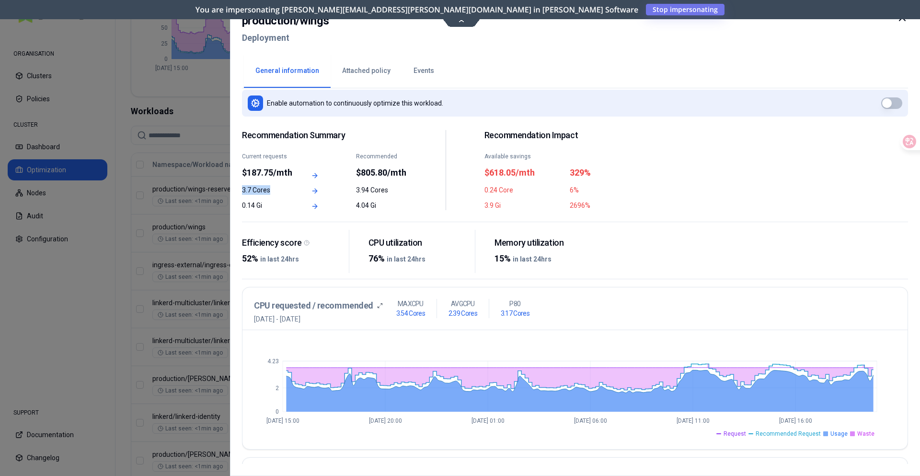
click at [272, 188] on div "production / wings Deployment General information Attached policy Events Enable…" at bounding box center [575, 238] width 690 height 476
drag, startPoint x: 243, startPoint y: 206, endPoint x: 267, endPoint y: 202, distance: 24.7
click at [267, 202] on div "0.14 Gi" at bounding box center [267, 205] width 51 height 10
drag, startPoint x: 242, startPoint y: 171, endPoint x: 298, endPoint y: 169, distance: 56.1
click at [298, 169] on div "Current requests $187.75/mth Recommended $805.80/mth" at bounding box center [324, 165] width 165 height 27
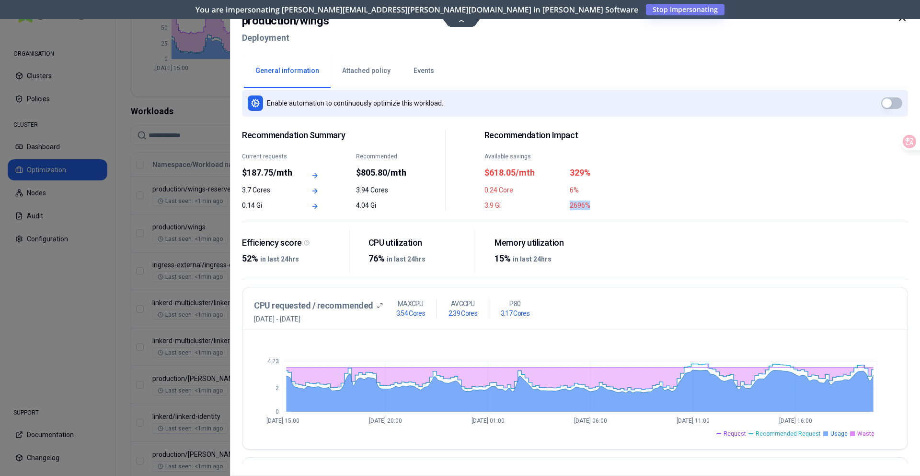
drag, startPoint x: 570, startPoint y: 204, endPoint x: 625, endPoint y: 206, distance: 55.7
click at [625, 206] on div "2696%" at bounding box center [610, 205] width 80 height 10
drag, startPoint x: 351, startPoint y: 169, endPoint x: 428, endPoint y: 169, distance: 77.2
click at [428, 169] on div "Recommendation Summary Current requests $187.75/mth Recommended $805.80/mth 3.7…" at bounding box center [446, 170] width 408 height 80
click at [422, 172] on div "Recommendation Summary Current requests $187.75/mth Recommended $805.80/mth 3.7…" at bounding box center [446, 170] width 408 height 80
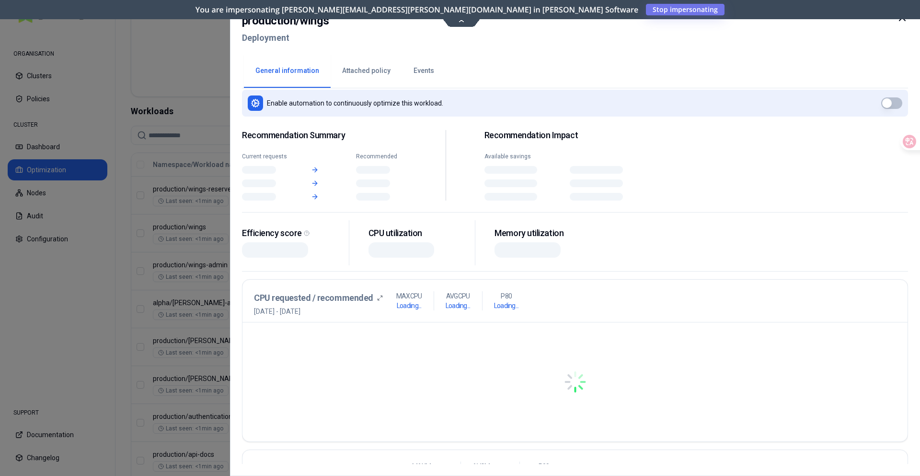
scroll to position [259, 0]
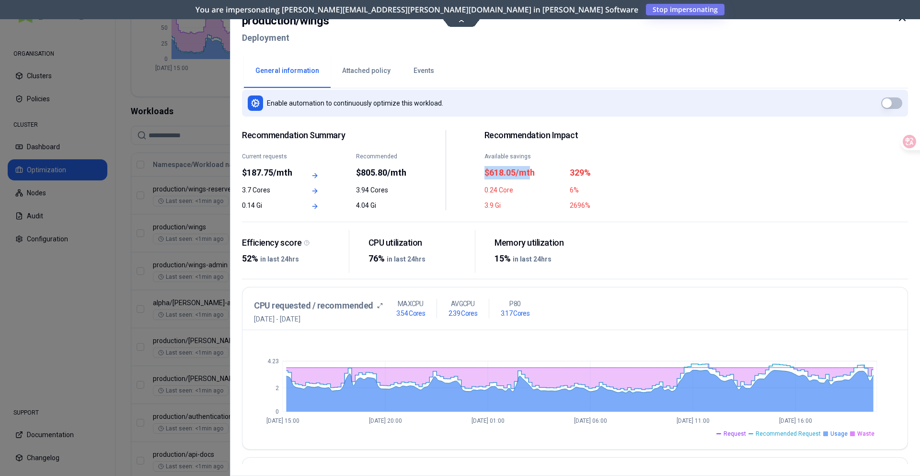
drag, startPoint x: 483, startPoint y: 172, endPoint x: 531, endPoint y: 174, distance: 48.0
click at [531, 174] on div "Recommendation Summary Current requests $187.75/mth Recommended $805.80/mth 3.7…" at bounding box center [446, 170] width 408 height 80
click at [489, 193] on div "0.24 Core" at bounding box center [525, 190] width 80 height 10
drag, startPoint x: 570, startPoint y: 205, endPoint x: 604, endPoint y: 199, distance: 34.0
click at [604, 199] on div "Recommendation Impact Available savings $618.05/mth 329% 0.24 Core 6% 3.9 Gi 26…" at bounding box center [567, 170] width 165 height 80
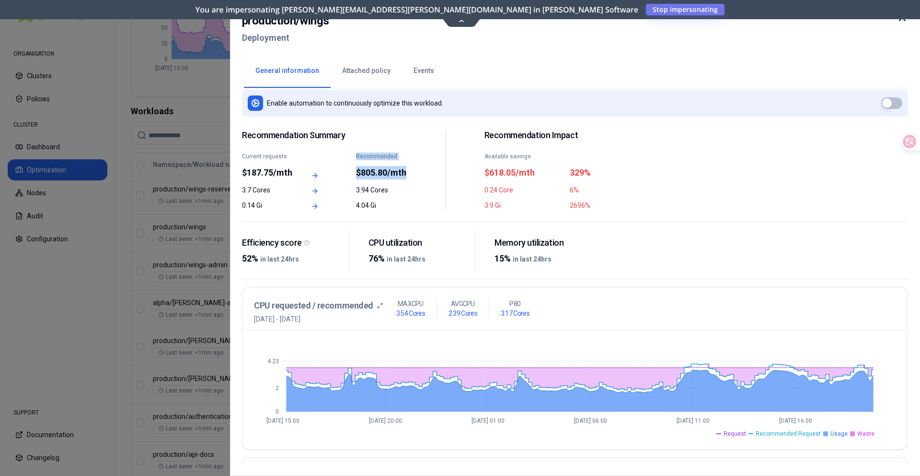
drag, startPoint x: 352, startPoint y: 170, endPoint x: 412, endPoint y: 171, distance: 59.9
click at [412, 171] on div "Recommendation Summary Current requests $187.75/mth Recommended $805.80/mth 3.7…" at bounding box center [446, 170] width 408 height 80
click at [176, 74] on div at bounding box center [460, 238] width 920 height 476
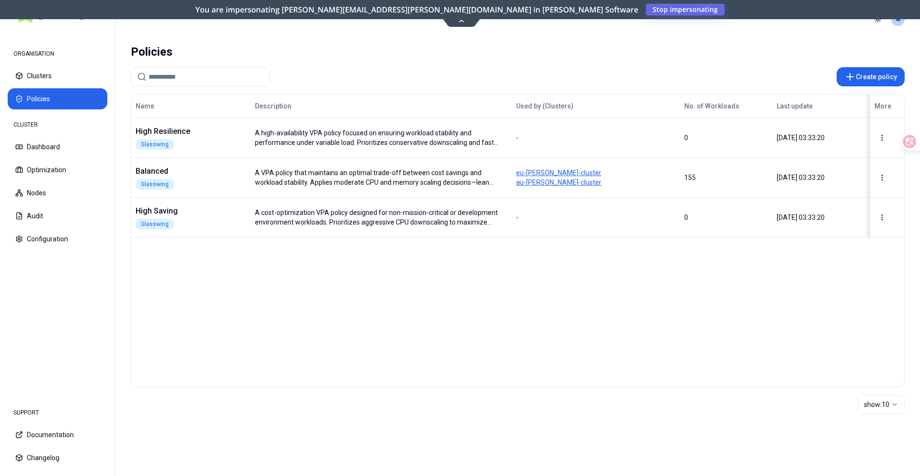
click at [646, 13] on button "Stop impersonating" at bounding box center [685, 10] width 79 height 12
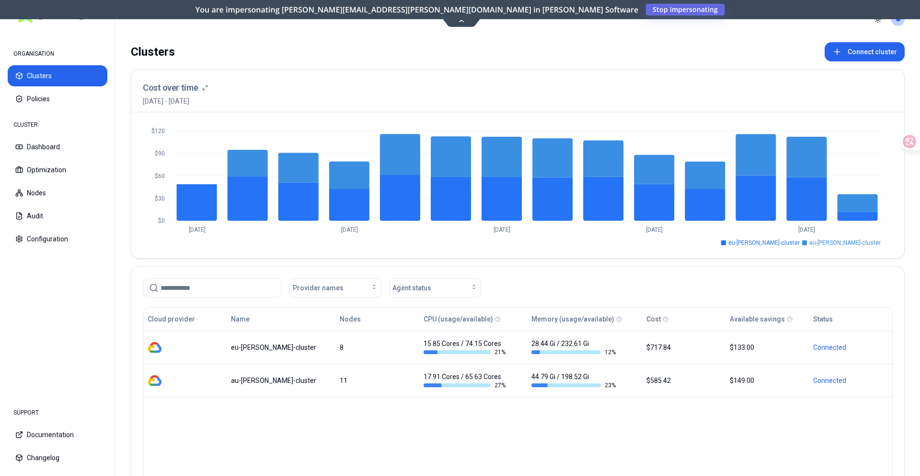
click at [0, 0] on span "Stop impersonating" at bounding box center [0, 0] width 0 height 0
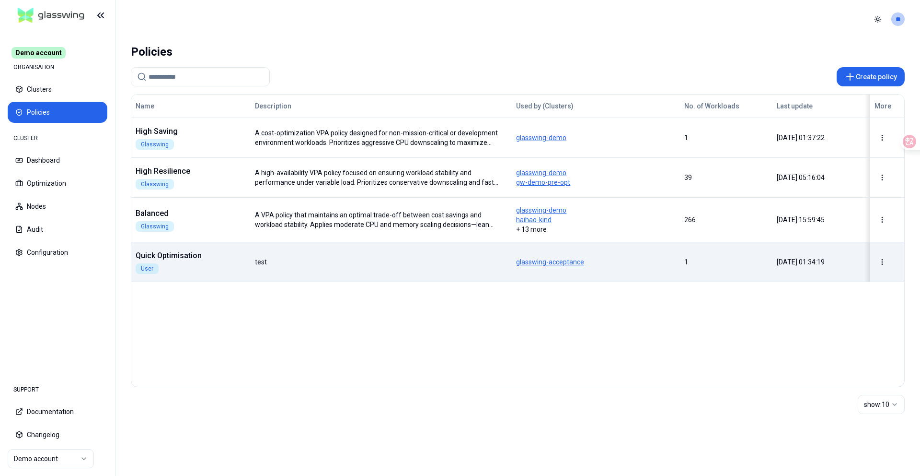
click at [377, 254] on body "Demo account ORGANISATION Clusters Policies CLUSTER Dashboard Optimization Node…" at bounding box center [460, 238] width 920 height 476
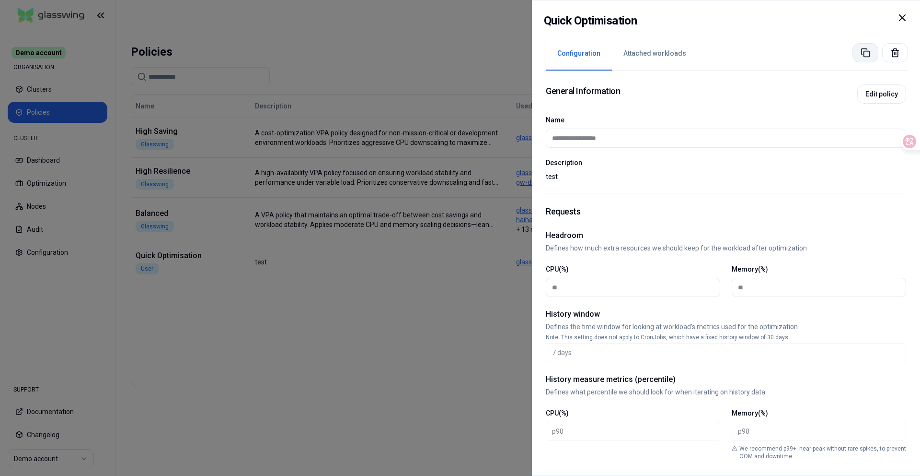
click at [860, 51] on button at bounding box center [866, 52] width 26 height 19
click at [865, 55] on icon at bounding box center [866, 53] width 10 height 10
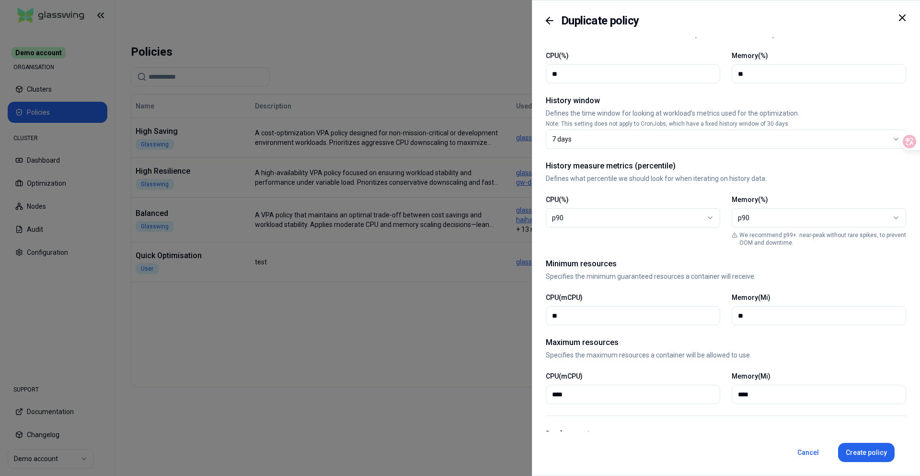
scroll to position [393, 0]
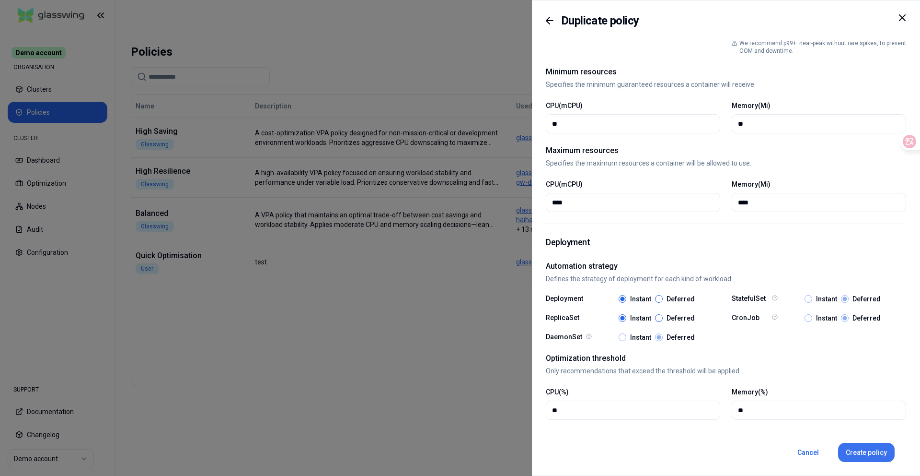
click at [856, 450] on button "Create policy" at bounding box center [867, 452] width 57 height 19
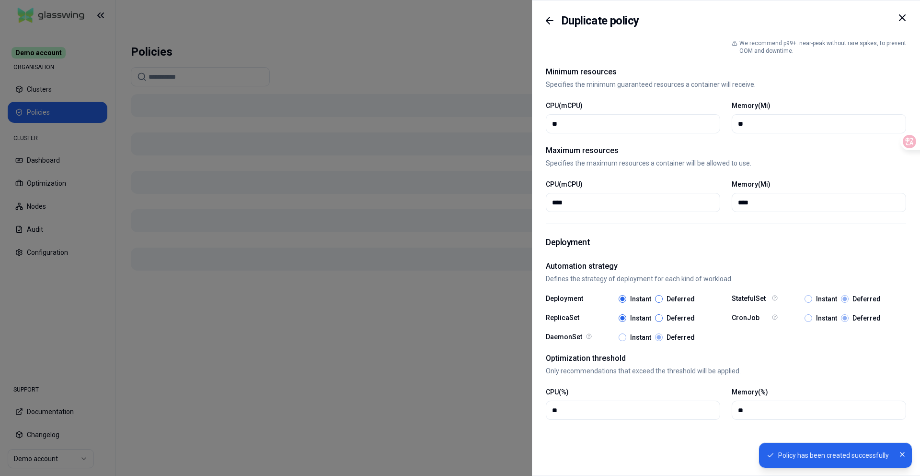
type input "**********"
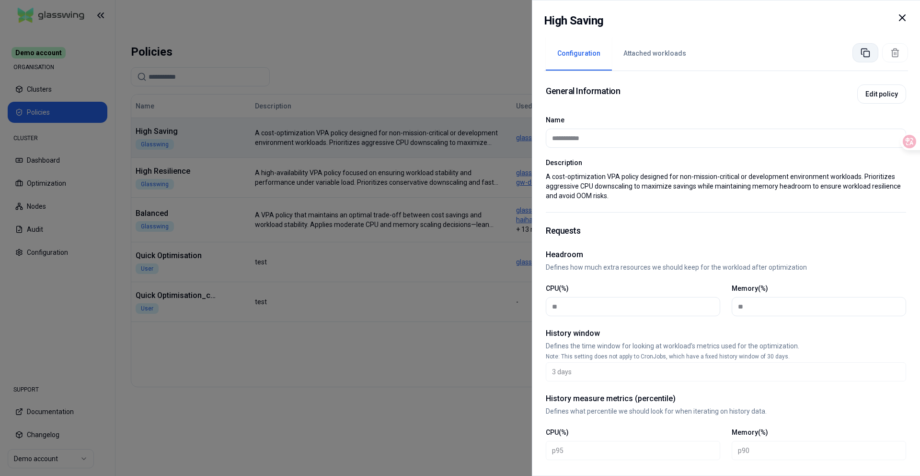
click at [863, 51] on icon at bounding box center [866, 53] width 10 height 10
type input "**********"
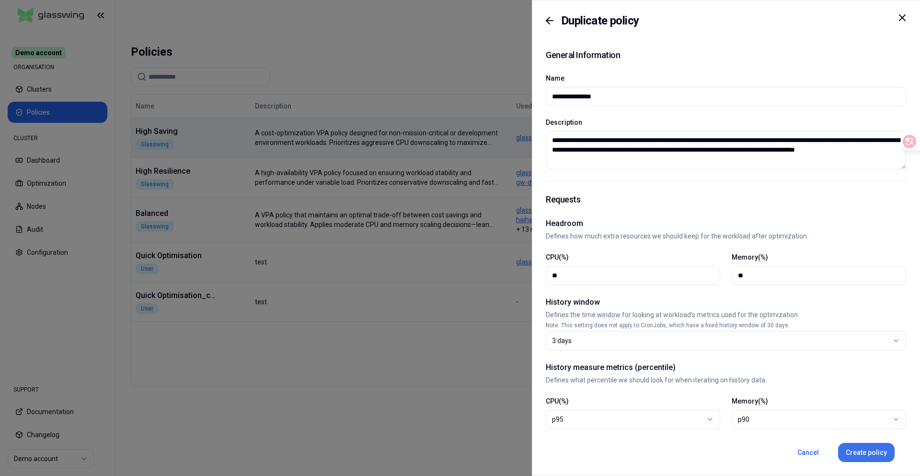
click at [862, 444] on button "Create policy" at bounding box center [867, 452] width 57 height 19
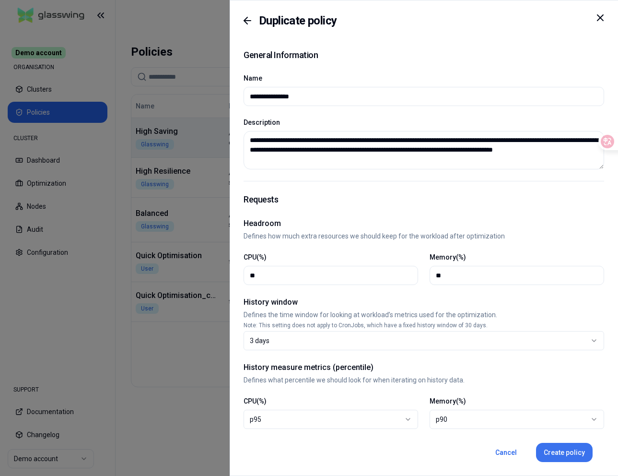
click at [564, 448] on button "Create policy" at bounding box center [564, 452] width 57 height 19
